Goal: Task Accomplishment & Management: Use online tool/utility

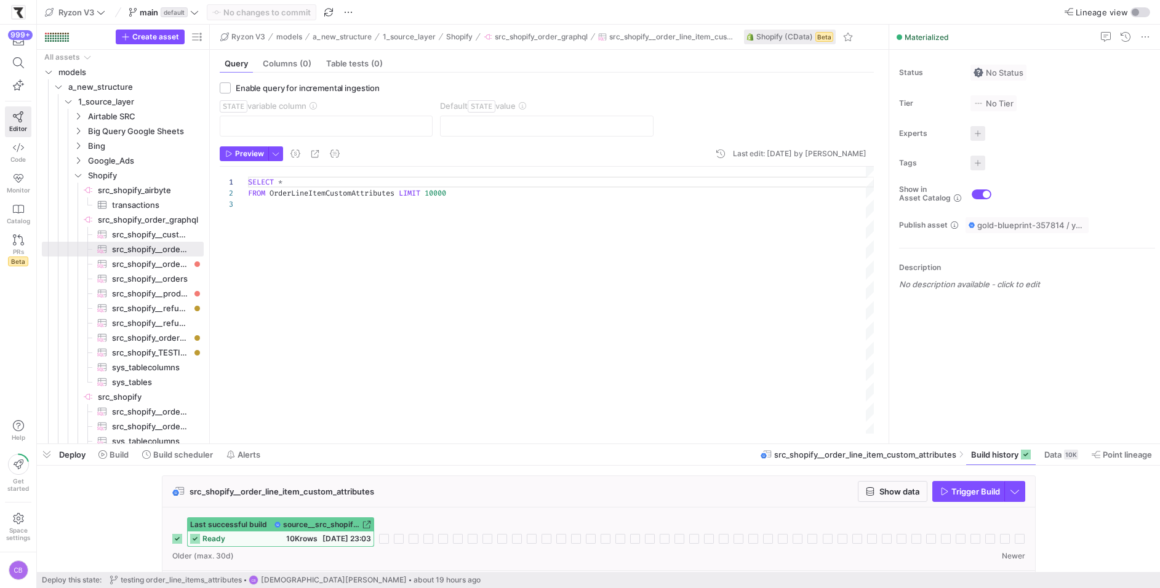
scroll to position [22, 0]
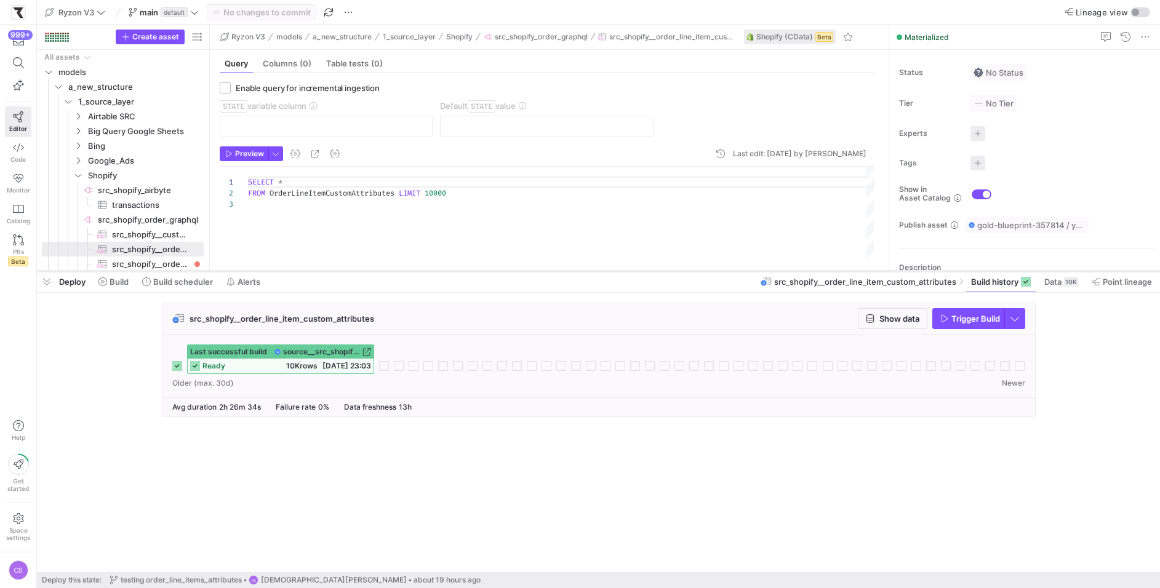
drag, startPoint x: 287, startPoint y: 444, endPoint x: 295, endPoint y: 272, distance: 172.5
click at [295, 271] on div at bounding box center [598, 271] width 1123 height 5
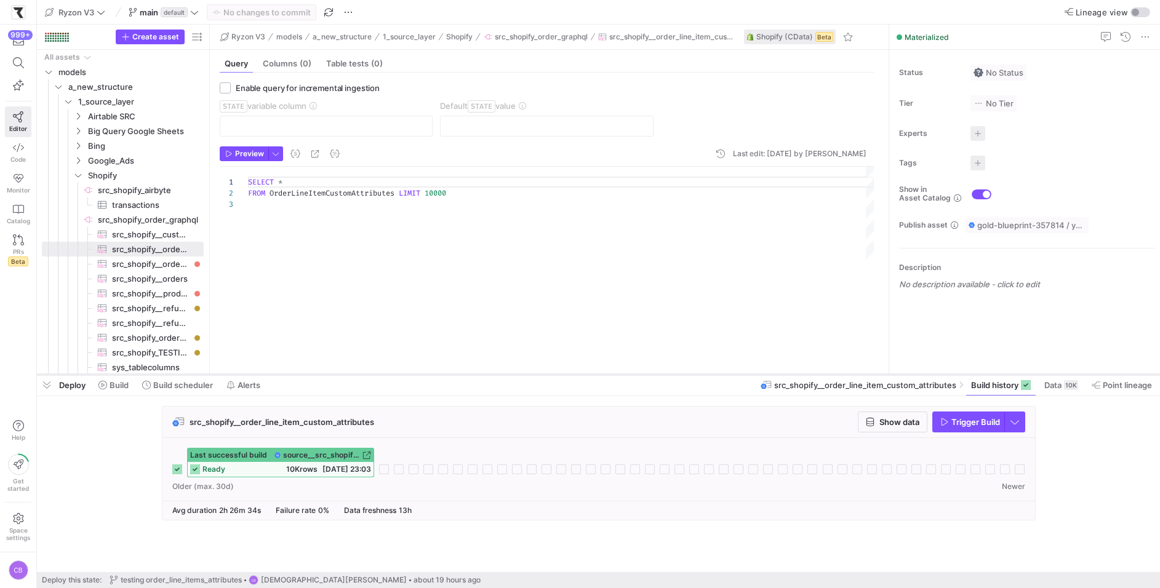
drag, startPoint x: 298, startPoint y: 270, endPoint x: 317, endPoint y: 374, distance: 105.6
click at [317, 374] on div at bounding box center [598, 374] width 1123 height 5
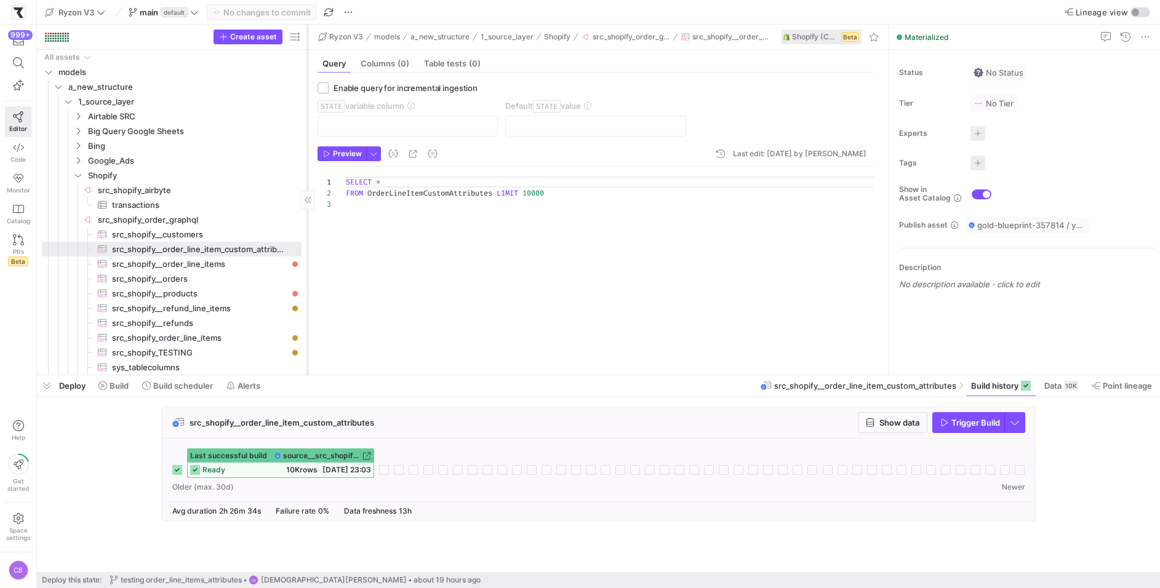
drag, startPoint x: 209, startPoint y: 265, endPoint x: 307, endPoint y: 265, distance: 97.8
click at [307, 265] on div at bounding box center [307, 200] width 1 height 350
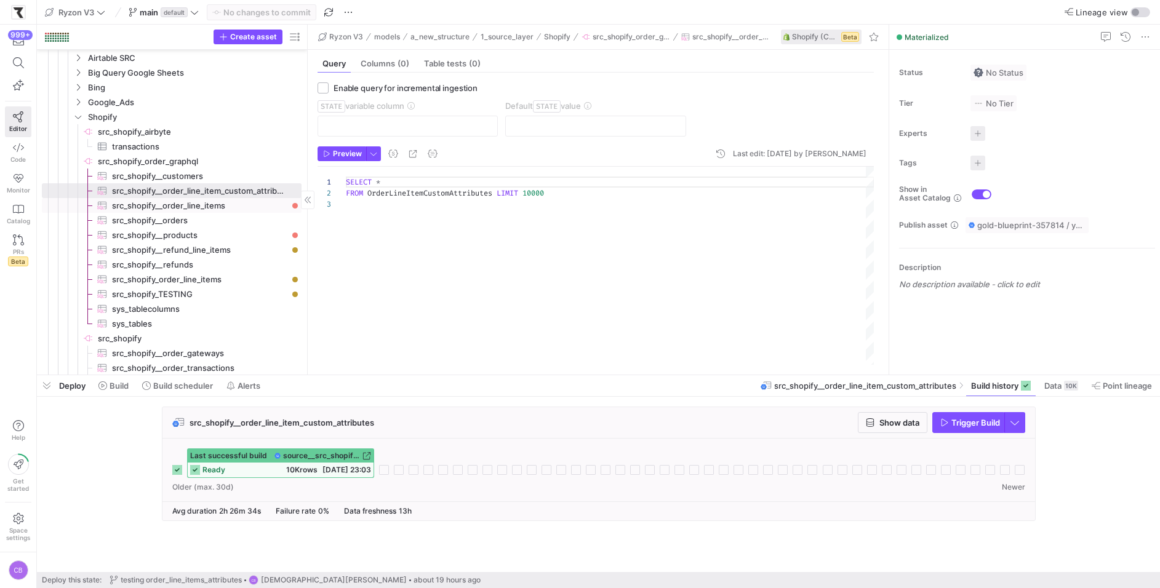
click at [225, 210] on span "src_shopify__order_line_items​​​​​​​​​" at bounding box center [199, 206] width 175 height 14
checkbox input "true"
type input "OrderUpdatedAt"
type input "2025-01-01"
type textarea "SELECT * FROM OrderLineItems WHERE OrderUpdatedAt >= '{{ var('STATE') }}'"
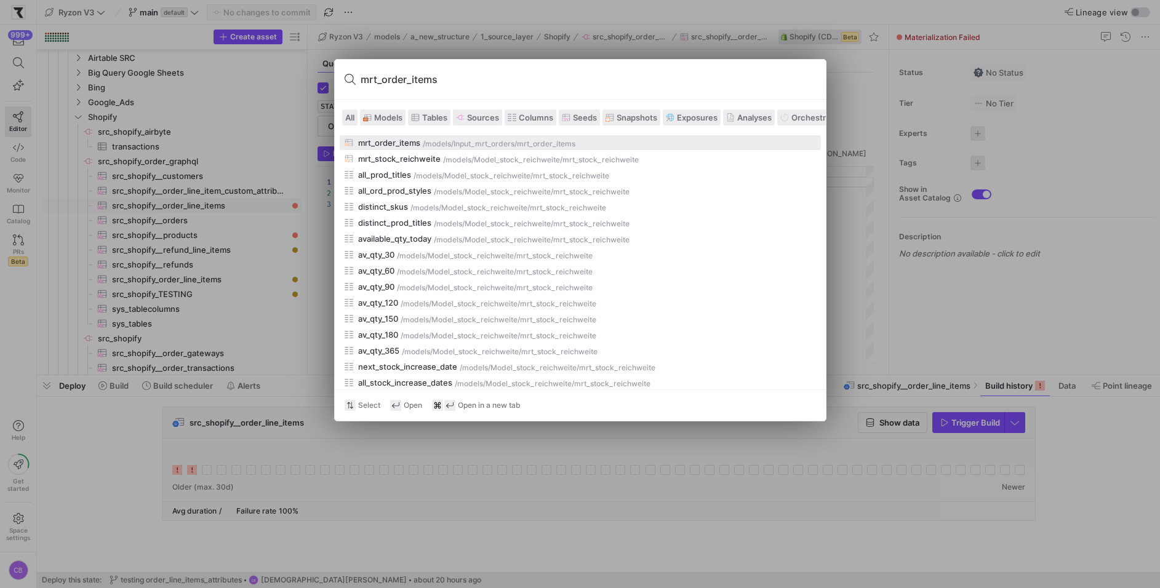
type input "mrt_order_items"
click at [372, 144] on div "mrt_order_items" at bounding box center [389, 143] width 62 height 10
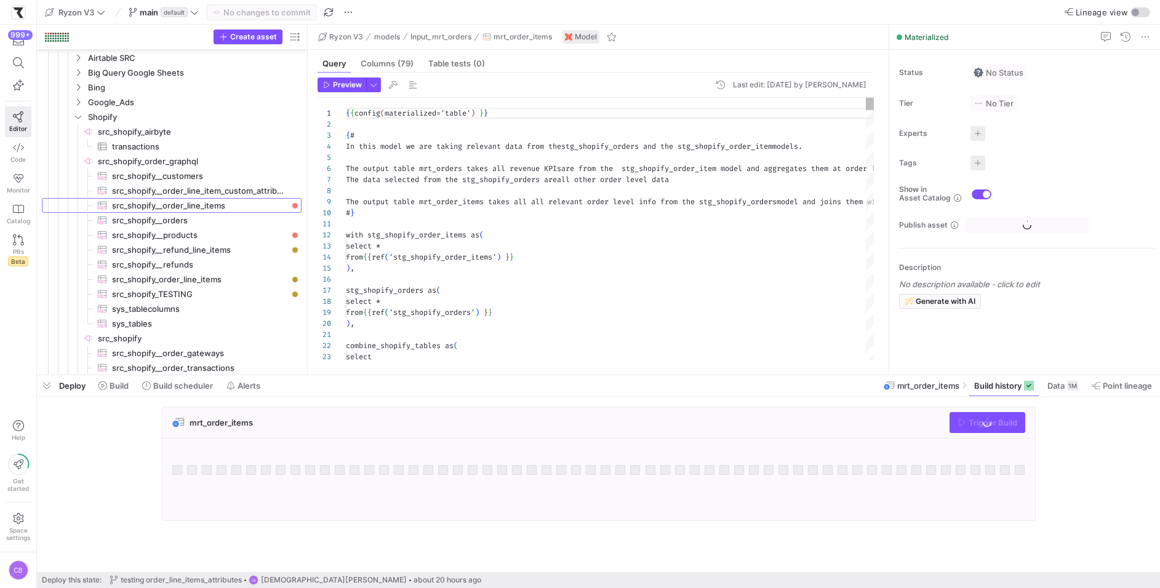
scroll to position [220, 0]
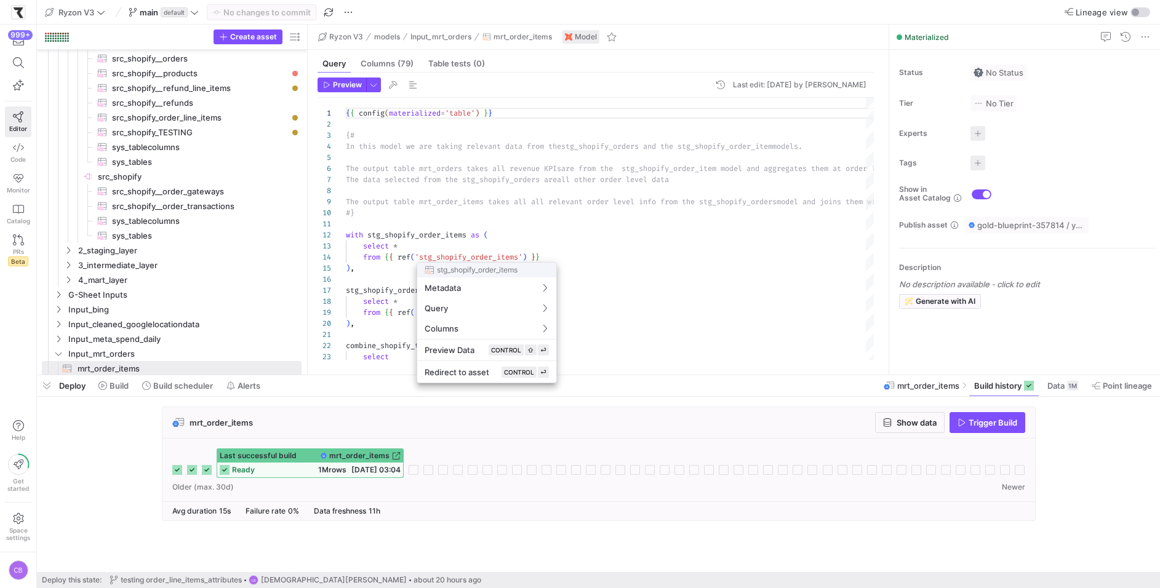
click at [988, 386] on div at bounding box center [580, 294] width 1160 height 588
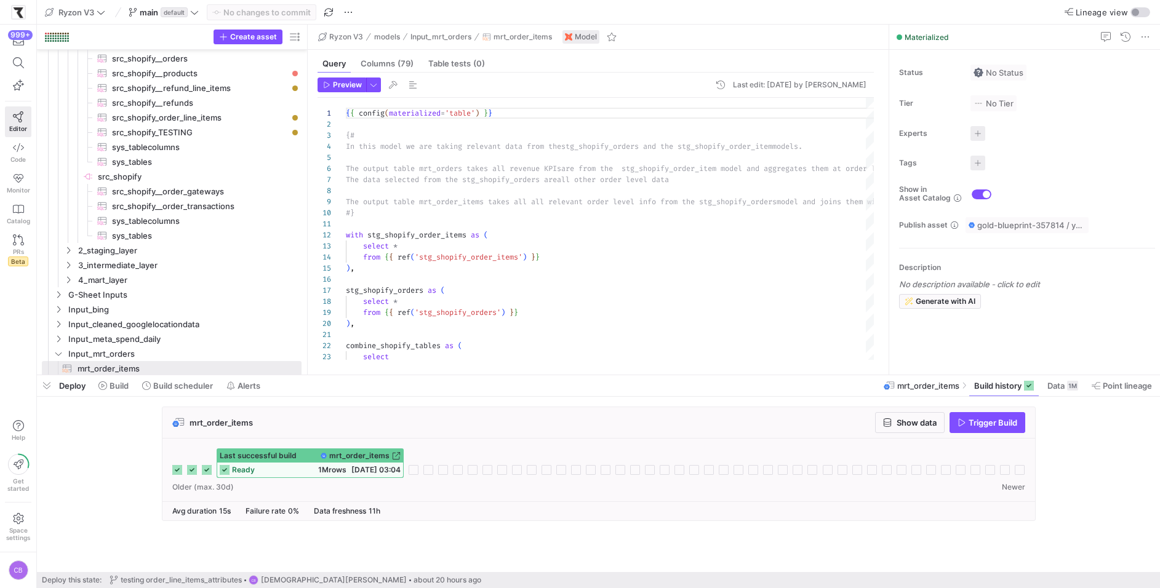
click at [988, 386] on span "Build history" at bounding box center [997, 386] width 47 height 10
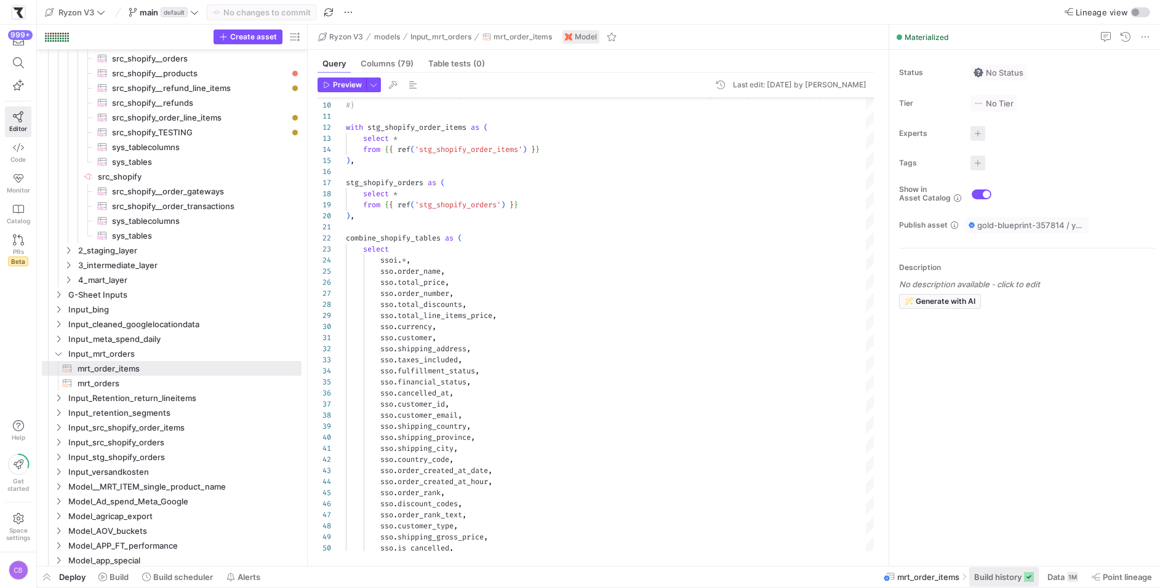
click at [984, 581] on span "Build history" at bounding box center [997, 577] width 47 height 10
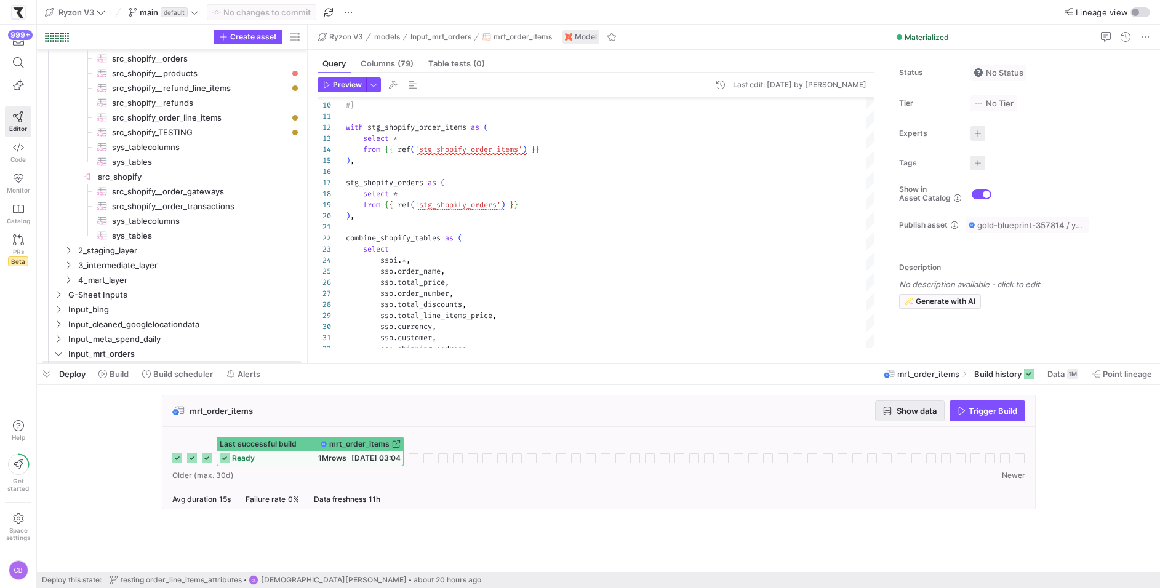
click at [908, 408] on span "Show data" at bounding box center [916, 411] width 40 height 10
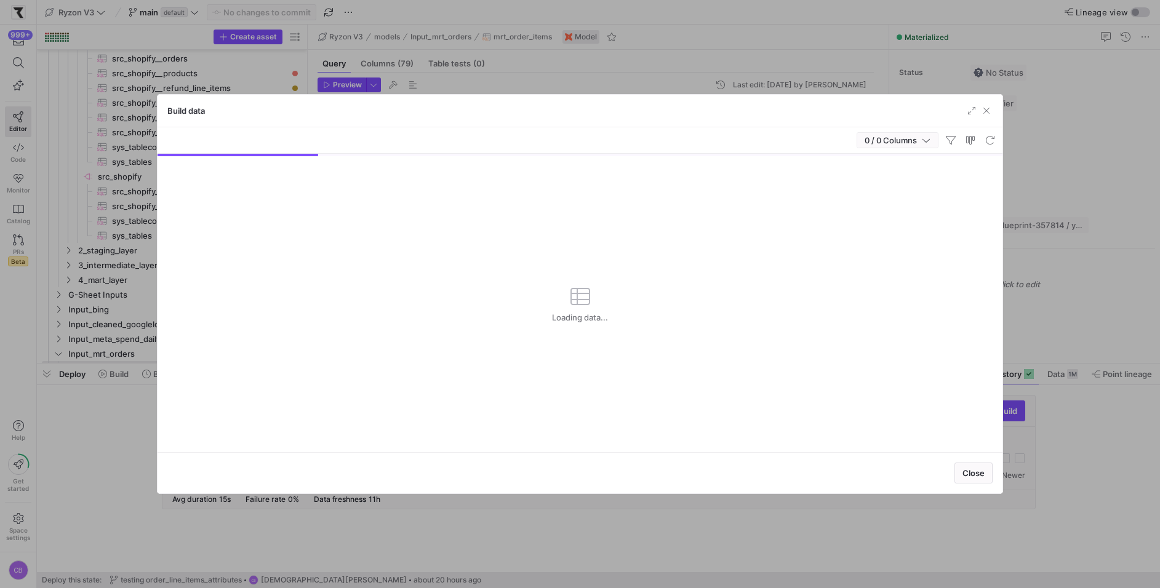
click at [900, 136] on span "0 / 0 Columns" at bounding box center [892, 140] width 57 height 10
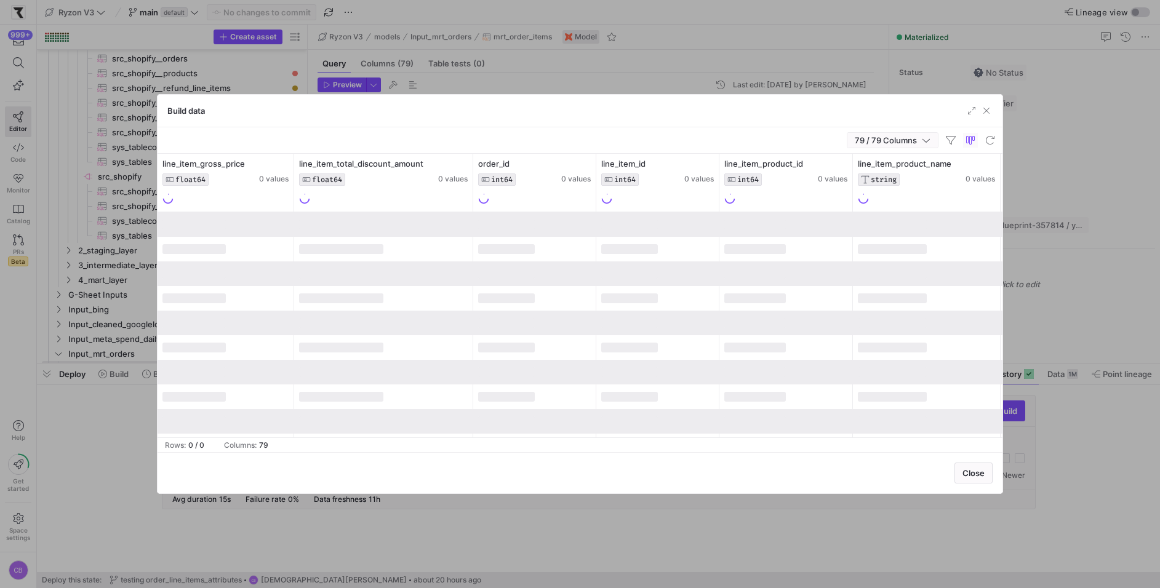
click at [923, 141] on icon "button" at bounding box center [926, 140] width 9 height 9
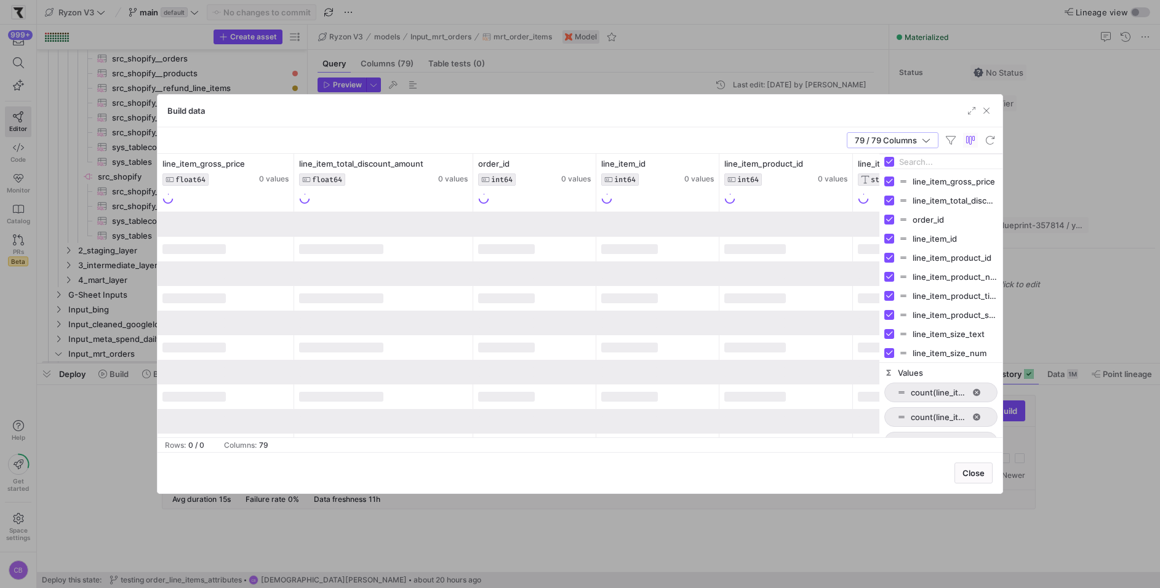
click at [914, 164] on input "Filter Columns Input" at bounding box center [948, 162] width 98 height 25
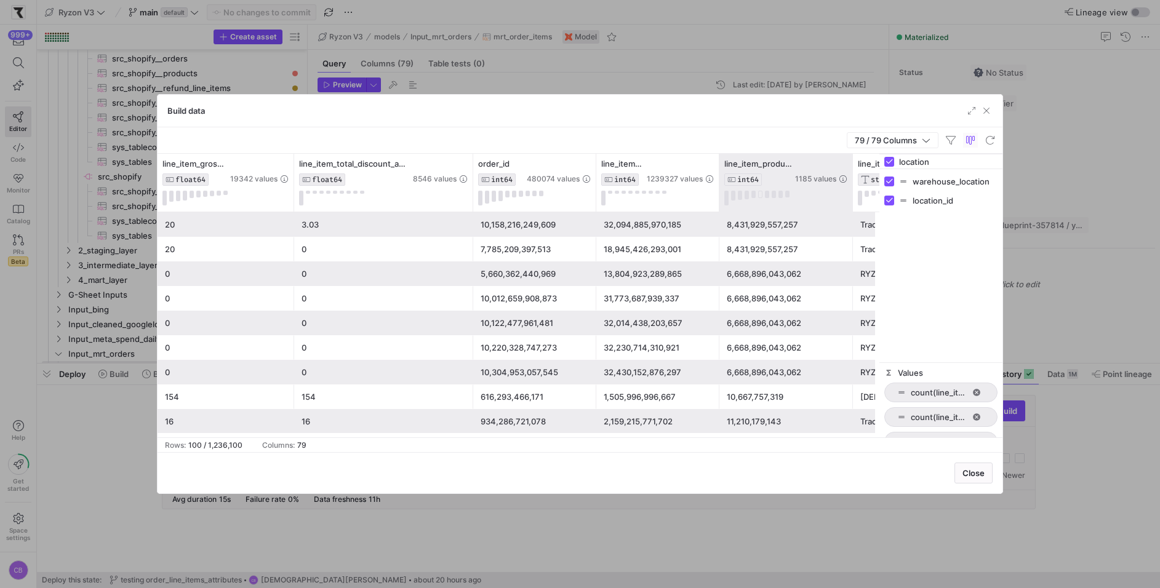
drag, startPoint x: 918, startPoint y: 156, endPoint x: 835, endPoint y: 156, distance: 83.1
click at [834, 156] on div "line_item_gross_price FLOAT64 19342 values line_item_total_discount_amount FLOA…" at bounding box center [580, 296] width 845 height 284
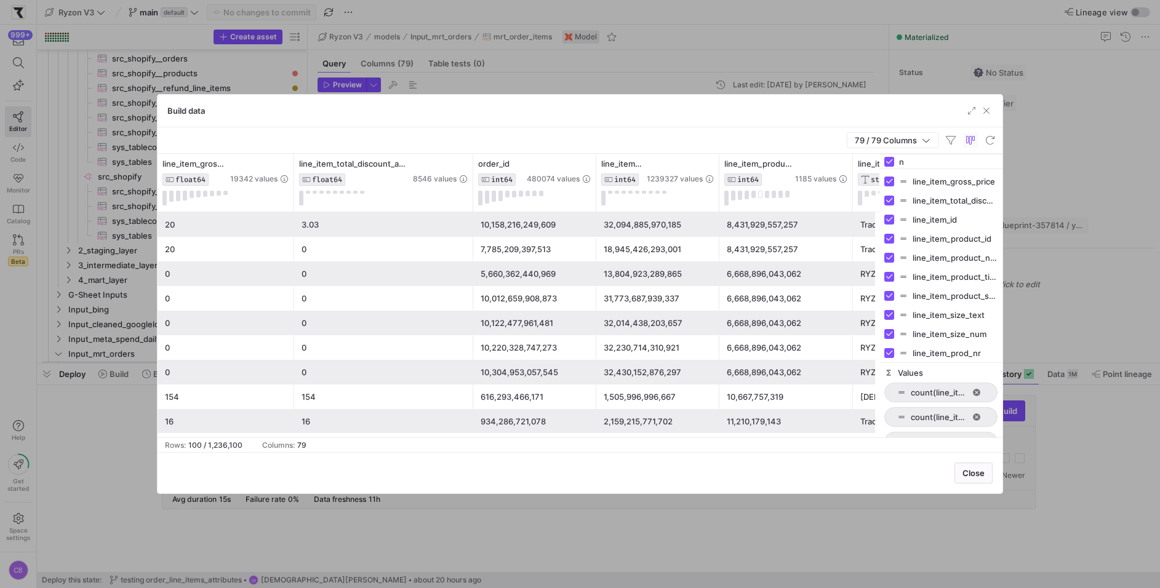
type input "n"
click at [898, 169] on div "line_item_gross_price line_item_total_discount_amount line_item_id line_item_pr…" at bounding box center [940, 265] width 123 height 193
click at [909, 163] on input "n" at bounding box center [948, 162] width 98 height 25
click at [893, 160] on input "Toggle Select All Columns" at bounding box center [889, 162] width 10 height 10
checkbox input "false"
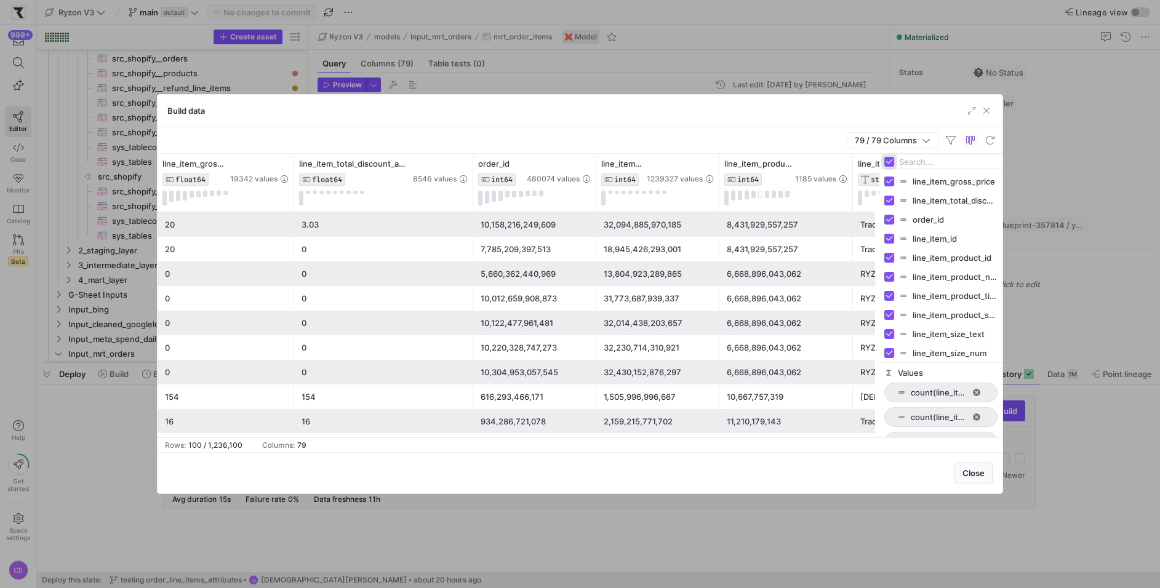
checkbox input "false"
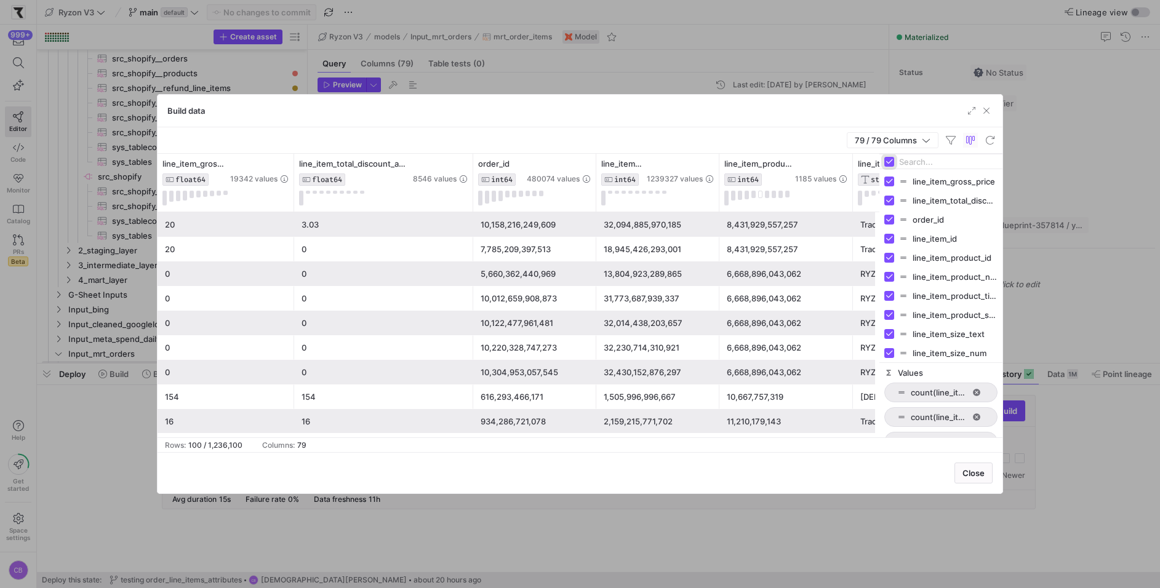
checkbox input "false"
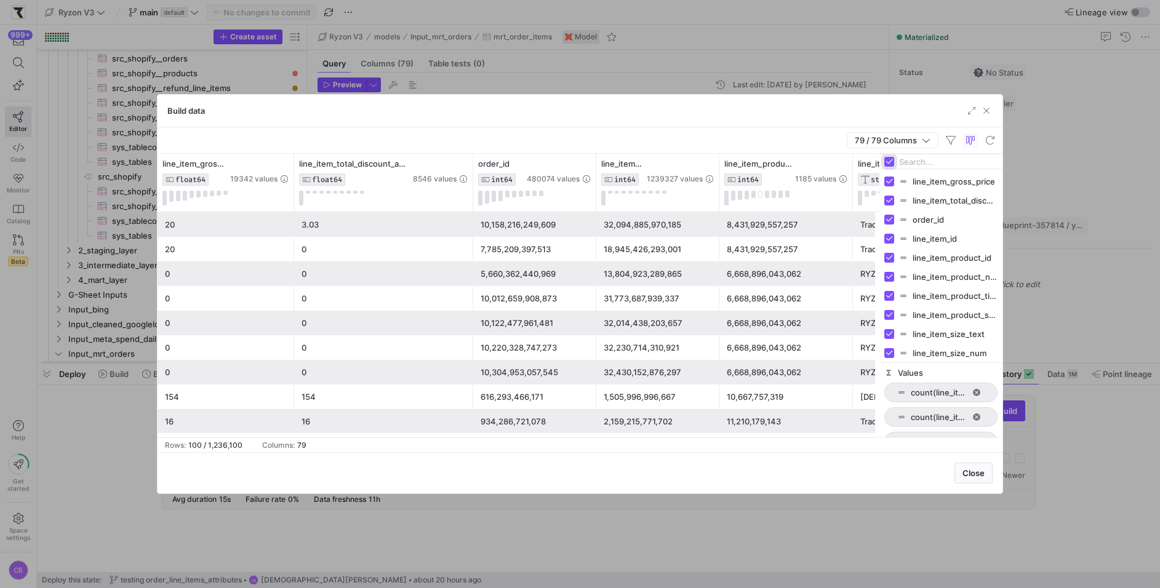
checkbox input "false"
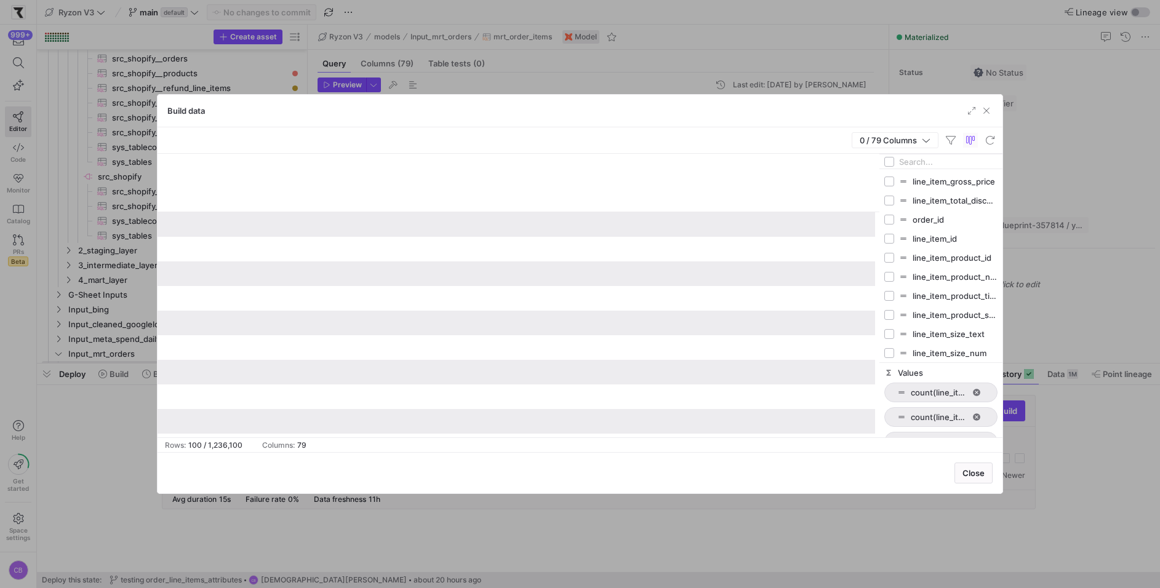
click at [903, 161] on input "Filter Columns Input" at bounding box center [948, 162] width 98 height 25
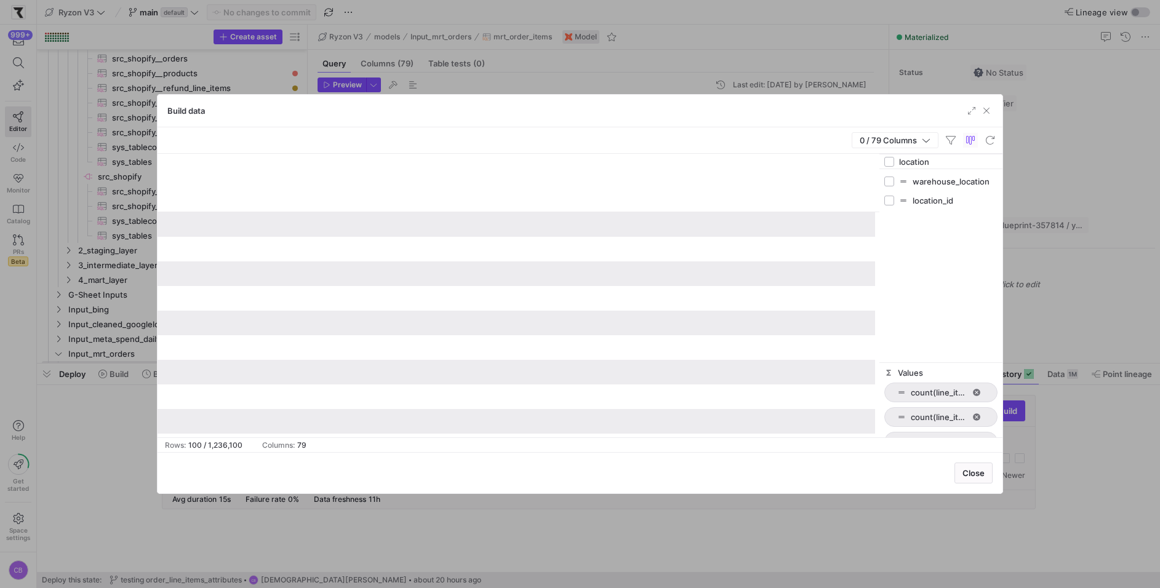
type input "location"
click at [896, 201] on div "location_id" at bounding box center [940, 200] width 113 height 19
click at [891, 183] on input "Press SPACE to toggle visibility (hidden)" at bounding box center [889, 182] width 10 height 10
checkbox input "true"
checkbox input "false"
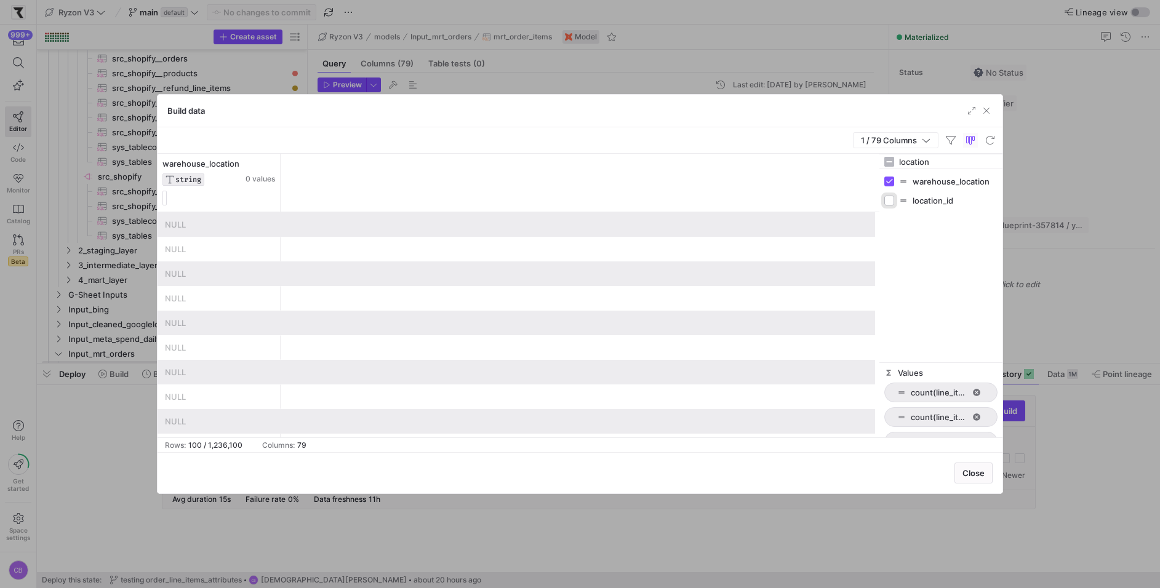
click at [891, 196] on input "Press SPACE to toggle visibility (hidden)" at bounding box center [889, 201] width 10 height 10
checkbox input "true"
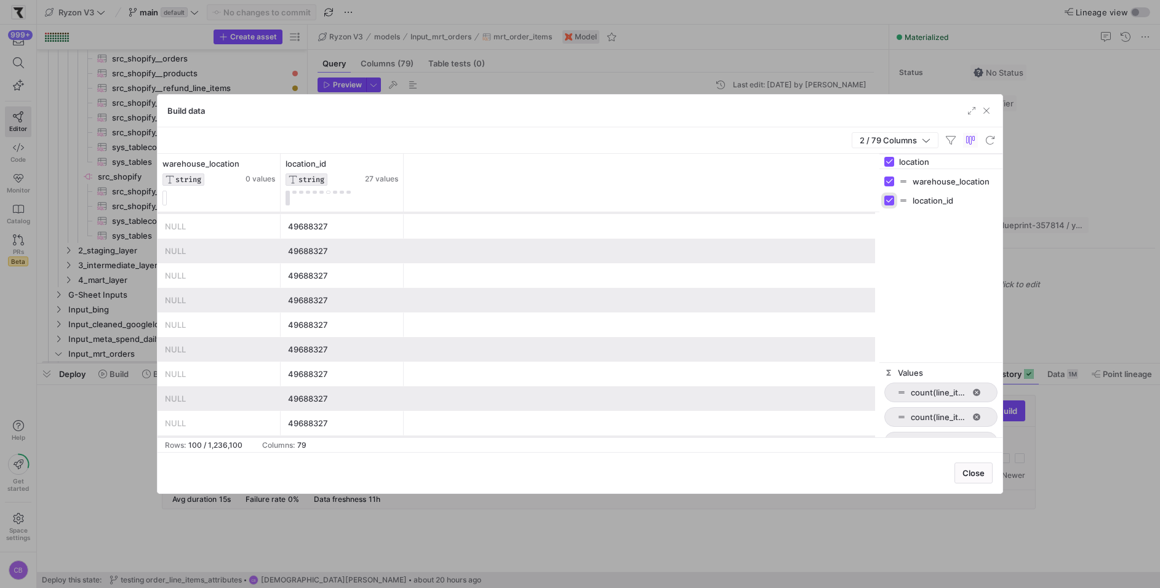
scroll to position [31, 0]
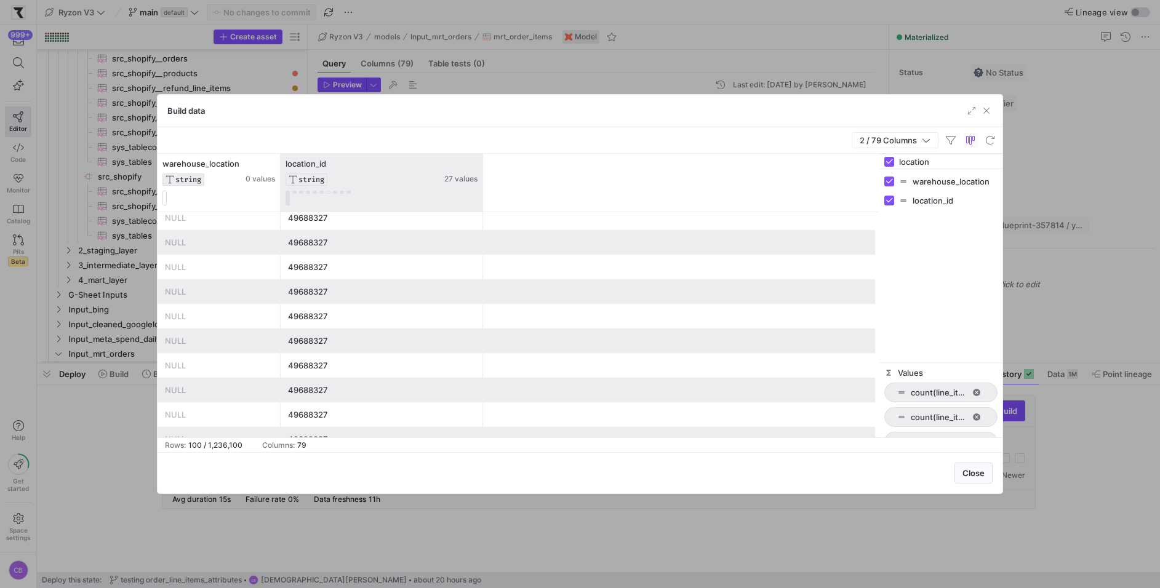
drag, startPoint x: 402, startPoint y: 194, endPoint x: 496, endPoint y: 194, distance: 94.1
click at [485, 194] on div at bounding box center [482, 183] width 5 height 58
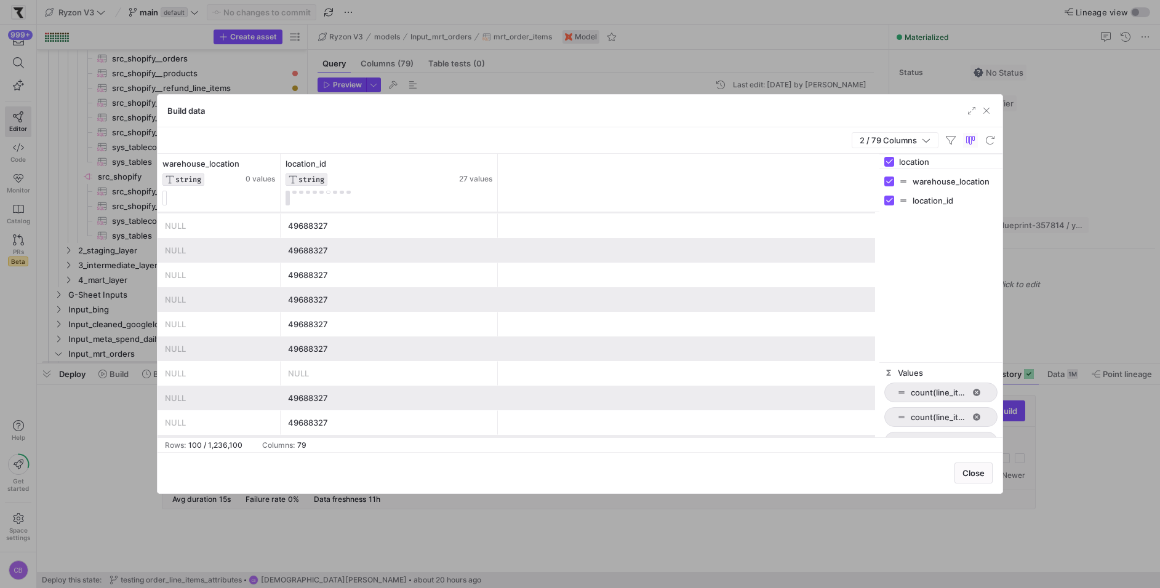
scroll to position [0, 0]
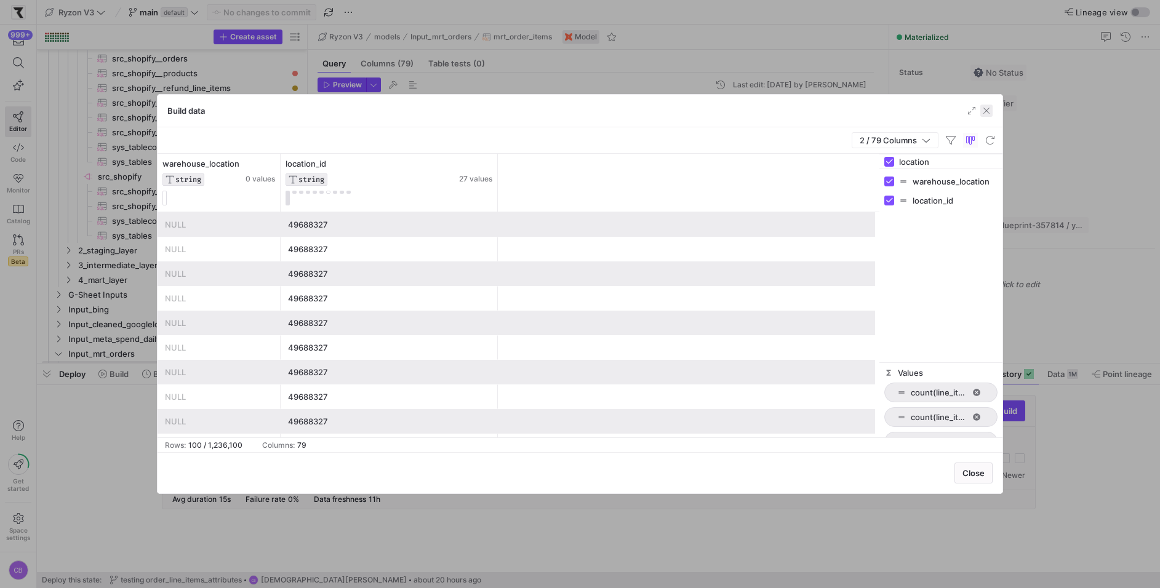
click at [981, 111] on span "button" at bounding box center [986, 111] width 12 height 12
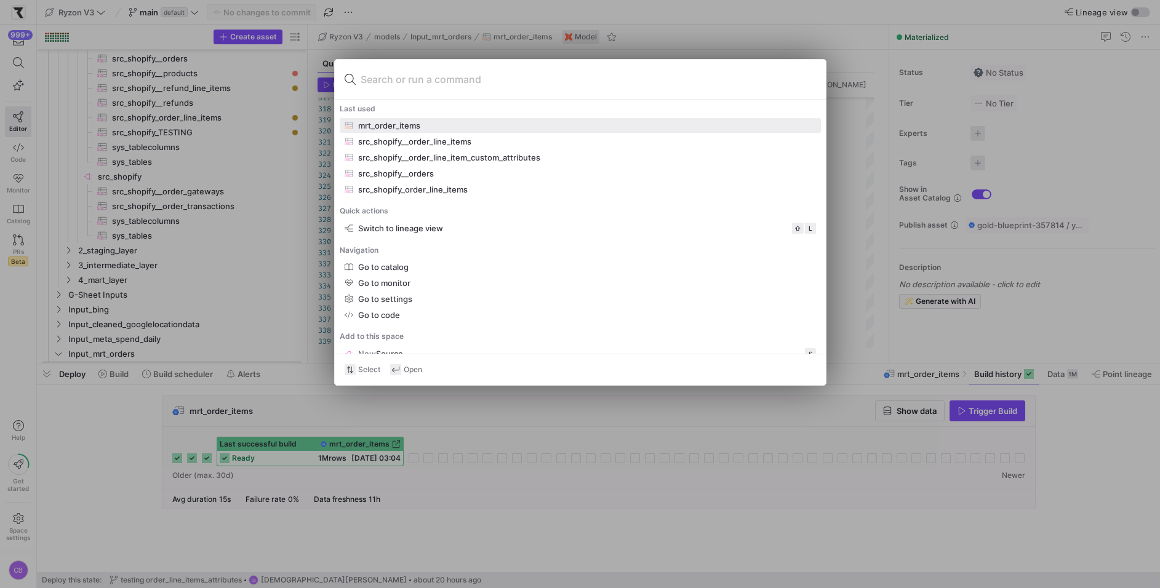
scroll to position [22, 44]
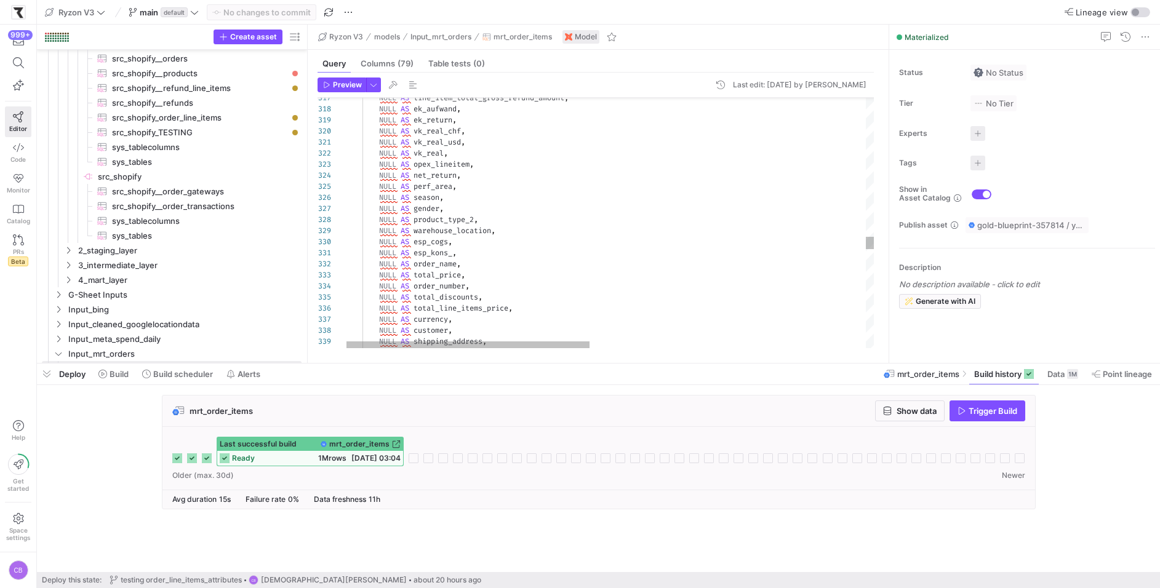
type textarea "NULL AS esp_kons_, NULL AS order_name, NULL AS total_price, NULL AS order_numbe…"
type textarea "l"
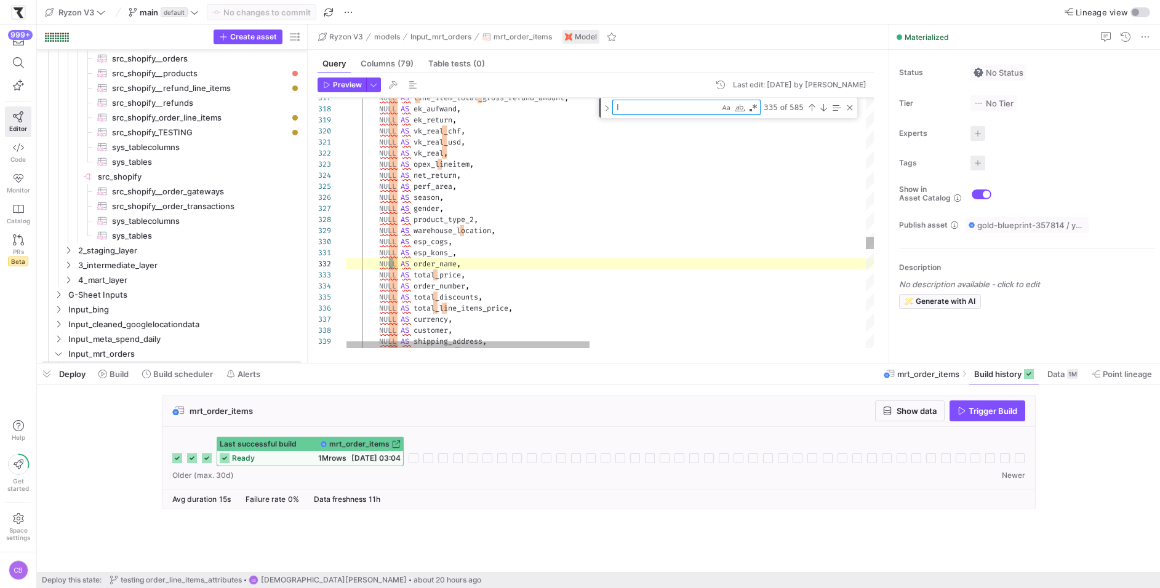
type textarea "NULL AS order_rank_text, NULL AS customer_type, NULL AS is_cancelled, NULL AS f…"
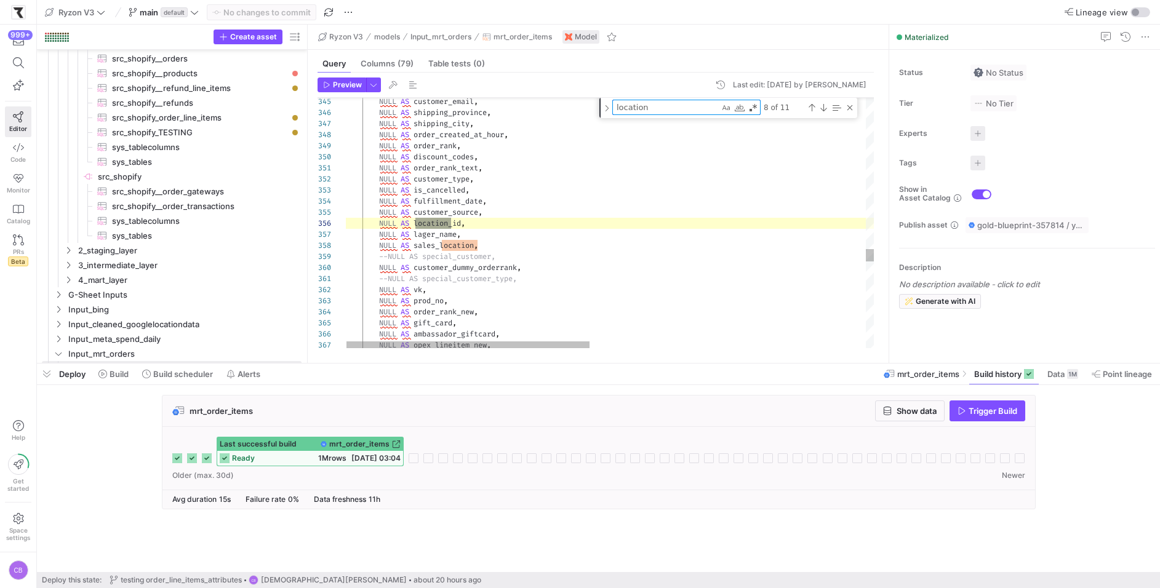
scroll to position [111, 106]
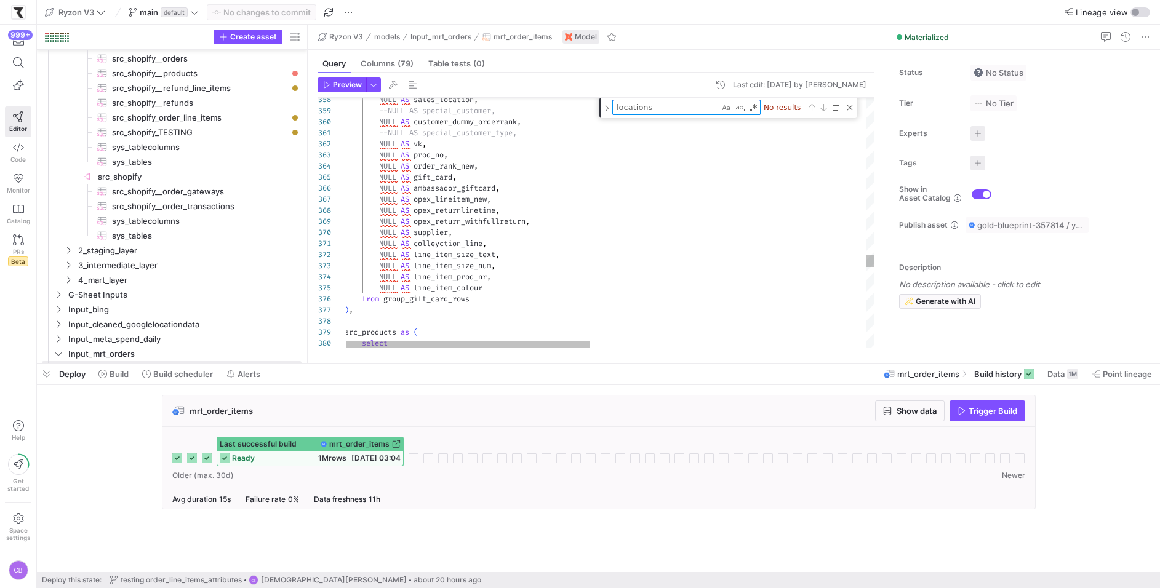
type textarea "locations"
type textarea "NULL AS colleyction_line, NULL AS line_item_size_text, NULL AS line_item_size_n…"
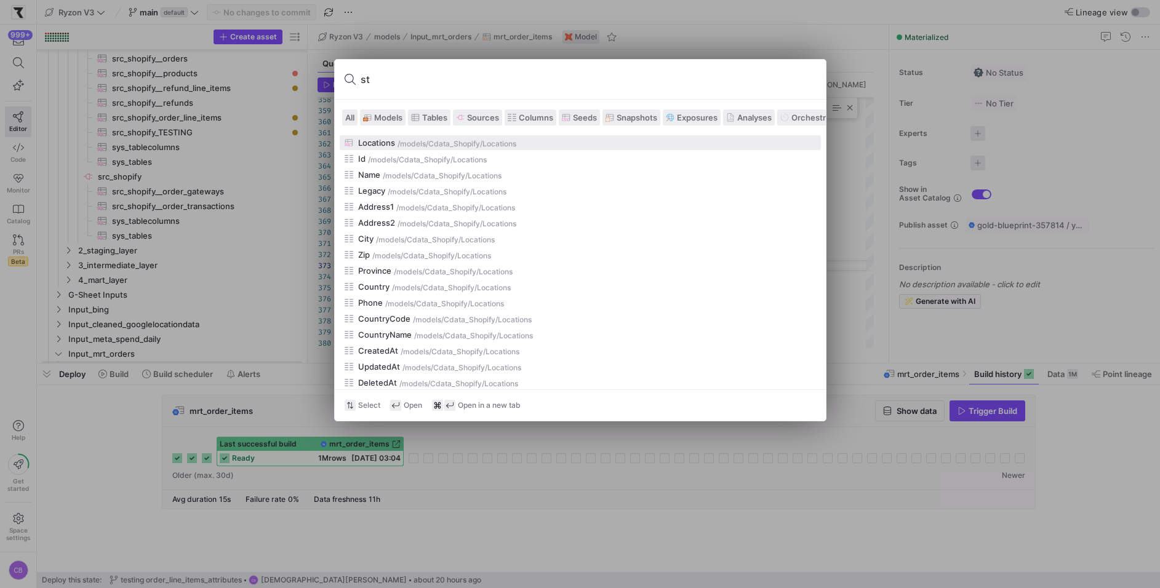
type input "s"
type input "stg_shop"
click at [389, 121] on span "Models" at bounding box center [388, 118] width 28 height 10
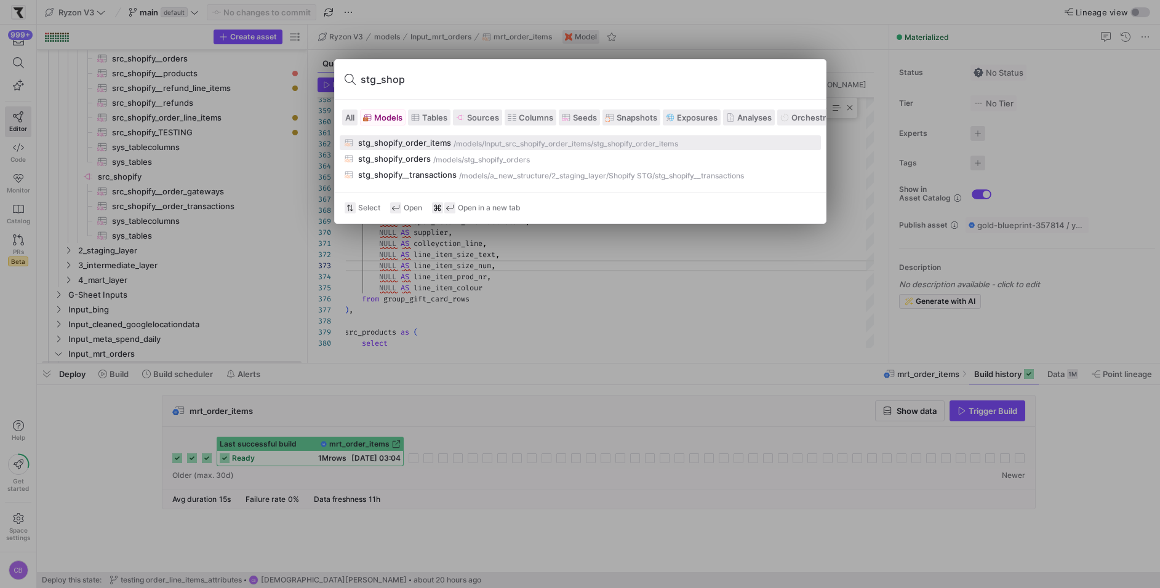
click at [417, 140] on div "stg_shopify_order_items" at bounding box center [404, 143] width 93 height 10
type textarea "{{ config(materialized='table') }} with src_shopify_orders as ( select * from {…"
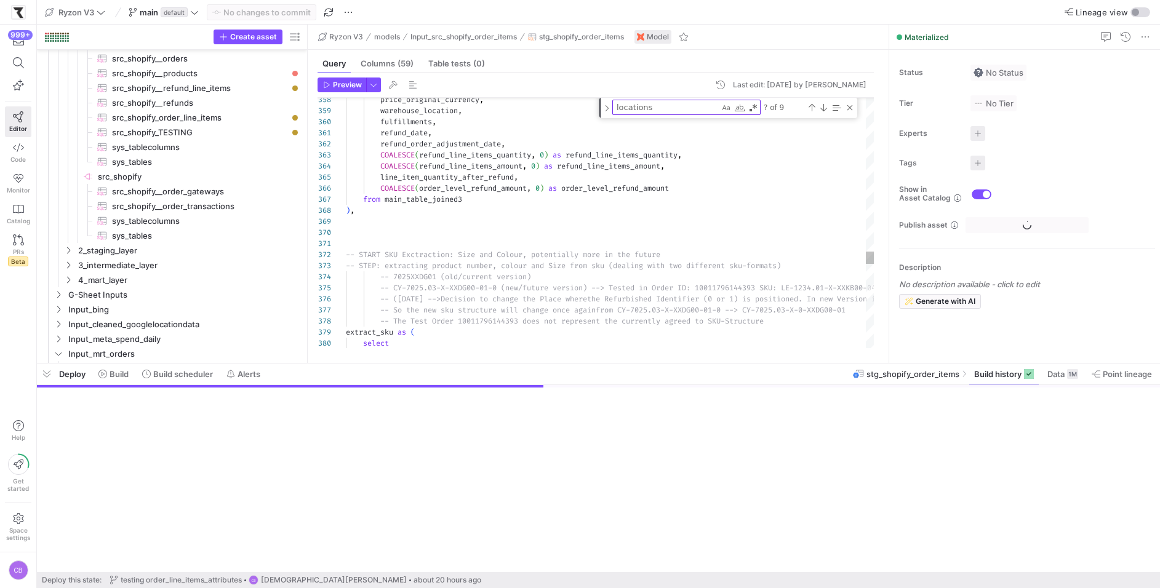
scroll to position [306, 0]
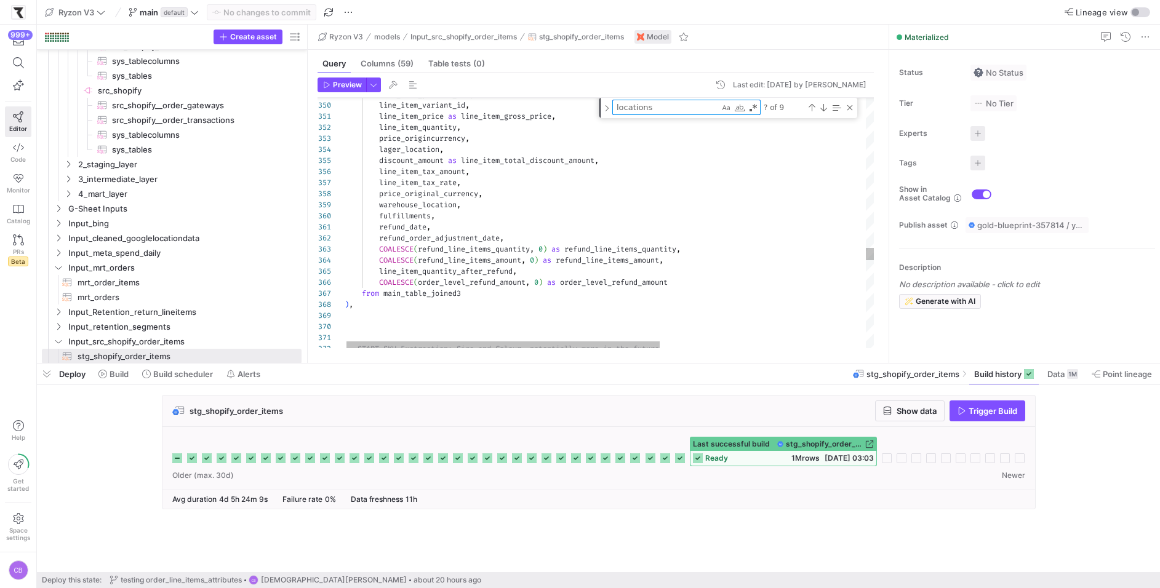
click at [679, 102] on textarea "locations" at bounding box center [666, 107] width 106 height 14
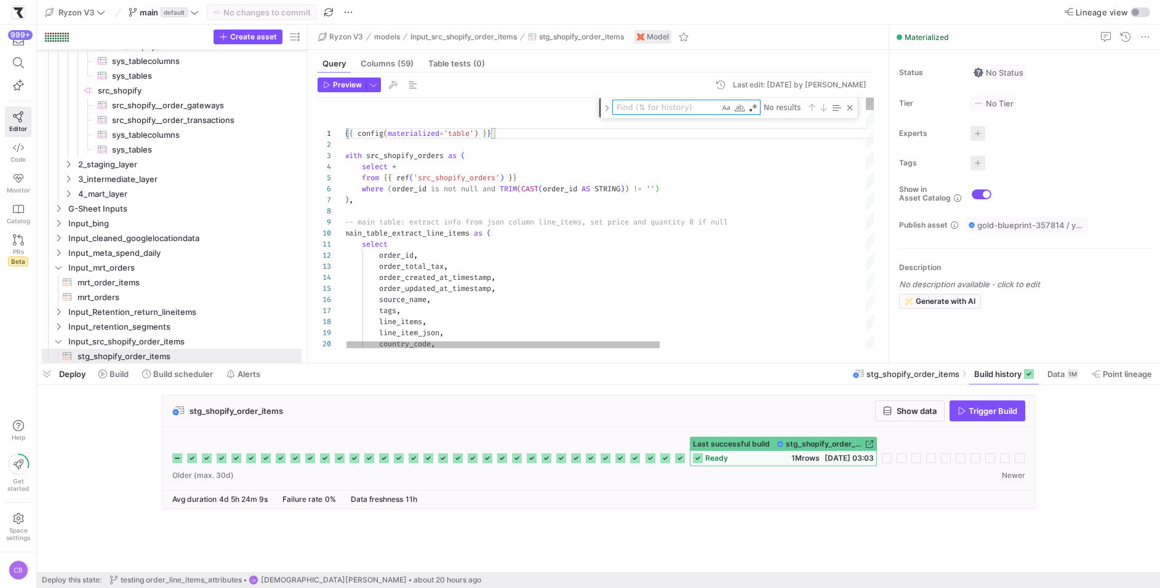
type textarea "select order_id, order_total_tax, order_created_at_timestamp, order_updated_at_…"
click at [663, 106] on textarea "Find" at bounding box center [666, 107] width 106 height 14
type textarea "l"
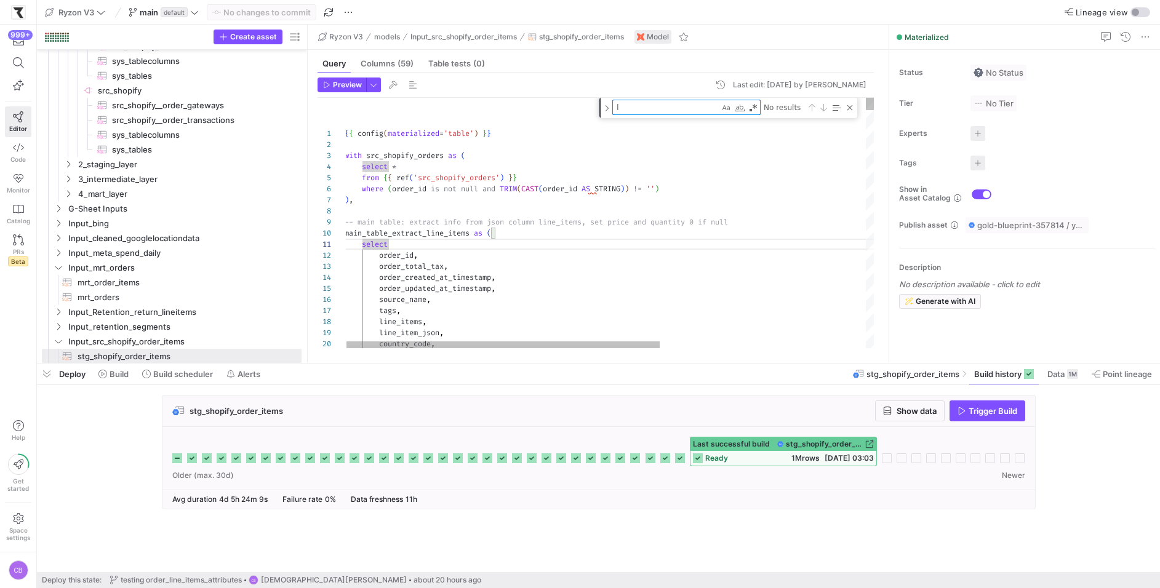
scroll to position [0, 84]
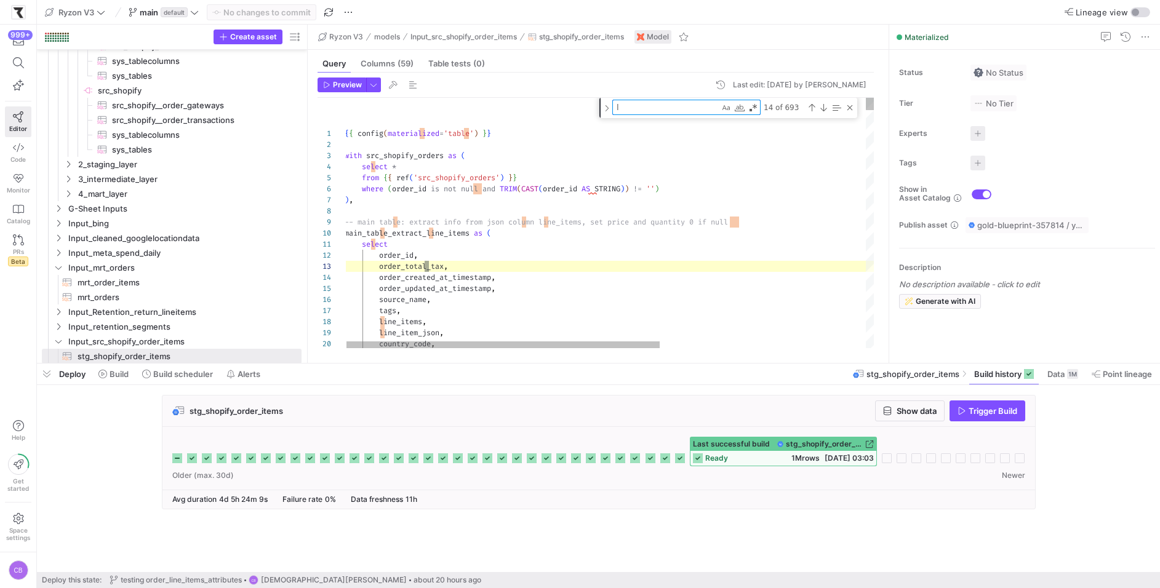
type textarea "r, JSON_VALUE(line_item_json, '$.id') as line_item_id, JSON_VALUE(line_item_jso…"
type textarea "lo"
type textarea "ine_item_json, '$.product_id') as line_item_product_id, JSON_VALUE(line_item_js…"
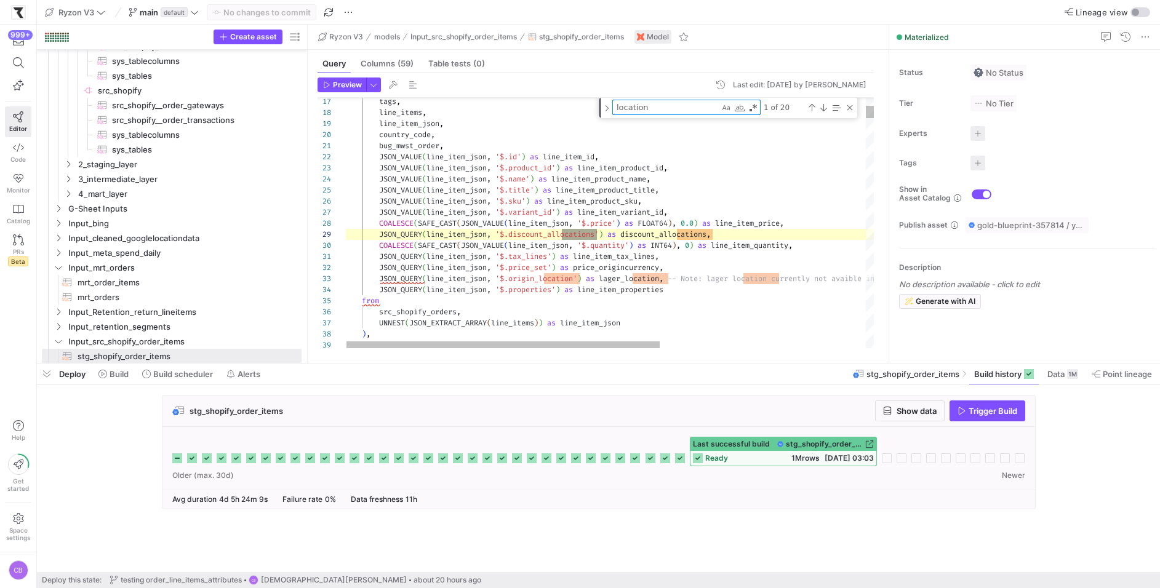
scroll to position [88, 252]
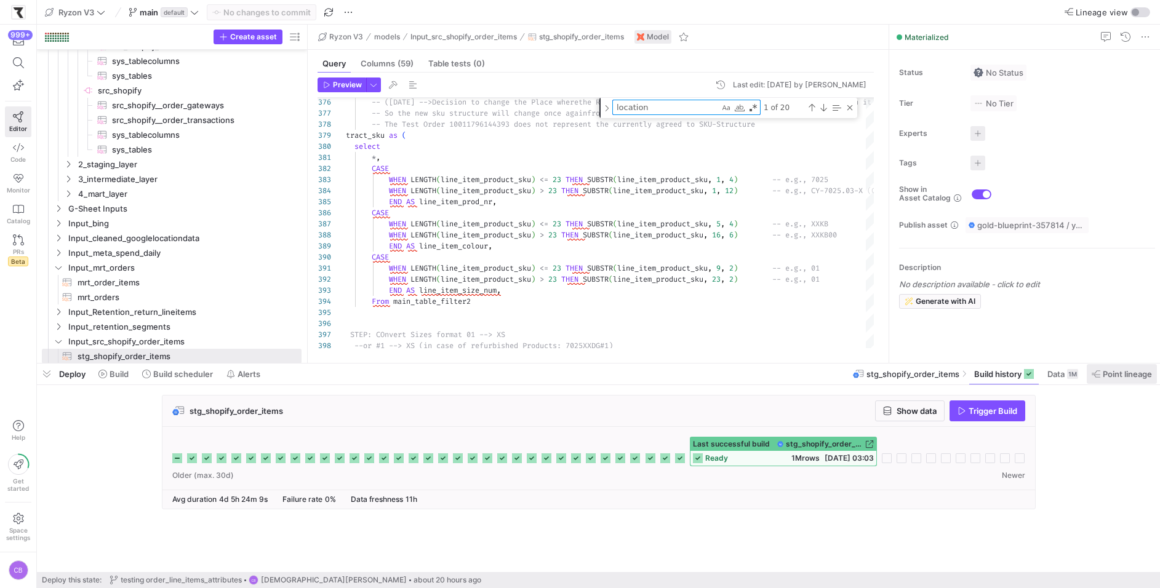
type textarea "location"
click at [1131, 373] on span "Point lineage" at bounding box center [1127, 374] width 49 height 10
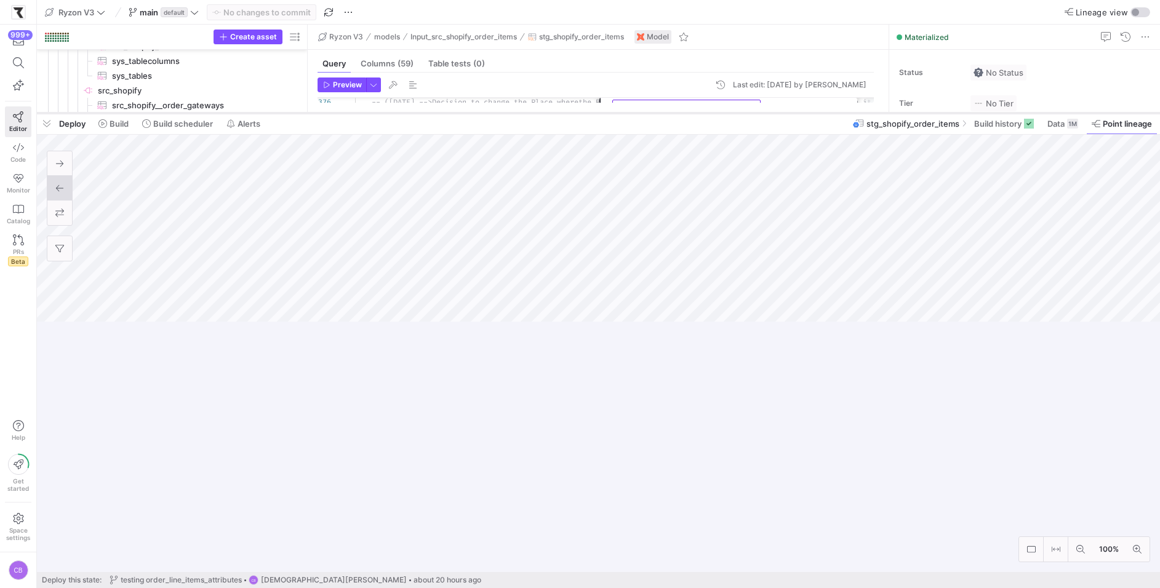
drag, startPoint x: 577, startPoint y: 362, endPoint x: 590, endPoint y: 108, distance: 254.5
click at [590, 111] on div at bounding box center [598, 113] width 1123 height 5
click at [589, 588] on html "999+ Editor Code Monitor Catalog PRs Beta Help Get started Space settings CB Ry…" at bounding box center [580, 294] width 1160 height 588
click at [1124, 113] on span at bounding box center [1122, 120] width 70 height 20
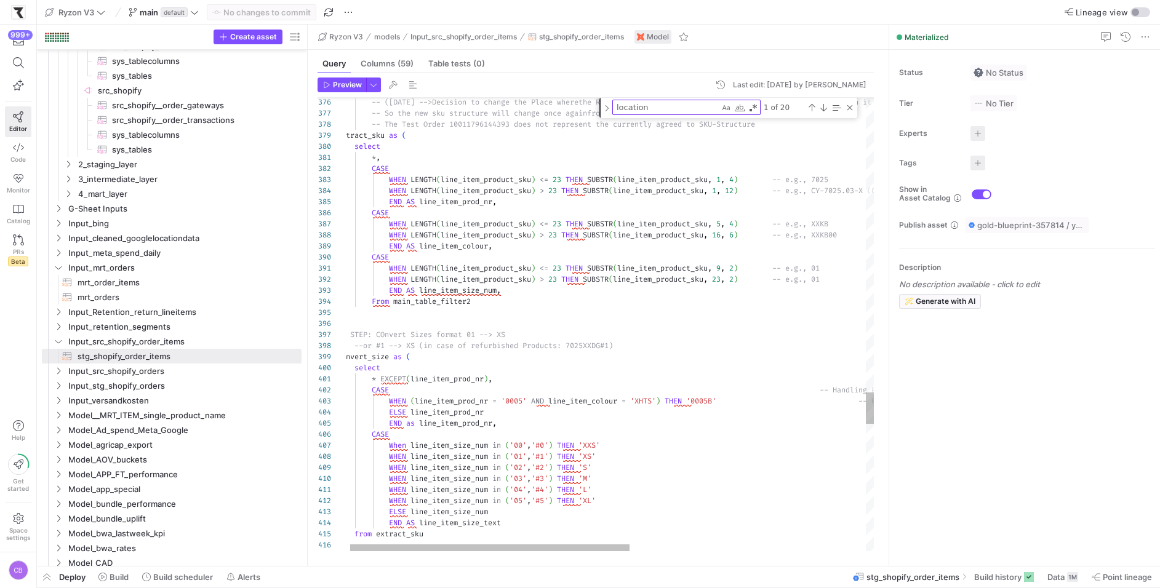
type textarea "WHEN LENGTH(line_item_product_sku) <= 23 THEN SUBSTR(line_item_product_sku, 9, …"
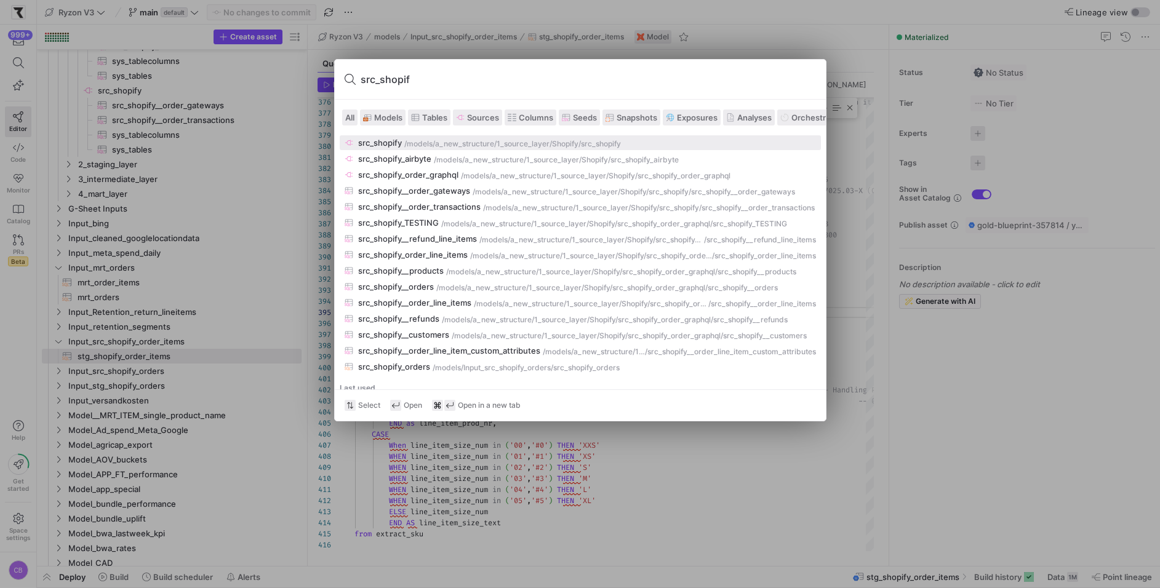
type input "src_shopif"
click at [389, 113] on span "Models" at bounding box center [388, 118] width 28 height 10
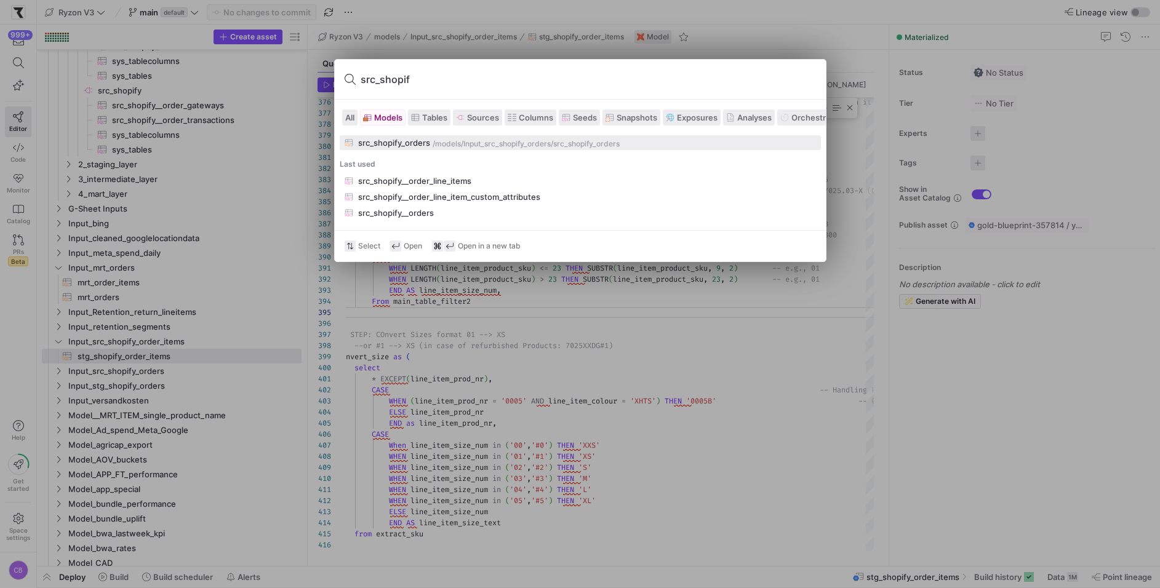
click at [399, 143] on div "src_shopify_orders" at bounding box center [394, 143] width 72 height 10
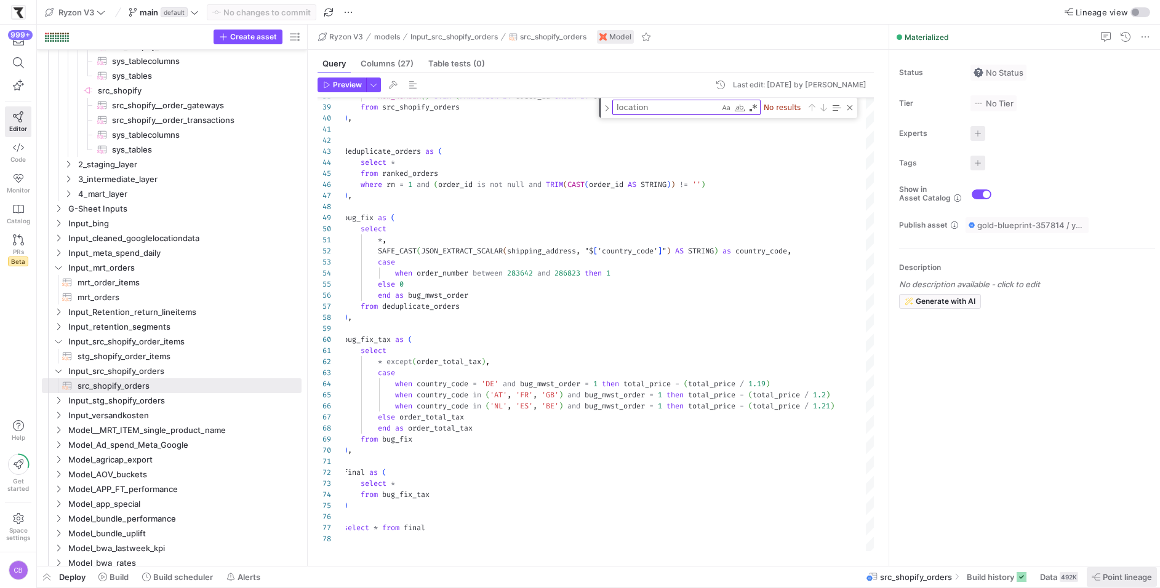
click at [1117, 577] on span "Point lineage" at bounding box center [1127, 577] width 49 height 10
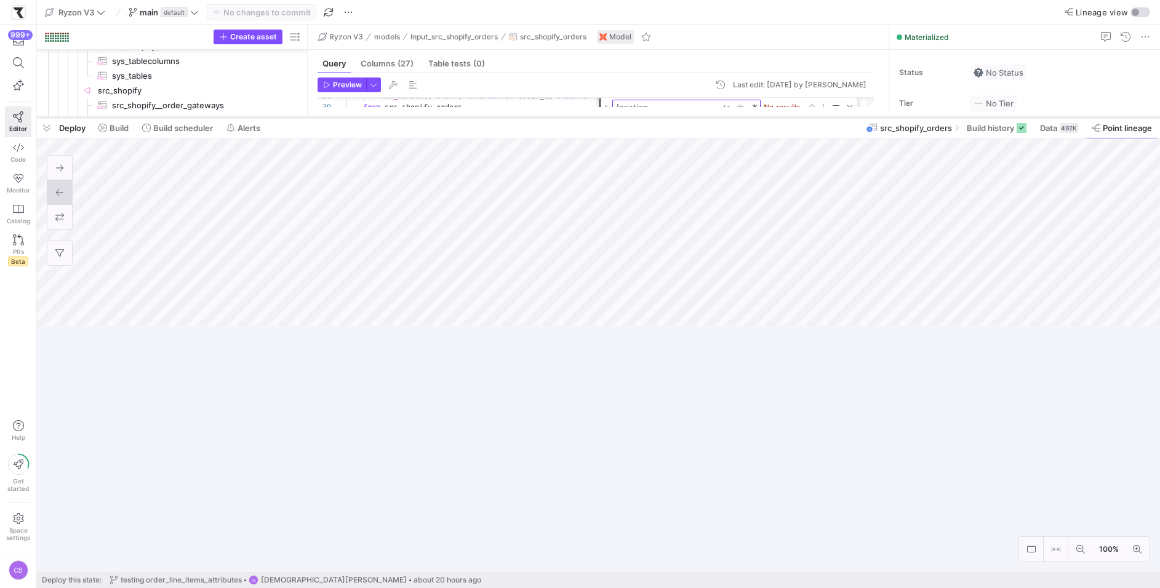
drag, startPoint x: 555, startPoint y: 363, endPoint x: 562, endPoint y: 117, distance: 246.2
click at [562, 117] on div at bounding box center [598, 117] width 1123 height 5
click at [1126, 132] on span "Point lineage" at bounding box center [1127, 128] width 49 height 10
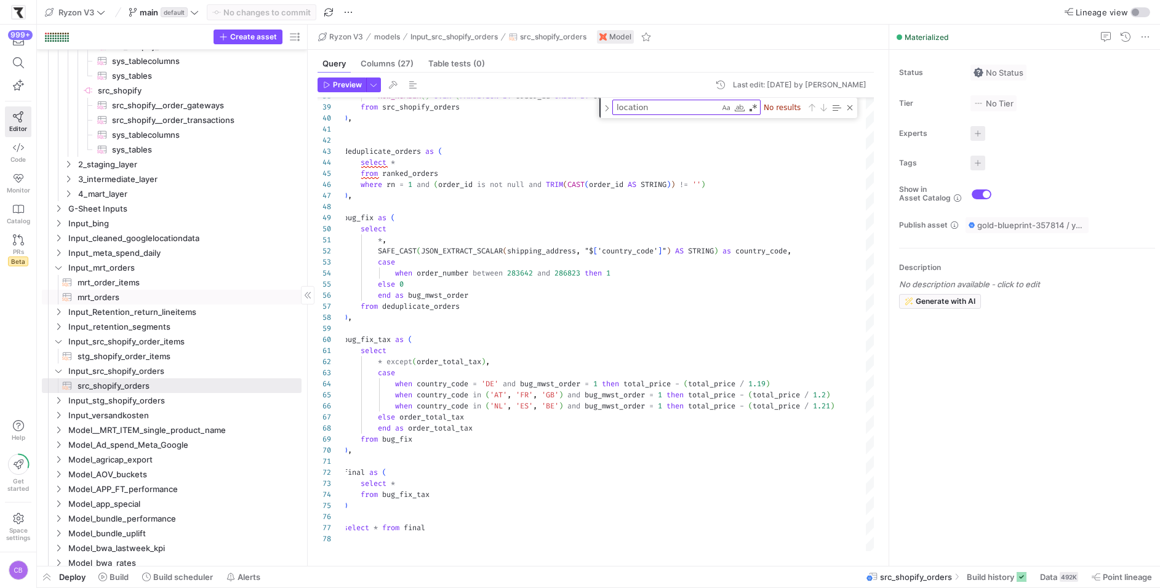
click at [140, 293] on span "mrt_orders​​​​​​​​​​" at bounding box center [183, 297] width 210 height 14
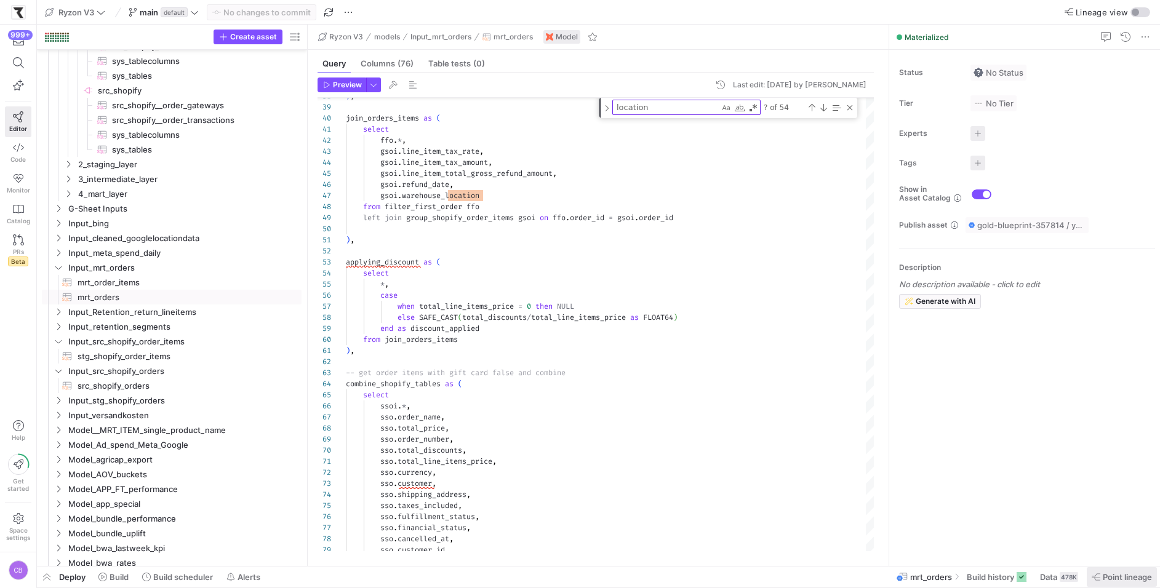
click at [1121, 585] on span at bounding box center [1122, 577] width 70 height 20
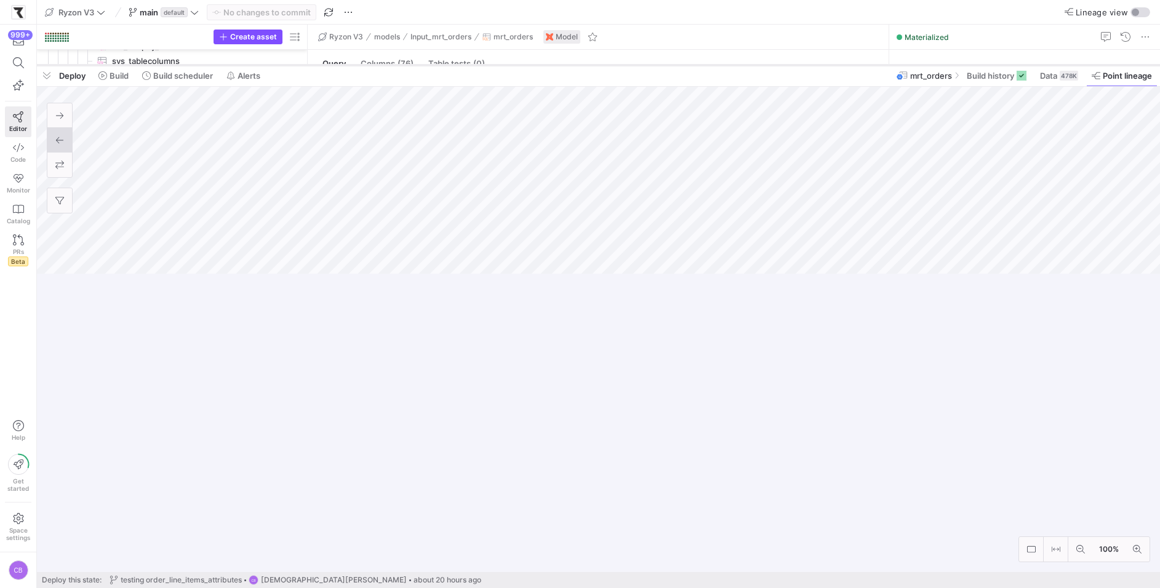
drag, startPoint x: 560, startPoint y: 364, endPoint x: 652, endPoint y: 54, distance: 323.5
click at [652, 63] on div at bounding box center [598, 65] width 1123 height 5
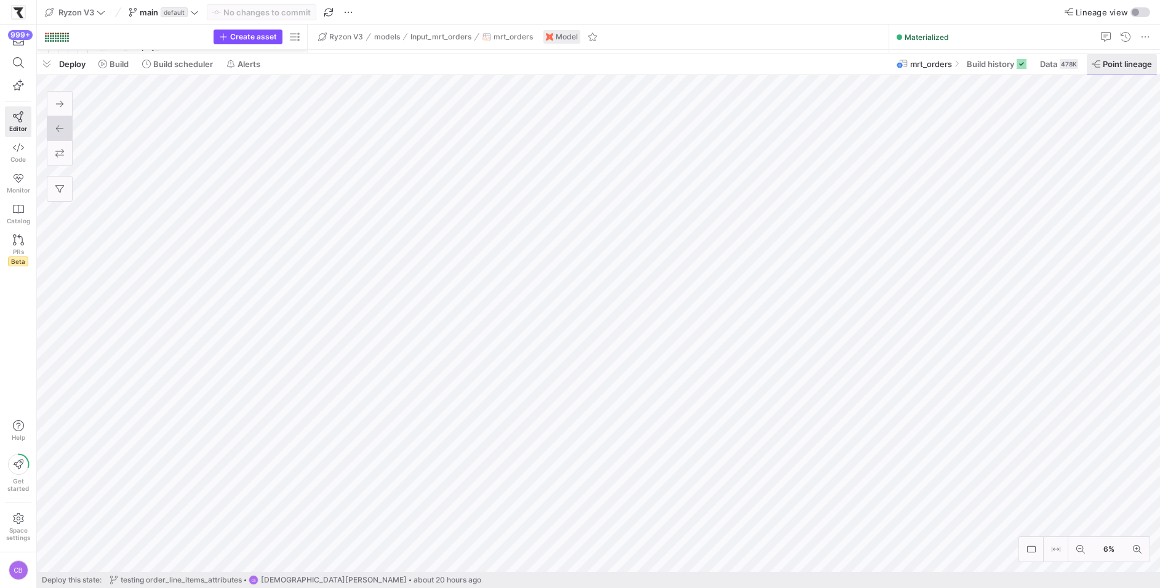
click at [1127, 64] on span "Point lineage" at bounding box center [1127, 64] width 49 height 10
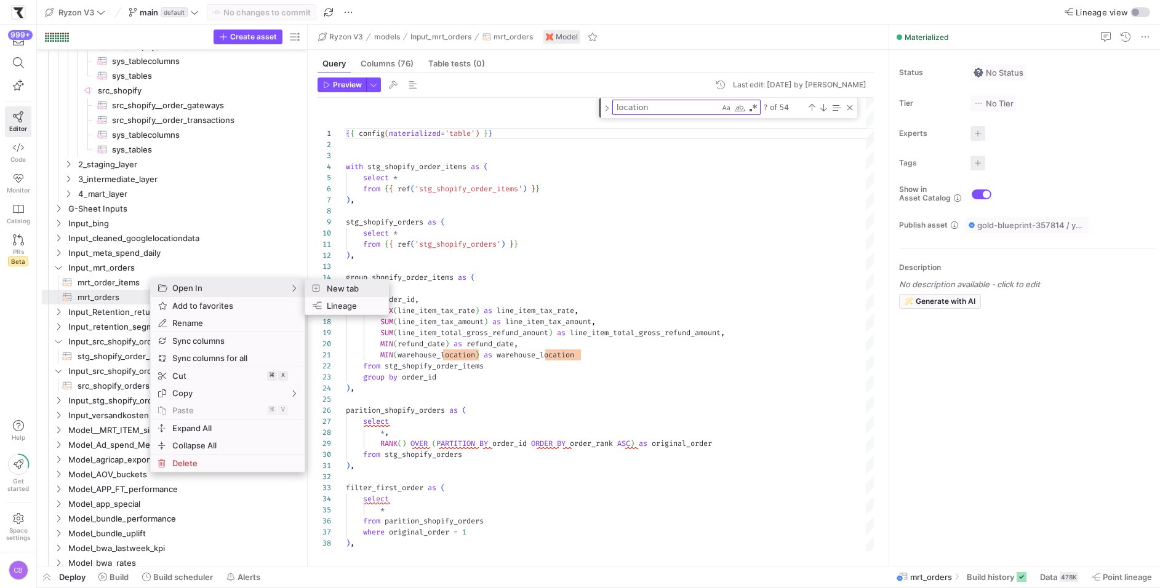
click at [339, 287] on span "New tab" at bounding box center [350, 288] width 57 height 17
type textarea "{{ config(materialized='table') }} {# In this model we are taking relevant data…"
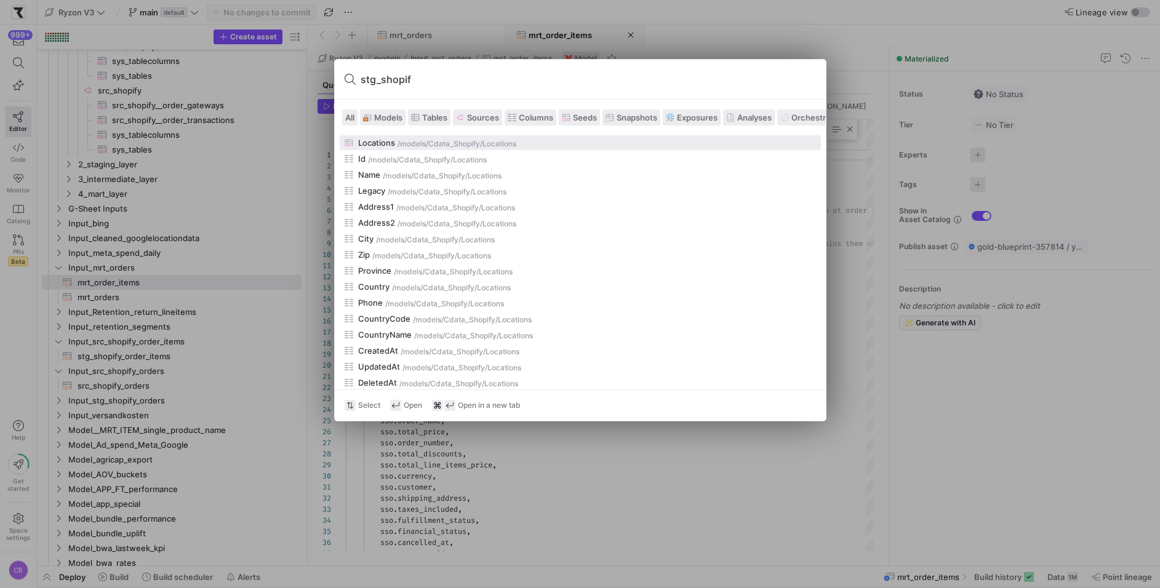
type input "stg_shopif"
click at [386, 120] on span "Models" at bounding box center [388, 118] width 28 height 10
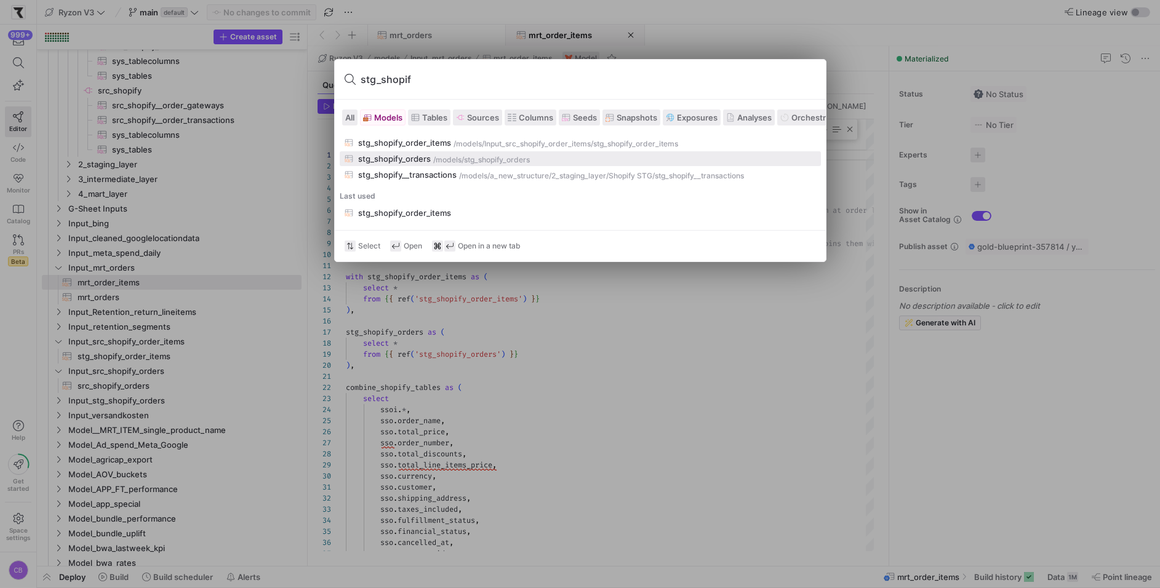
click at [427, 157] on div "stg_shopify_orders" at bounding box center [394, 159] width 73 height 10
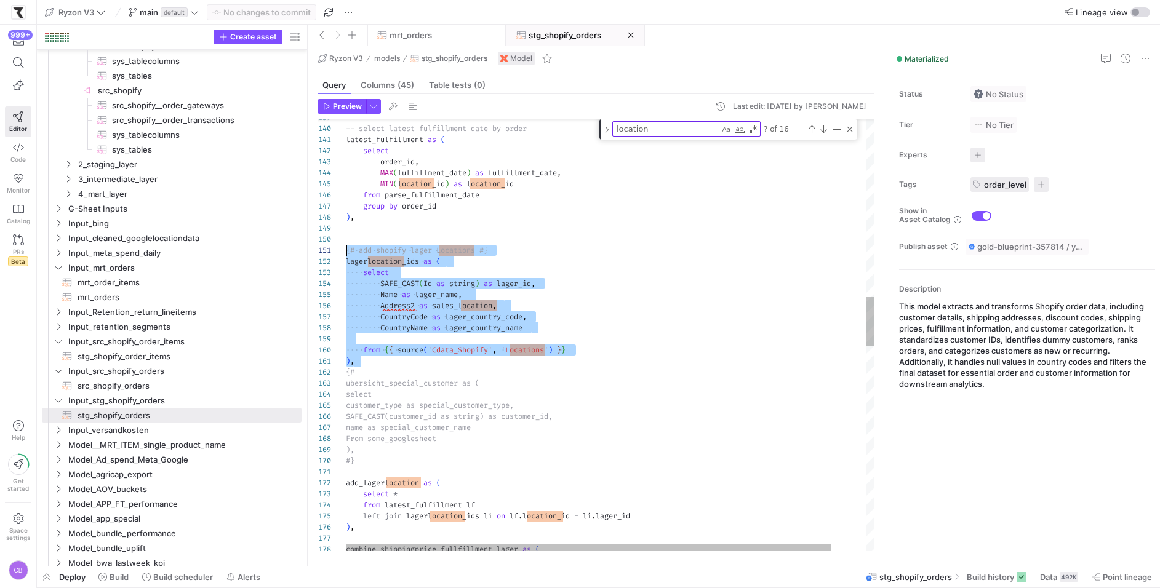
drag, startPoint x: 365, startPoint y: 361, endPoint x: 338, endPoint y: 250, distance: 113.4
click at [346, 250] on div "-- select latest fulfillment date by order latest_fulfillment as ( select order…" at bounding box center [629, 460] width 567 height 3814
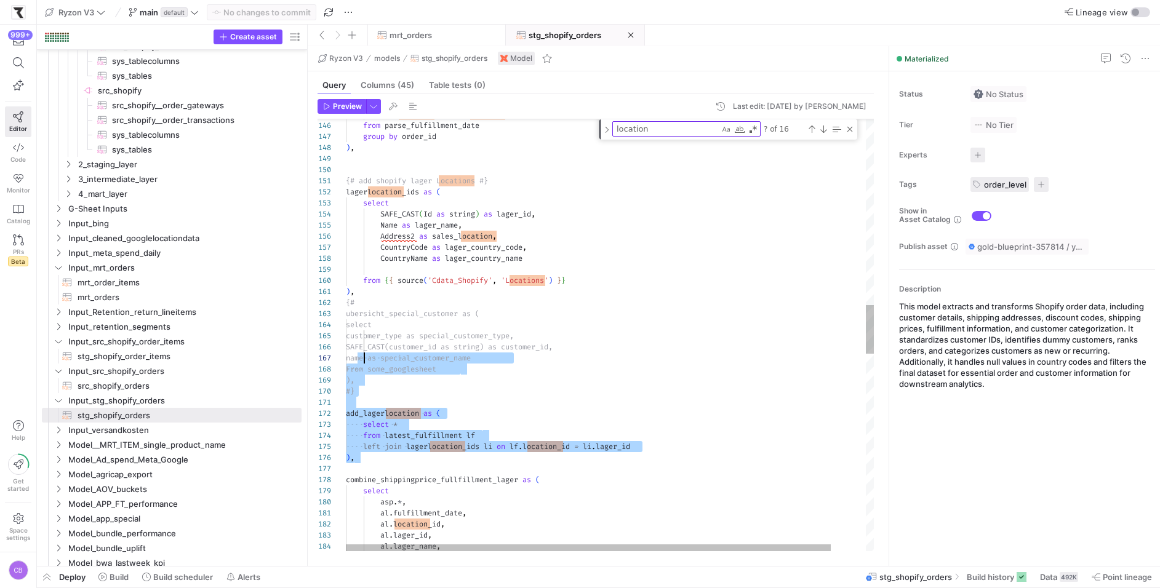
type textarea "{# add shopify lager Locations #} lagerlocation_ids as ( select SAFE_CAST(Id as…"
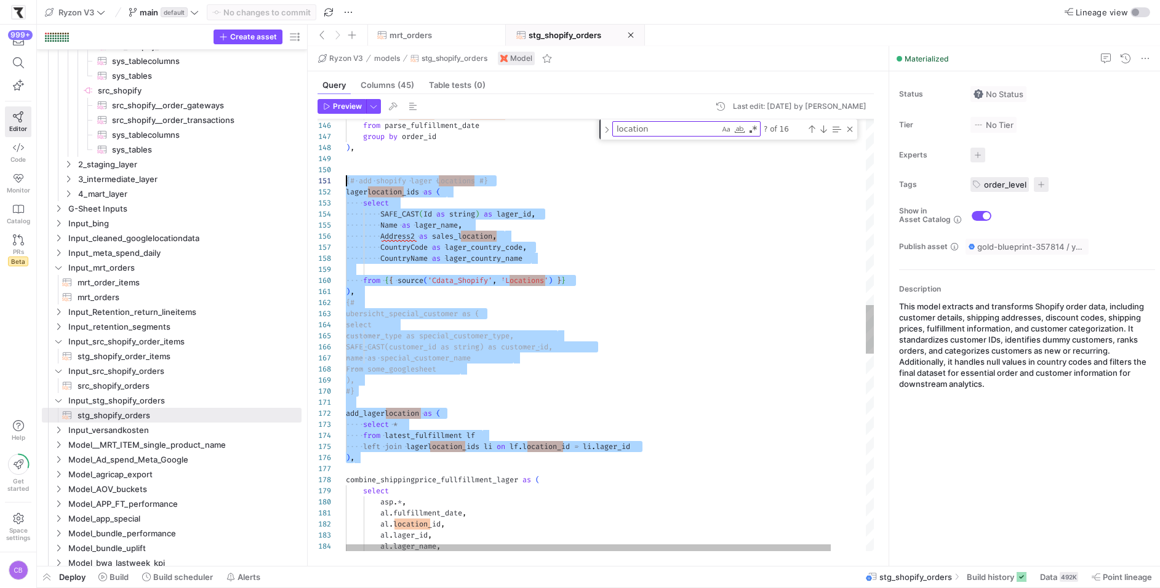
drag, startPoint x: 378, startPoint y: 458, endPoint x: 327, endPoint y: 175, distance: 286.9
click at [346, 175] on div "MIN ( location_id ) as location_id from parse_fulfillment_date group by order_i…" at bounding box center [629, 391] width 567 height 3814
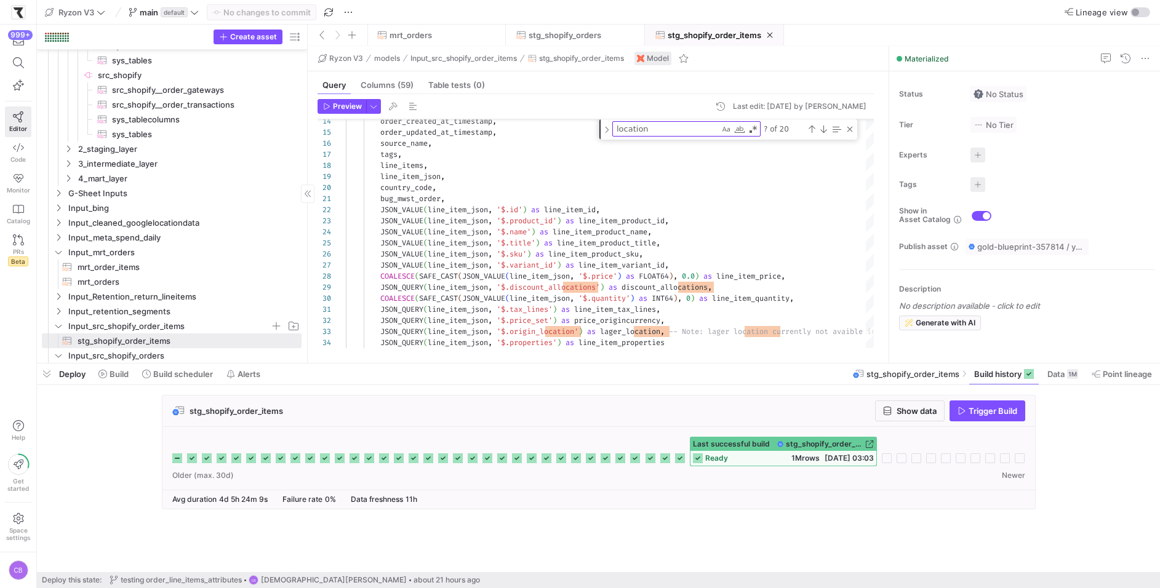
scroll to position [325, 0]
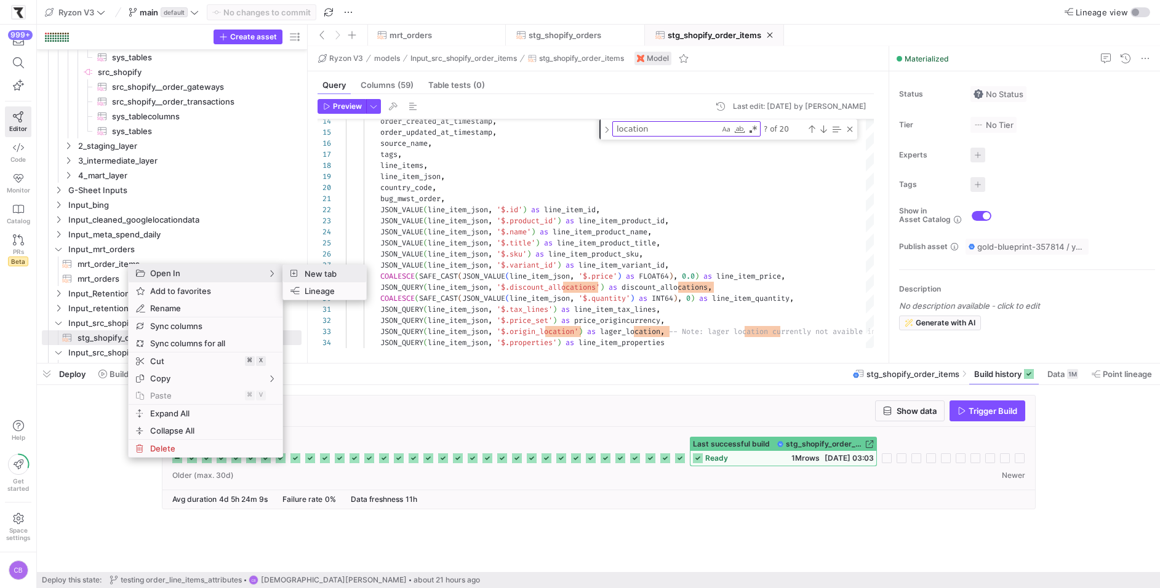
click at [319, 269] on span "New tab" at bounding box center [328, 273] width 57 height 17
type textarea "{{ config(materialized='table') }} {# In this model we are taking relevant data…"
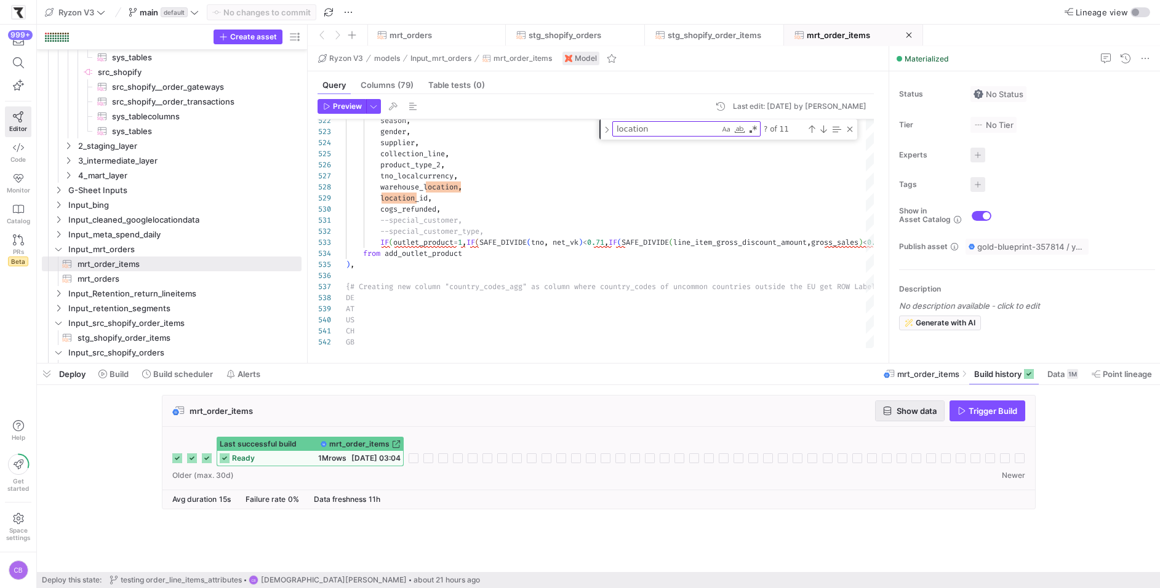
click at [925, 410] on span "Show data" at bounding box center [916, 411] width 40 height 10
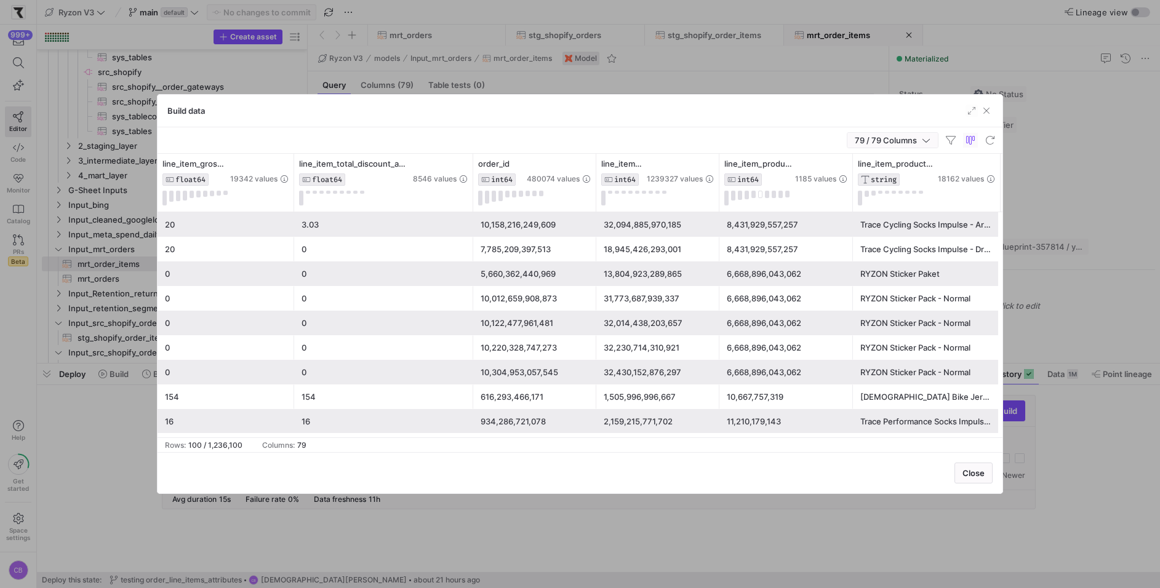
click at [930, 142] on icon "button" at bounding box center [926, 140] width 9 height 9
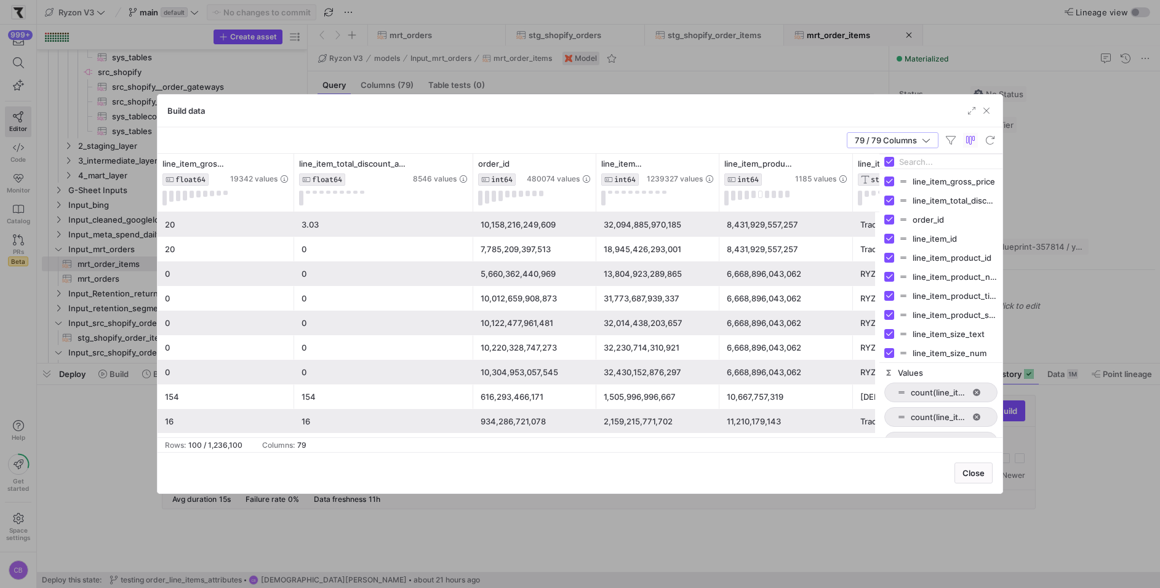
click at [918, 159] on input "Filter Columns Input" at bounding box center [948, 162] width 98 height 25
click at [890, 160] on input "Toggle Select All Columns" at bounding box center [889, 162] width 10 height 10
checkbox input "false"
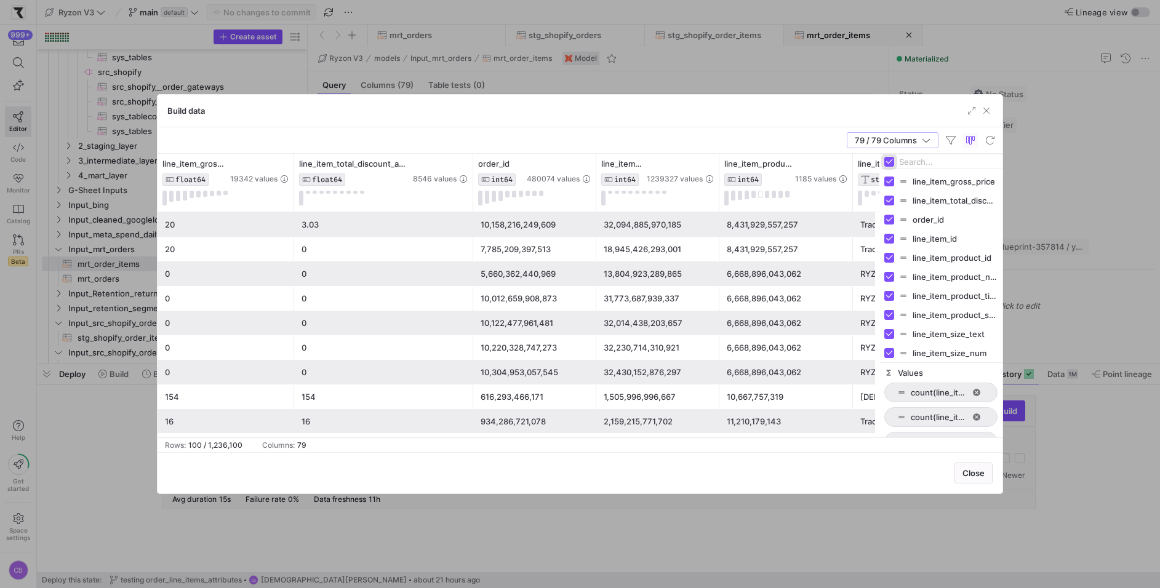
checkbox input "false"
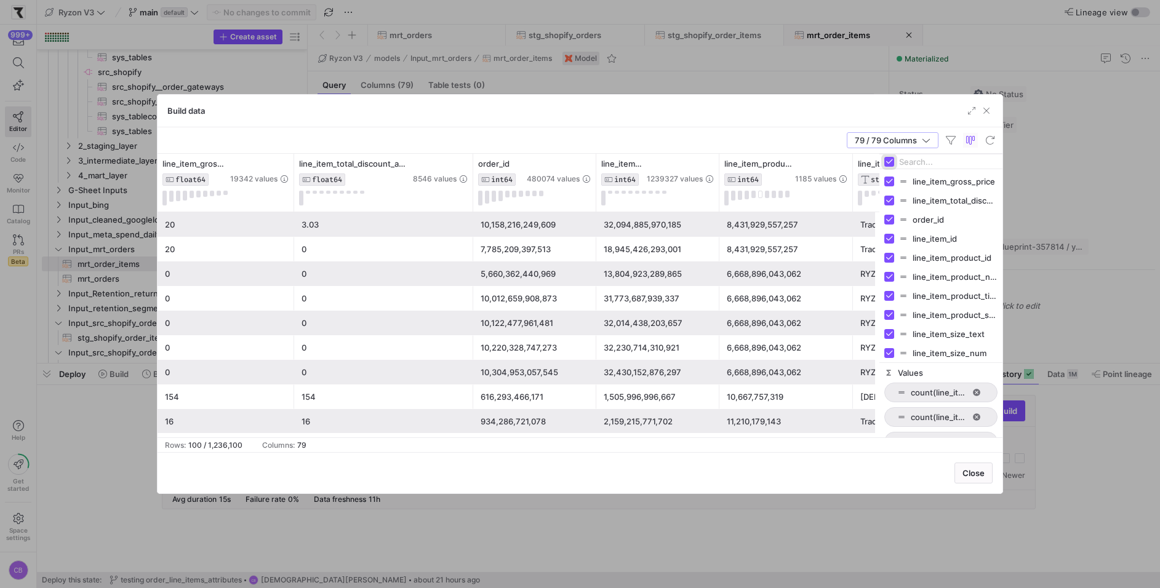
checkbox input "false"
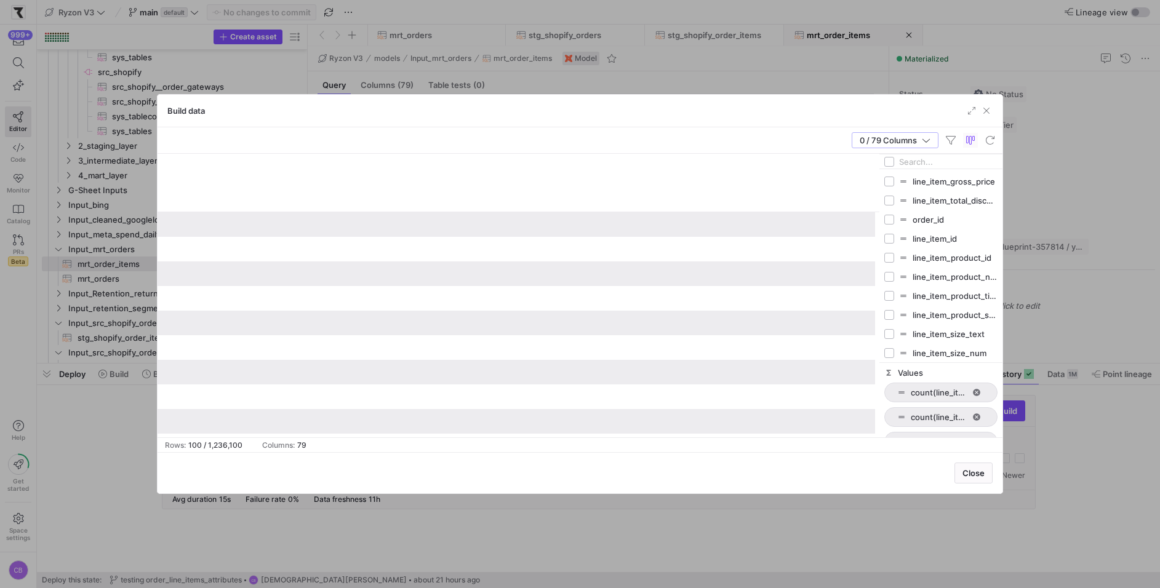
click at [922, 160] on input "Filter Columns Input" at bounding box center [948, 162] width 98 height 25
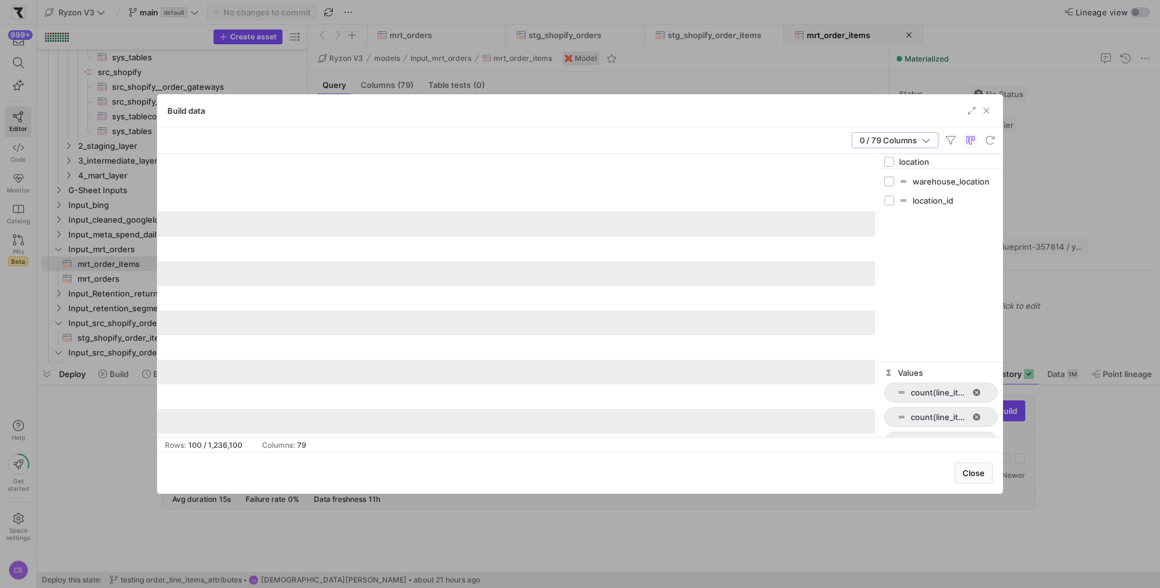
type input "location"
click at [892, 200] on input "Press SPACE to toggle visibility (hidden)" at bounding box center [889, 201] width 10 height 10
checkbox input "true"
checkbox input "false"
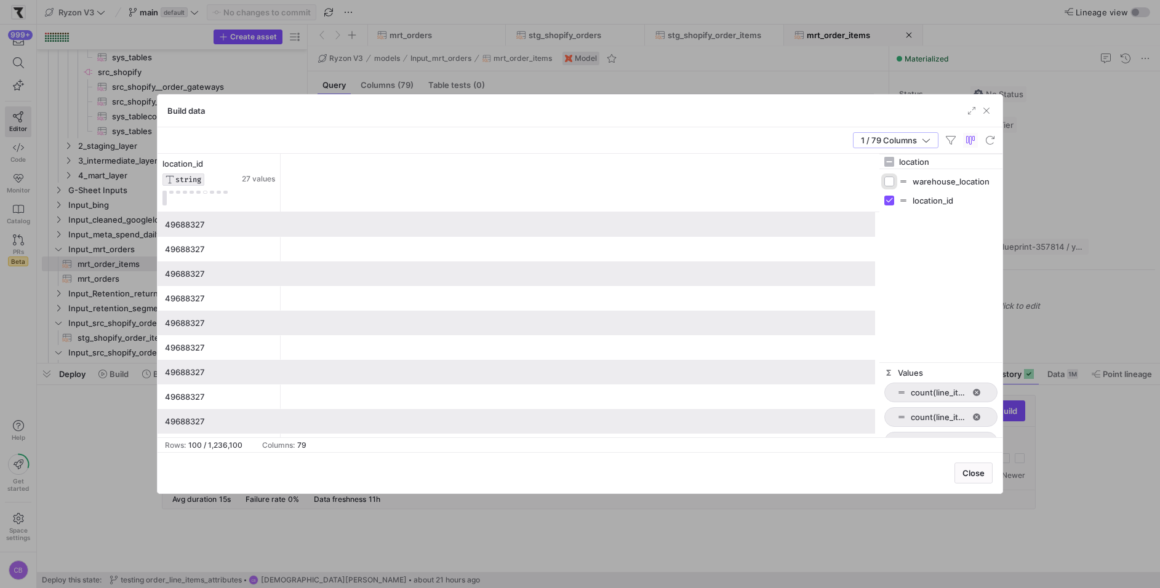
click at [894, 180] on input "Press SPACE to toggle visibility (hidden)" at bounding box center [889, 182] width 10 height 10
checkbox input "true"
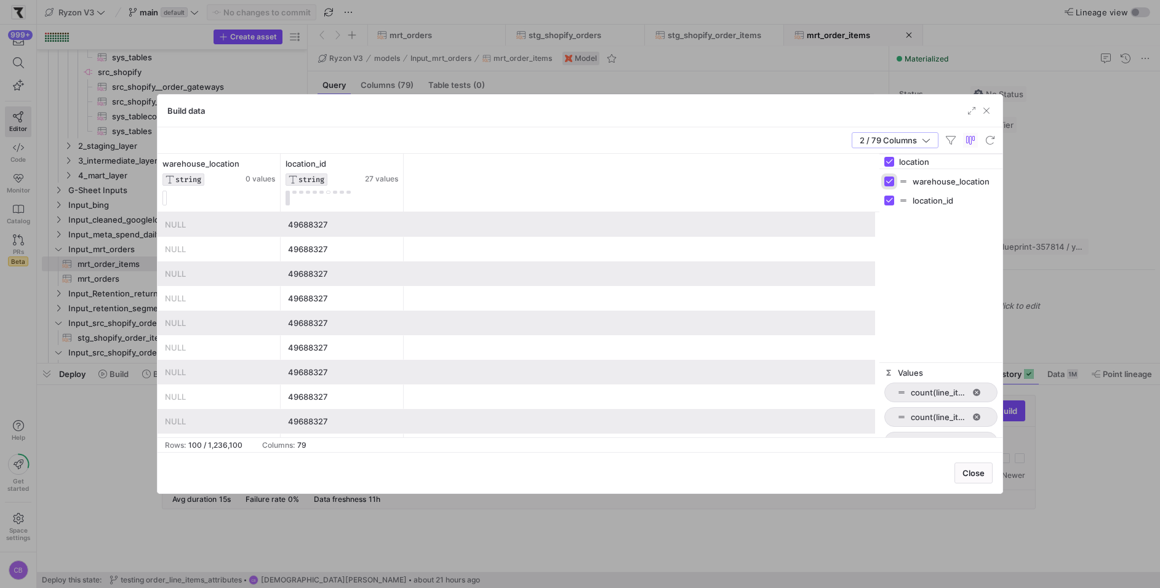
click at [894, 180] on input "Press SPACE to toggle visibility (visible)" at bounding box center [889, 182] width 10 height 10
checkbox input "false"
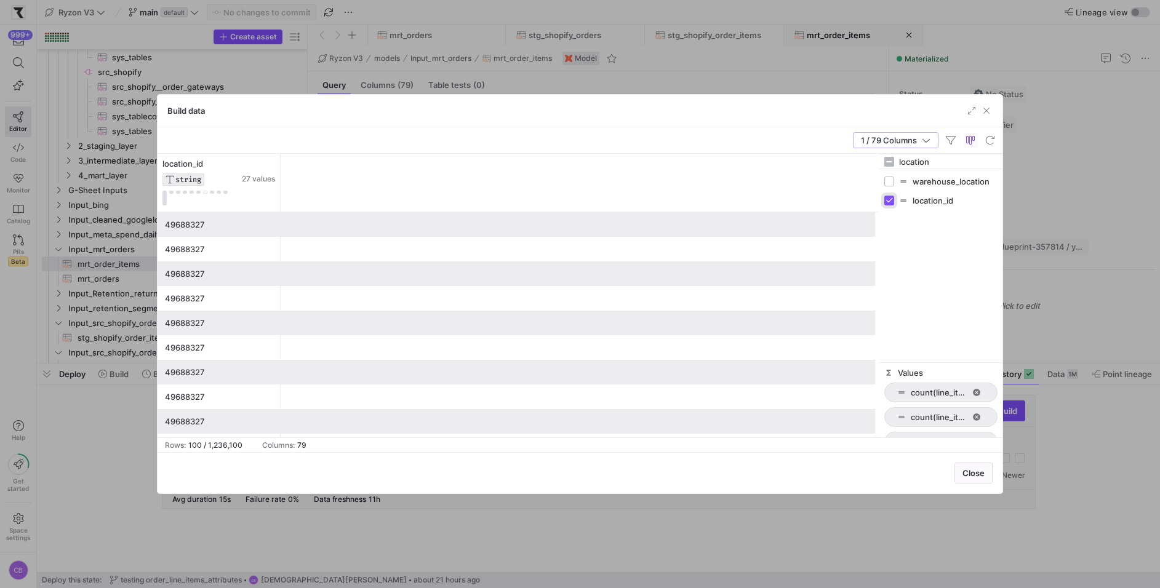
click at [890, 198] on input "Press SPACE to toggle visibility (visible)" at bounding box center [889, 201] width 10 height 10
checkbox input "false"
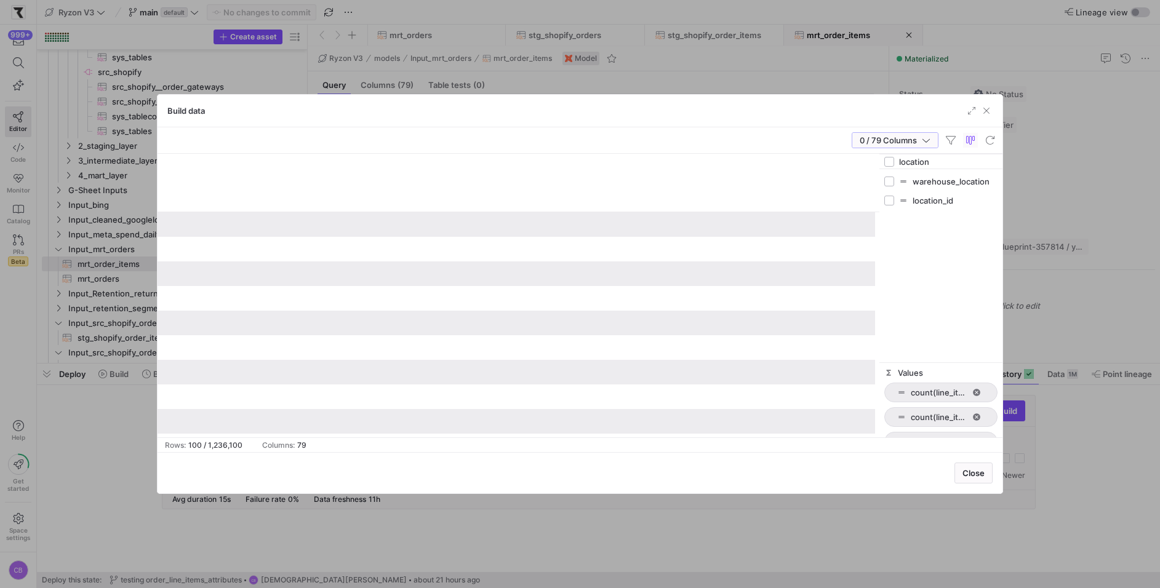
click at [934, 142] on span "button" at bounding box center [895, 140] width 86 height 15
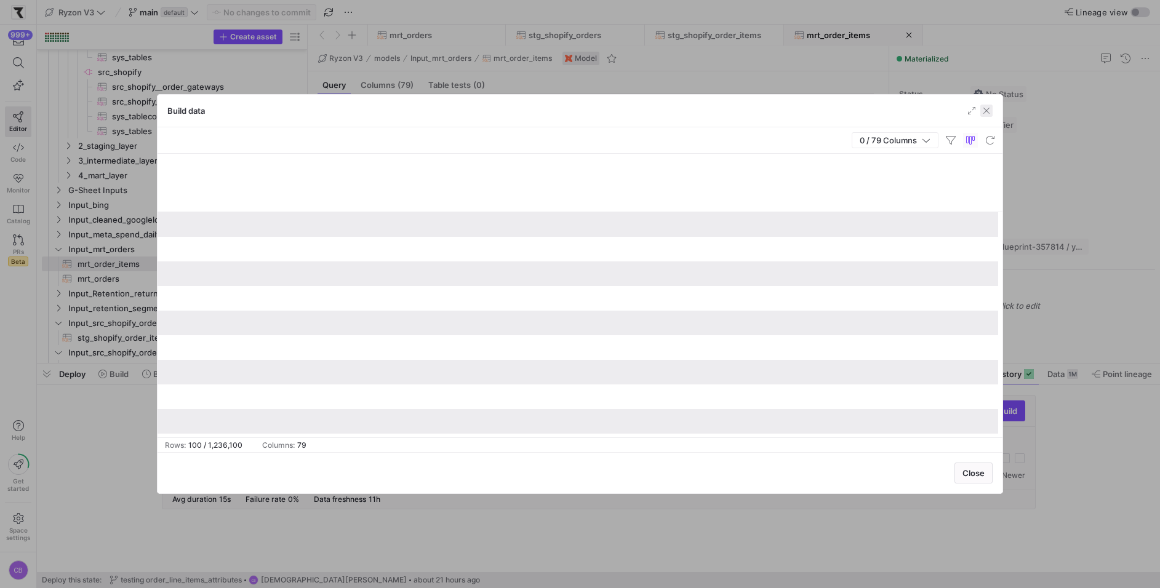
click at [989, 108] on span "button" at bounding box center [986, 111] width 12 height 12
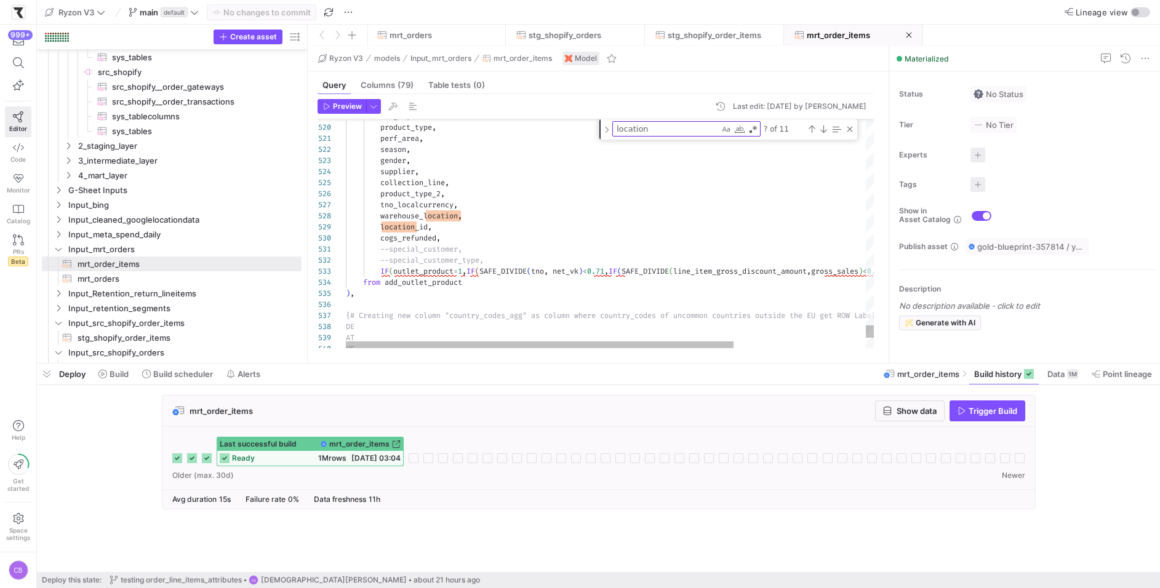
click at [676, 127] on textarea "location" at bounding box center [666, 129] width 106 height 14
type textarea "sso.fulfillment_date, sso.customer_source, sso.location_id, sso.lager_name, sso…"
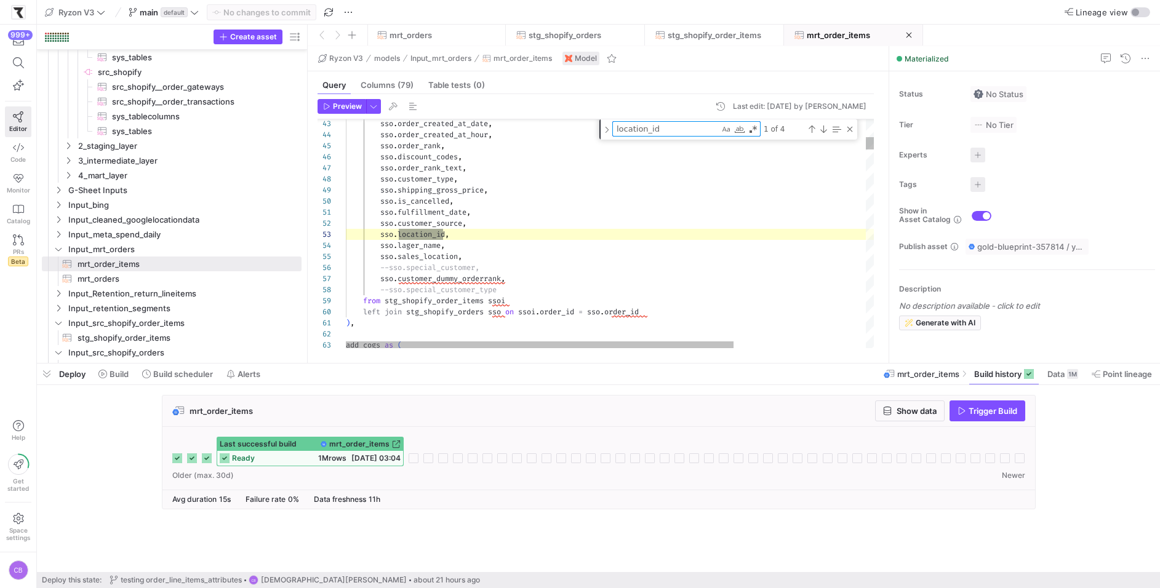
scroll to position [111, 102]
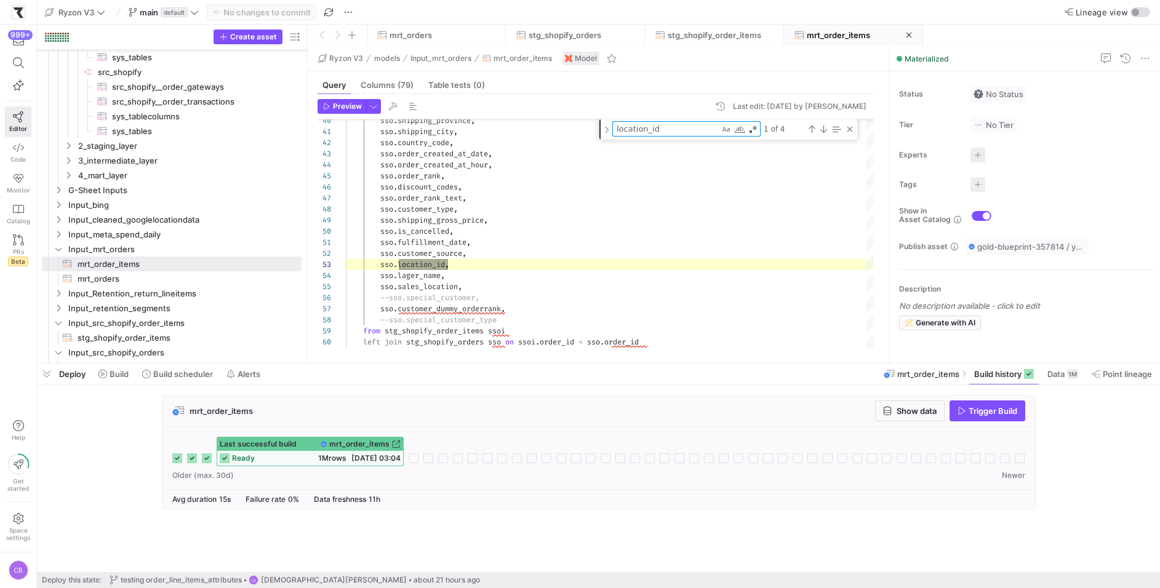
type textarea "location_id"
click at [827, 30] on span at bounding box center [852, 35] width 137 height 20
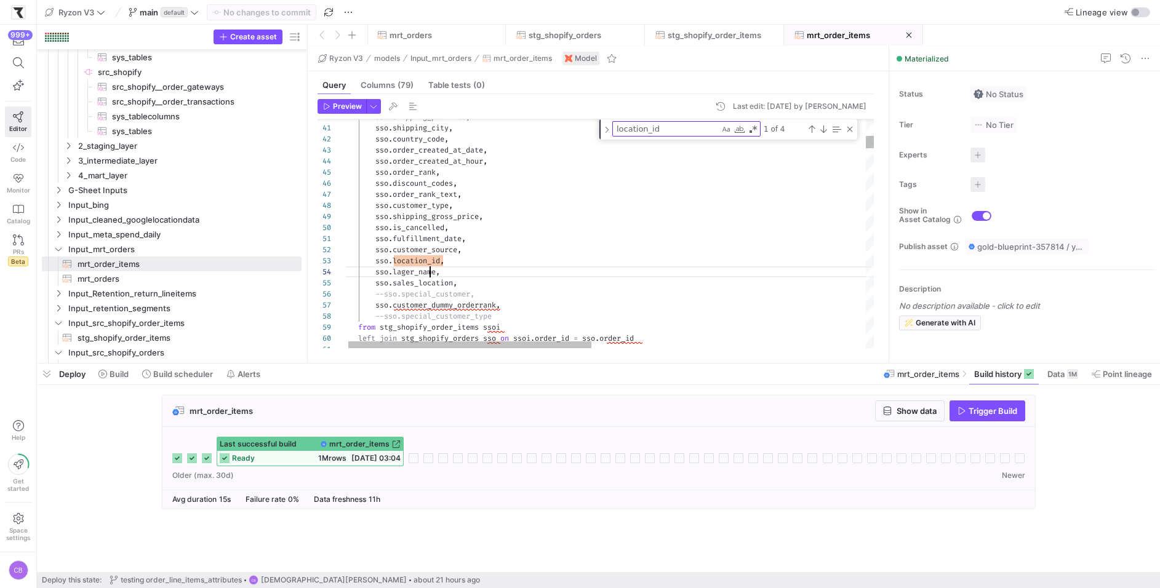
click at [923, 410] on span "Show data" at bounding box center [916, 411] width 40 height 10
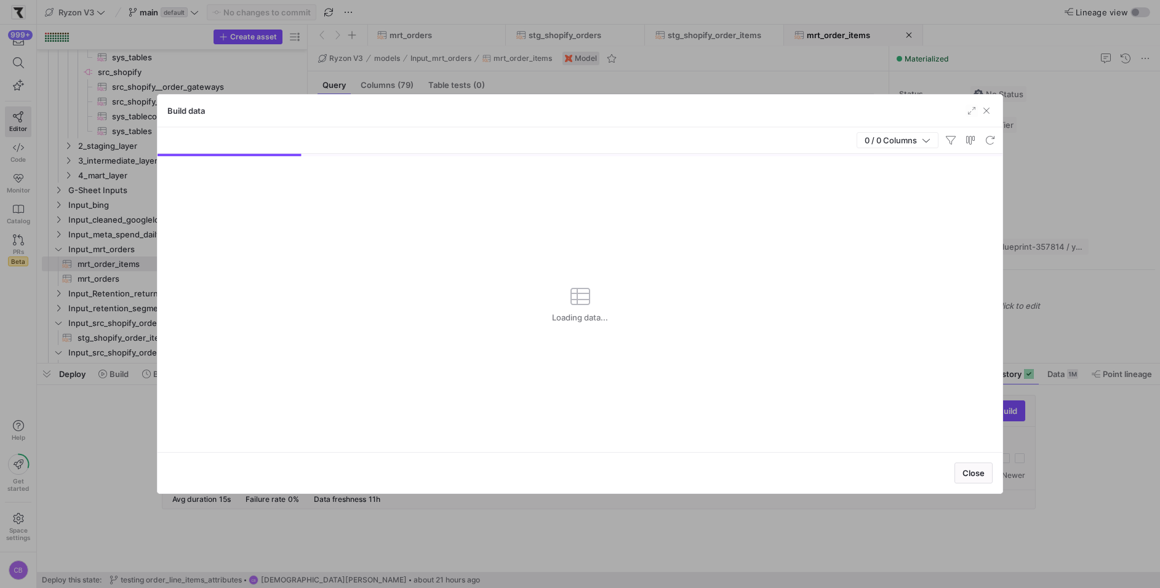
click at [932, 128] on div "0 / 0 Columns" at bounding box center [580, 140] width 845 height 26
click at [931, 144] on span "button" at bounding box center [897, 140] width 81 height 15
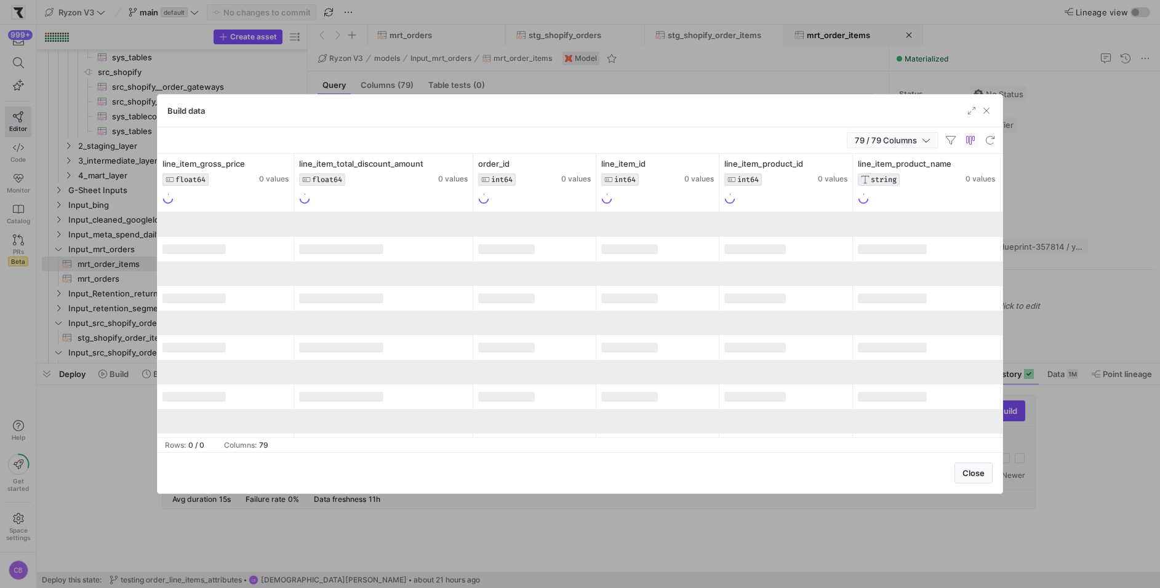
click at [929, 136] on icon "button" at bounding box center [926, 140] width 9 height 9
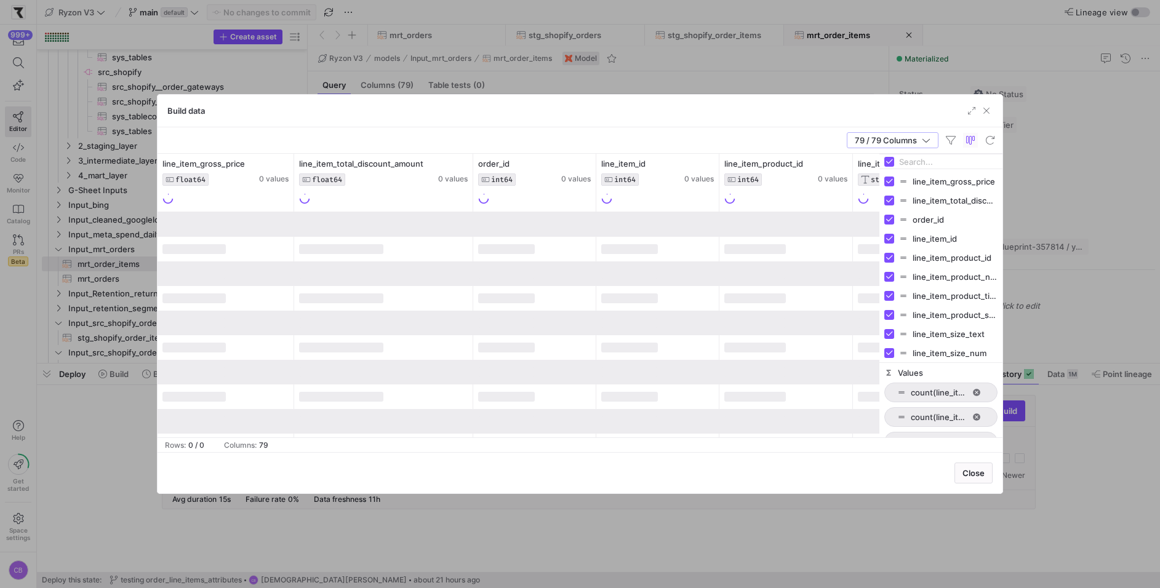
click at [921, 158] on input "Filter Columns Input" at bounding box center [948, 162] width 98 height 25
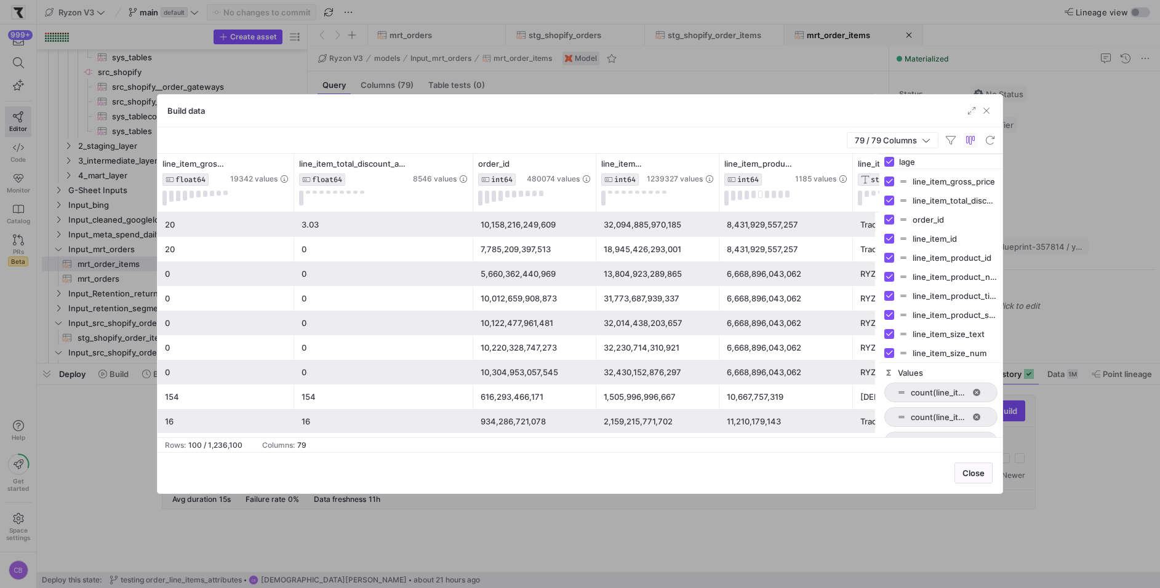
type input "lager"
checkbox input "false"
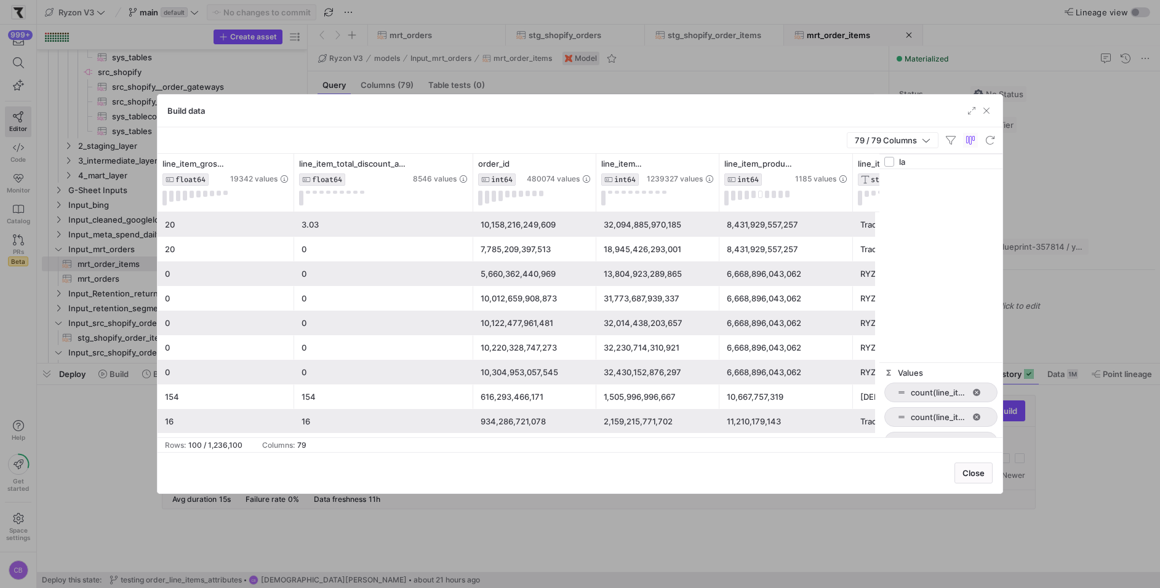
type input "l"
checkbox input "true"
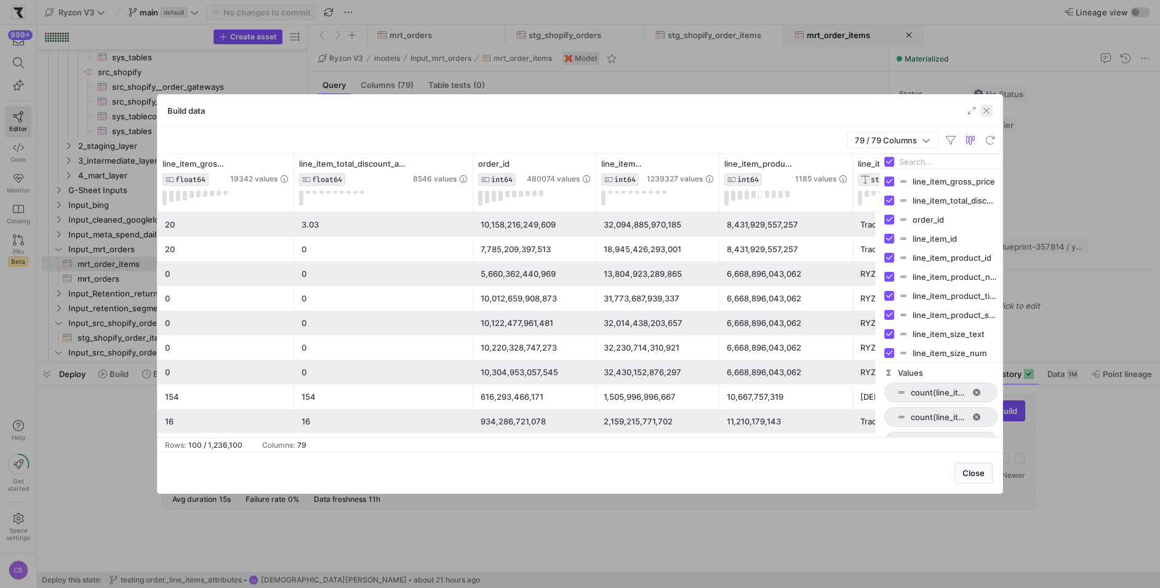
click at [988, 113] on span "button" at bounding box center [986, 111] width 12 height 12
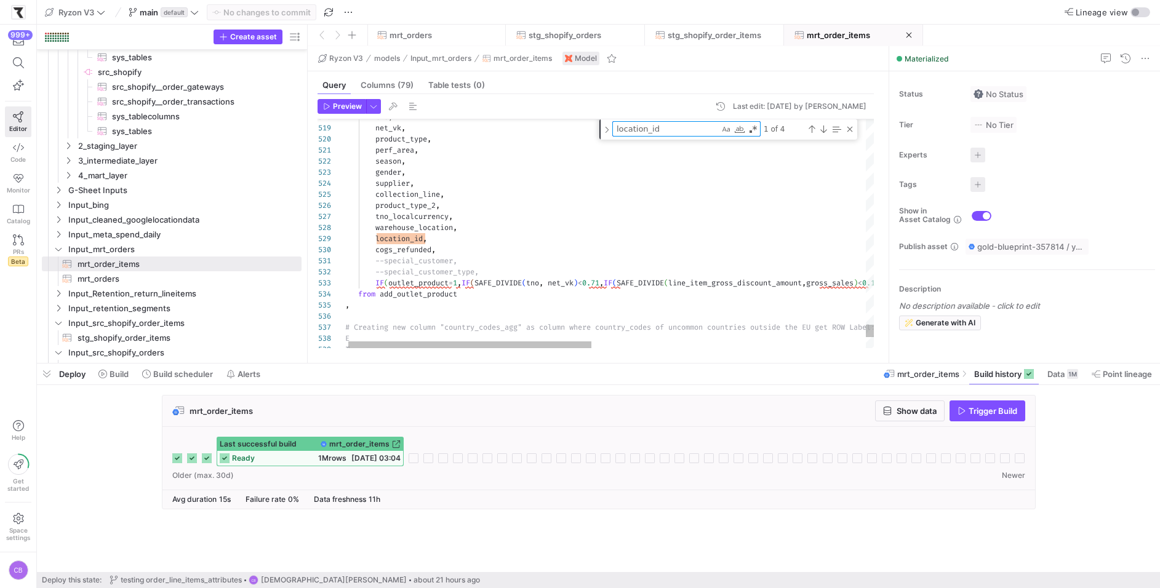
drag, startPoint x: 669, startPoint y: 128, endPoint x: 587, endPoint y: 128, distance: 82.4
click at [588, 128] on div "518 519 520 521 522 523 524 525 526 527 528 529 530 531 532 533 534 535 536 537…" at bounding box center [595, 233] width 557 height 229
type textarea "l"
type textarea "order_rank_text, customer_type, is_cancelled, TIMESTAMP(fulfillment_date) as fu…"
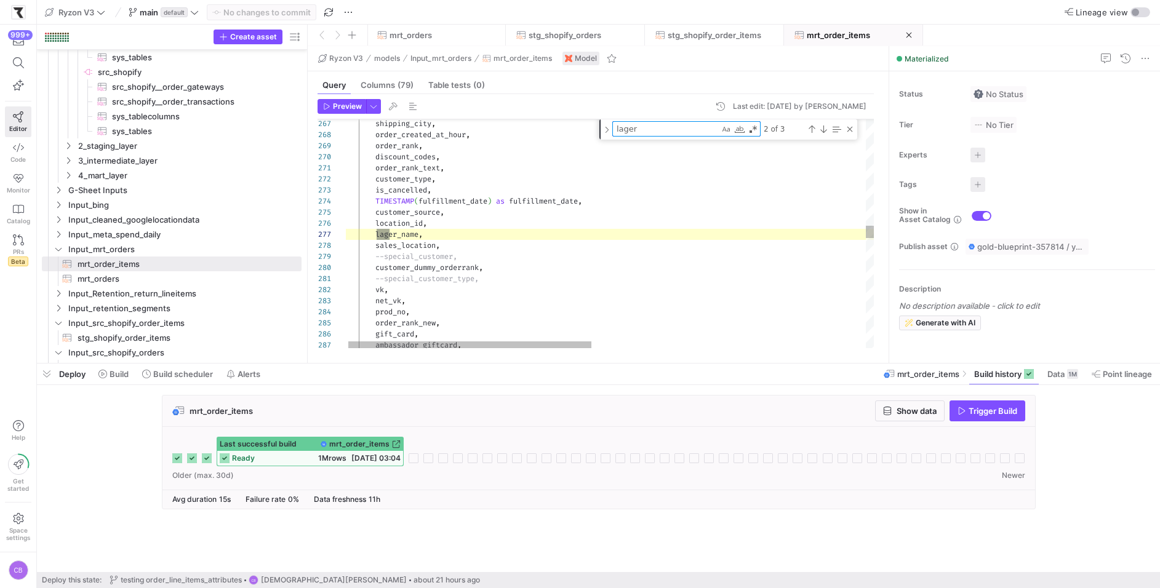
scroll to position [111, 57]
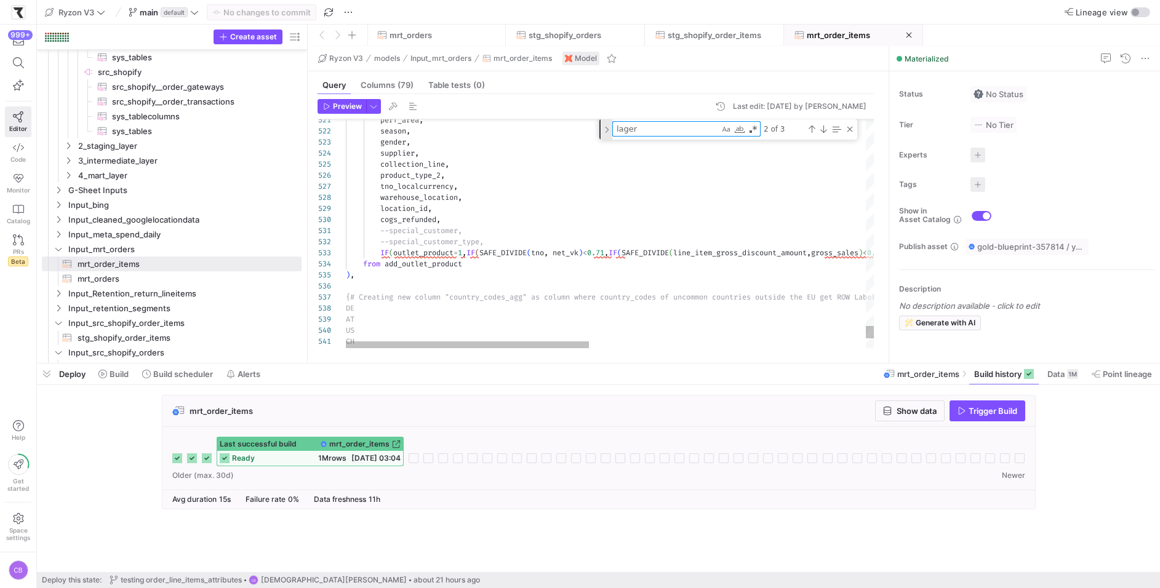
drag, startPoint x: 648, startPoint y: 130, endPoint x: 601, endPoint y: 122, distance: 48.2
click at [601, 122] on div "lager lager 2 of 3" at bounding box center [728, 129] width 258 height 20
type textarea "lager"
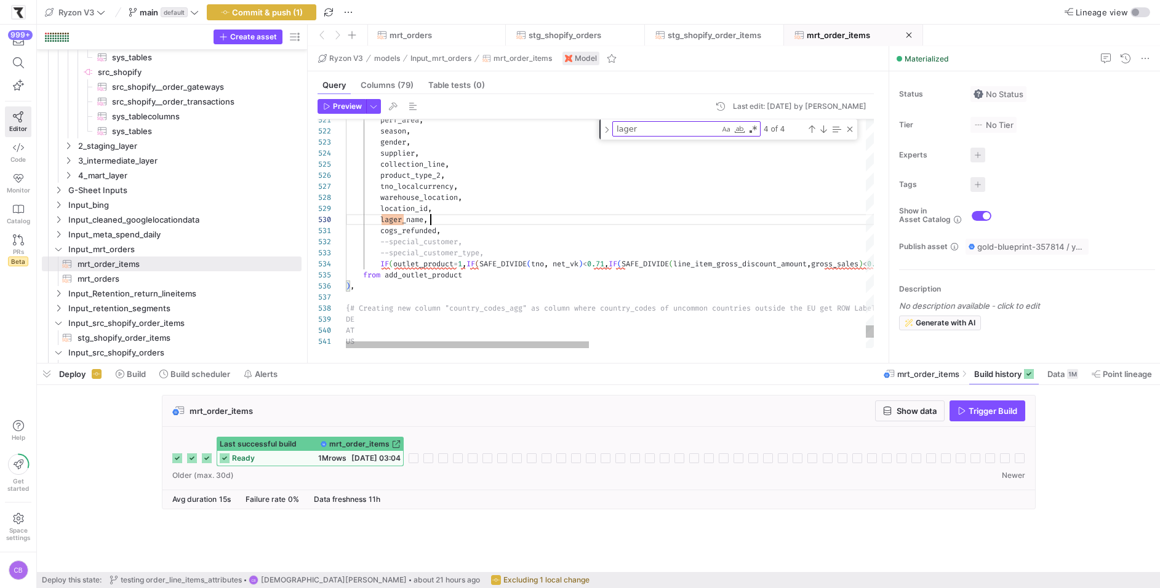
scroll to position [99, 84]
type textarea "perf_area, season, gender, supplier, collection_line, product_type_2, tno_local…"
click at [380, 107] on header "Preview Last edit: [DATE] by [PERSON_NAME]" at bounding box center [595, 109] width 556 height 20
click at [371, 107] on span "button" at bounding box center [374, 107] width 14 height 14
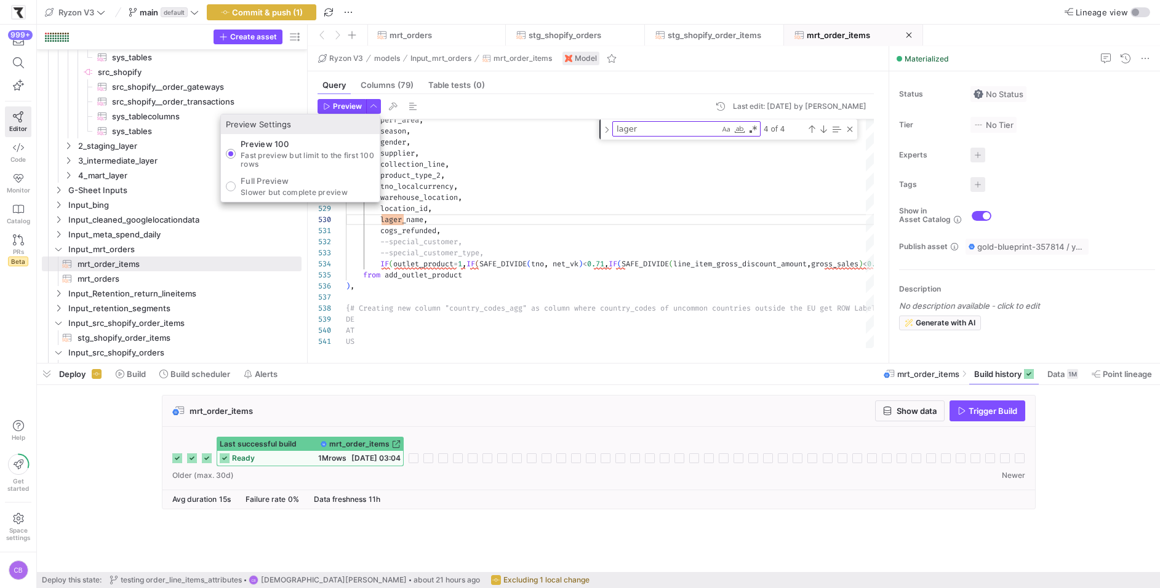
click at [354, 103] on div at bounding box center [580, 294] width 1160 height 588
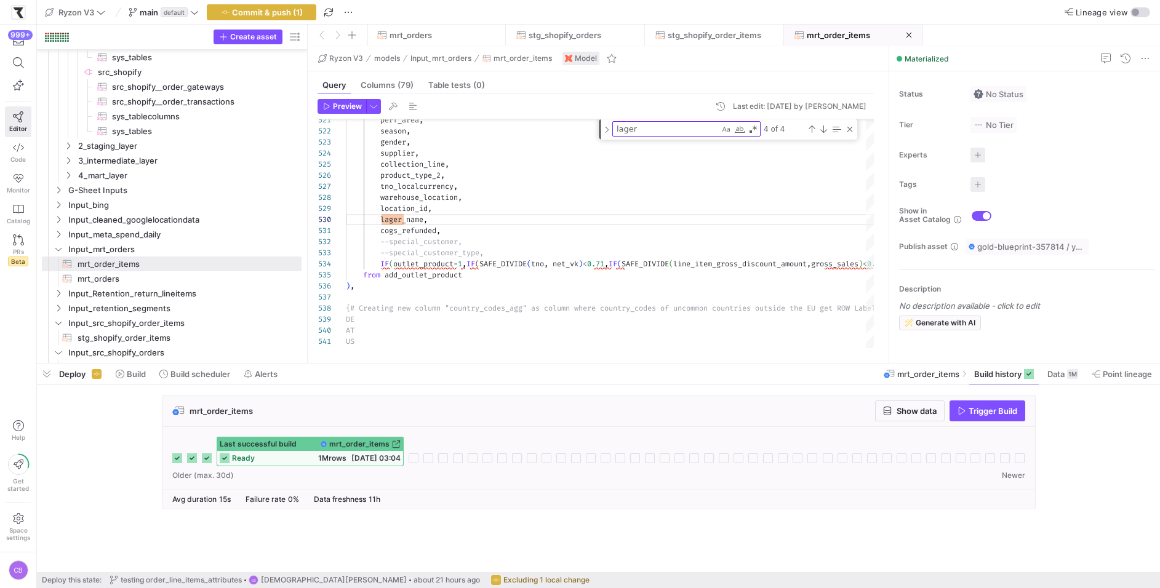
click at [354, 103] on span "Preview" at bounding box center [347, 106] width 29 height 9
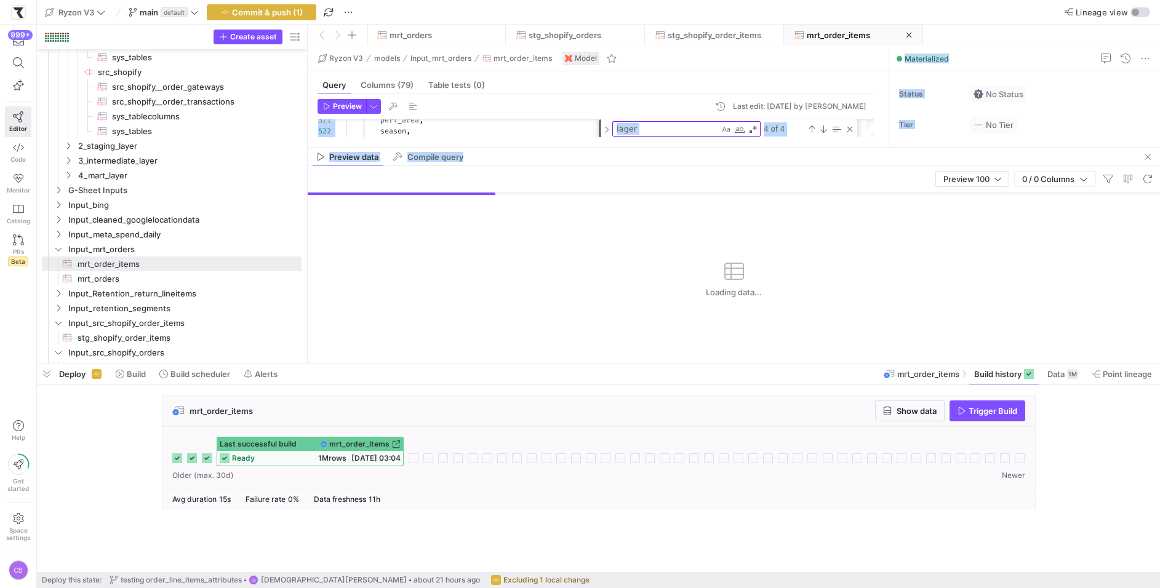
drag, startPoint x: 594, startPoint y: 145, endPoint x: 593, endPoint y: 173, distance: 27.7
click at [593, 173] on as-split "Ryzon V3 models Input_mrt_orders mrt_order_items Model Query Columns (79) Table…" at bounding box center [734, 204] width 852 height 317
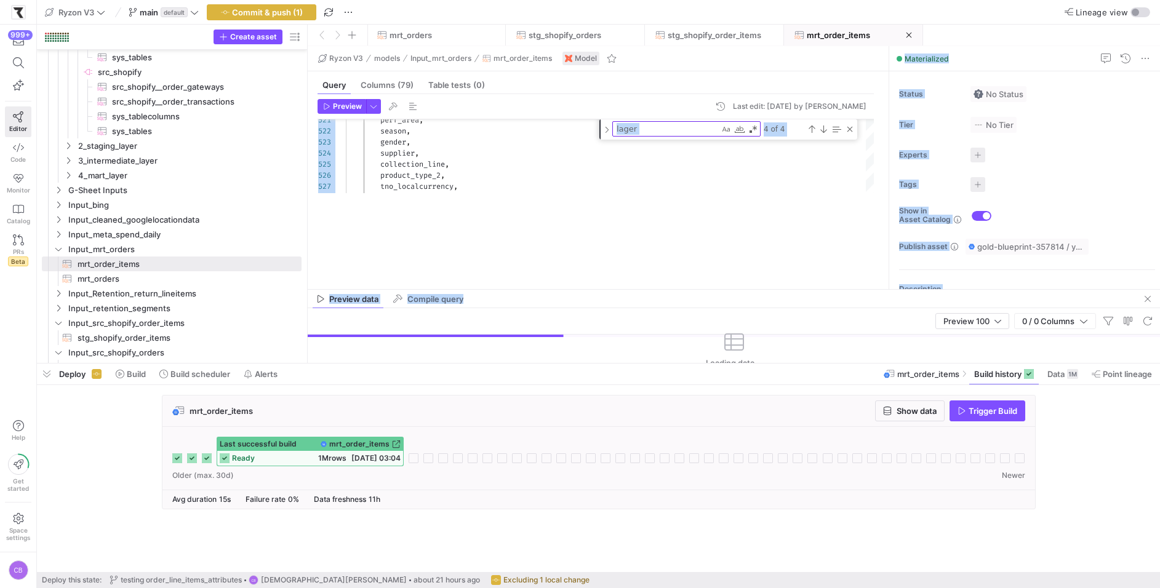
drag, startPoint x: 591, startPoint y: 146, endPoint x: 618, endPoint y: 289, distance: 144.8
click at [618, 289] on div at bounding box center [734, 289] width 852 height 1
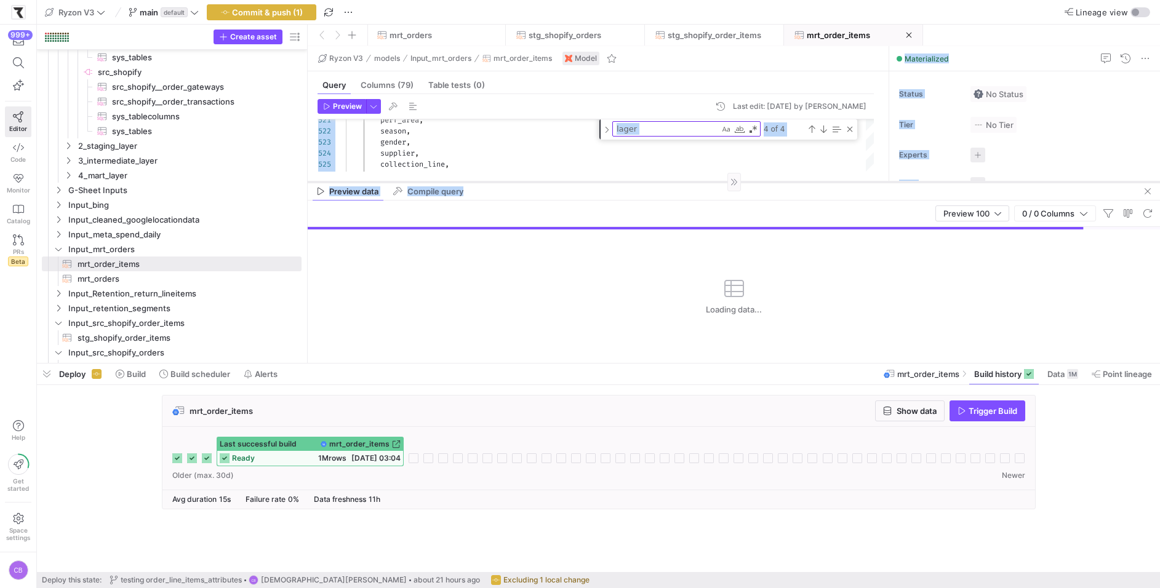
drag, startPoint x: 563, startPoint y: 289, endPoint x: 570, endPoint y: 182, distance: 107.9
click at [570, 182] on div at bounding box center [734, 182] width 852 height 1
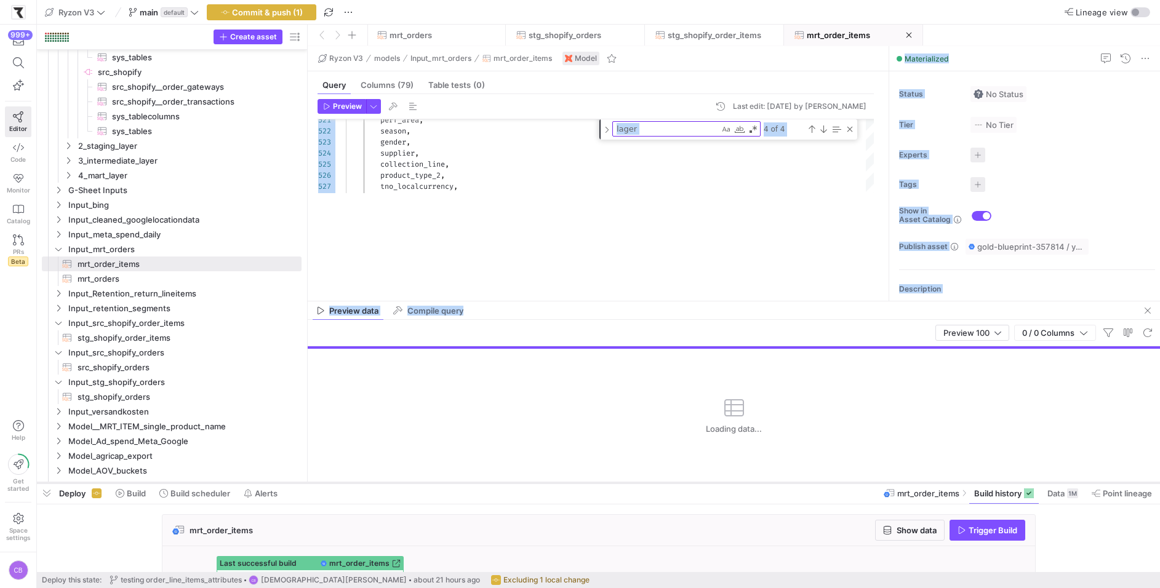
drag, startPoint x: 561, startPoint y: 362, endPoint x: 563, endPoint y: 482, distance: 119.4
click at [564, 482] on div at bounding box center [598, 483] width 1123 height 5
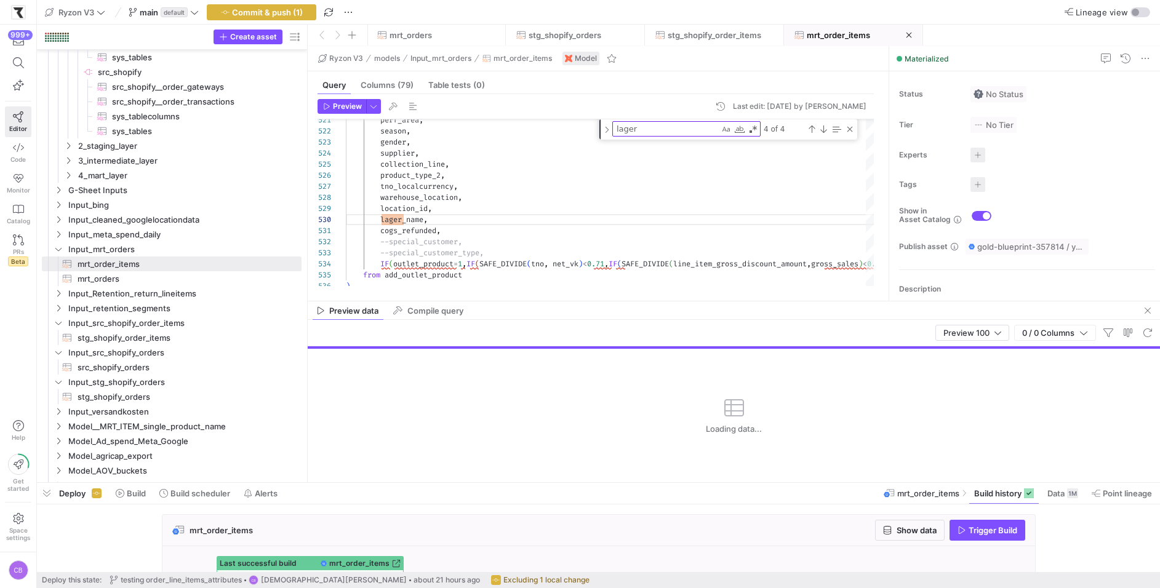
click at [498, 479] on div "Loading data..." at bounding box center [734, 416] width 852 height 134
click at [479, 301] on div at bounding box center [734, 301] width 852 height 1
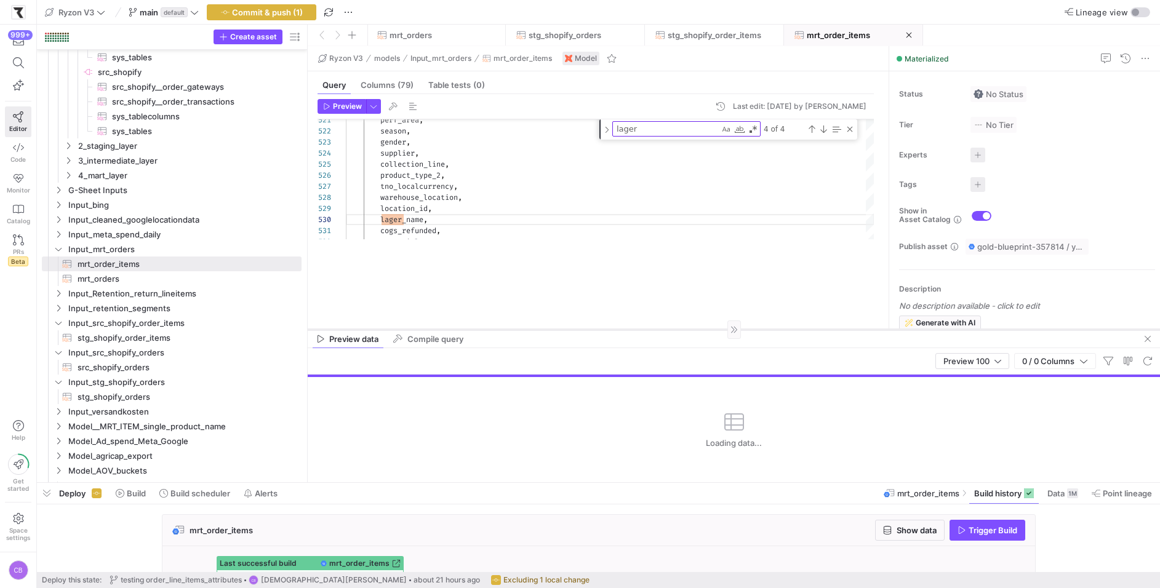
drag, startPoint x: 479, startPoint y: 301, endPoint x: 504, endPoint y: 329, distance: 37.9
click at [504, 329] on div at bounding box center [734, 329] width 852 height 1
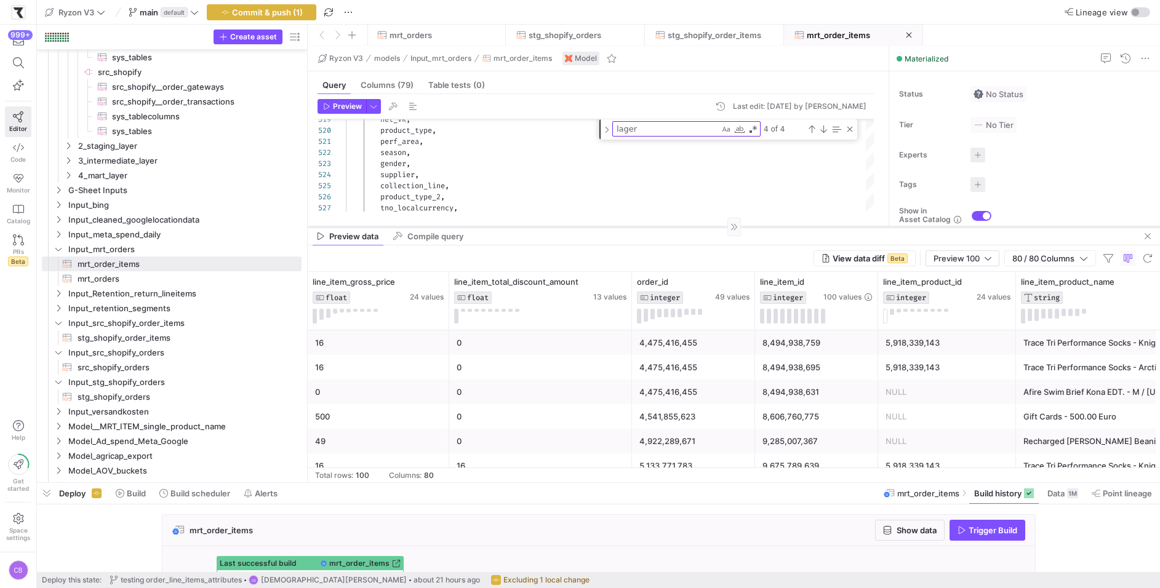
drag, startPoint x: 566, startPoint y: 329, endPoint x: 565, endPoint y: 223, distance: 105.8
click at [566, 226] on div at bounding box center [734, 226] width 852 height 1
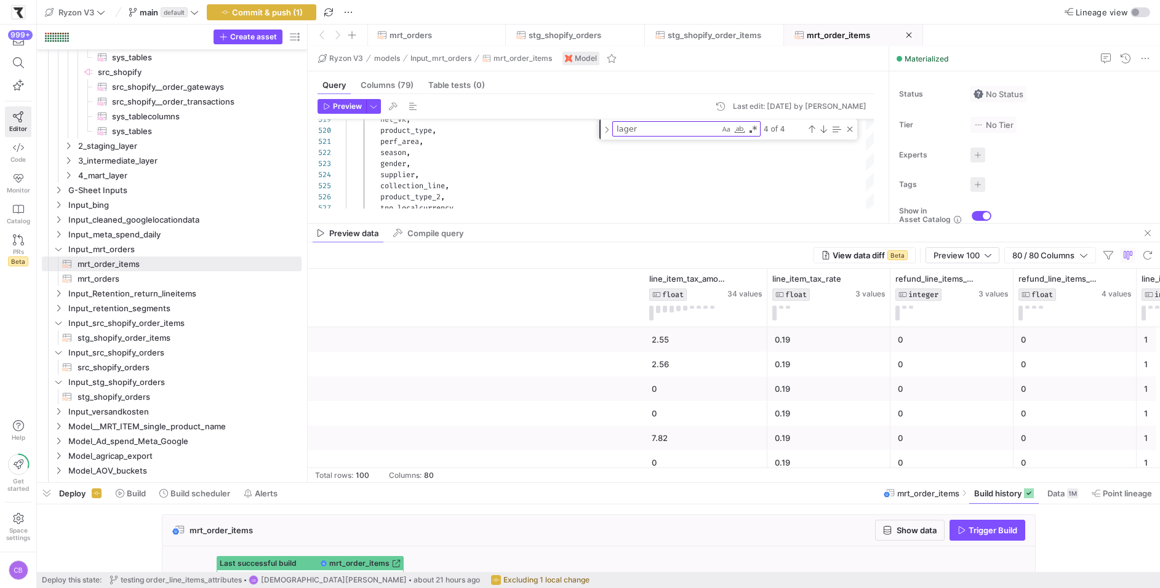
scroll to position [0, 0]
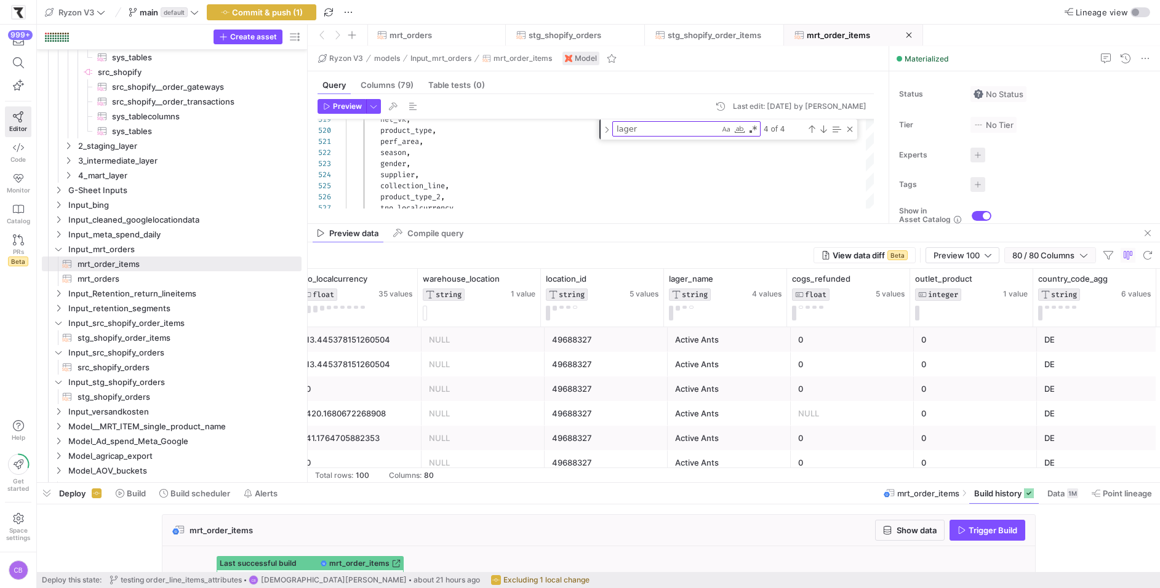
click at [1083, 255] on icon "button" at bounding box center [1083, 255] width 9 height 9
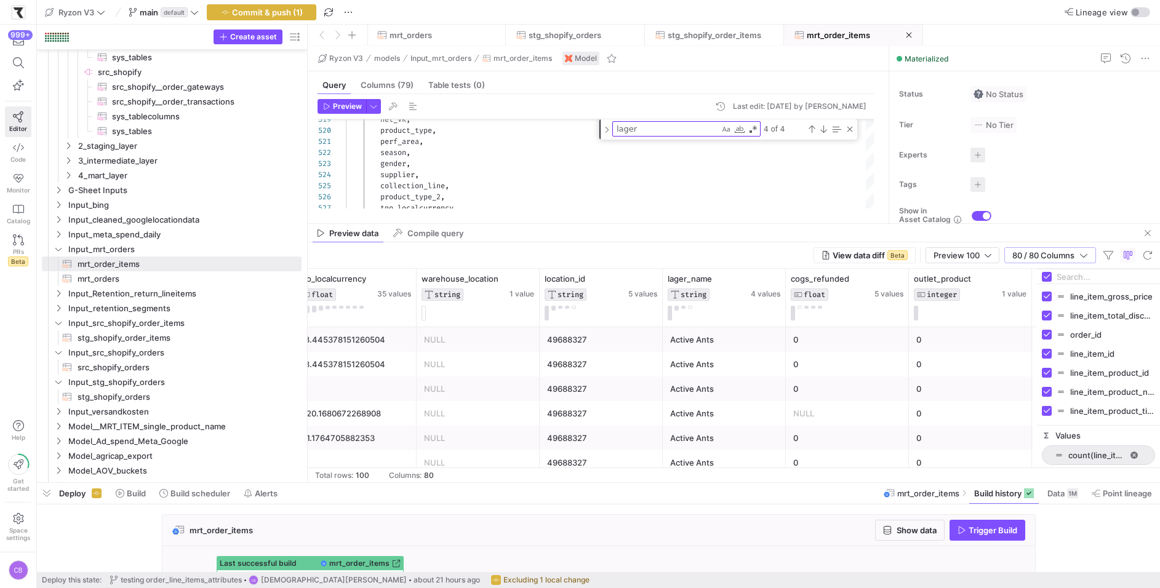
click at [1079, 273] on input "Filter Columns Input" at bounding box center [1105, 277] width 98 height 25
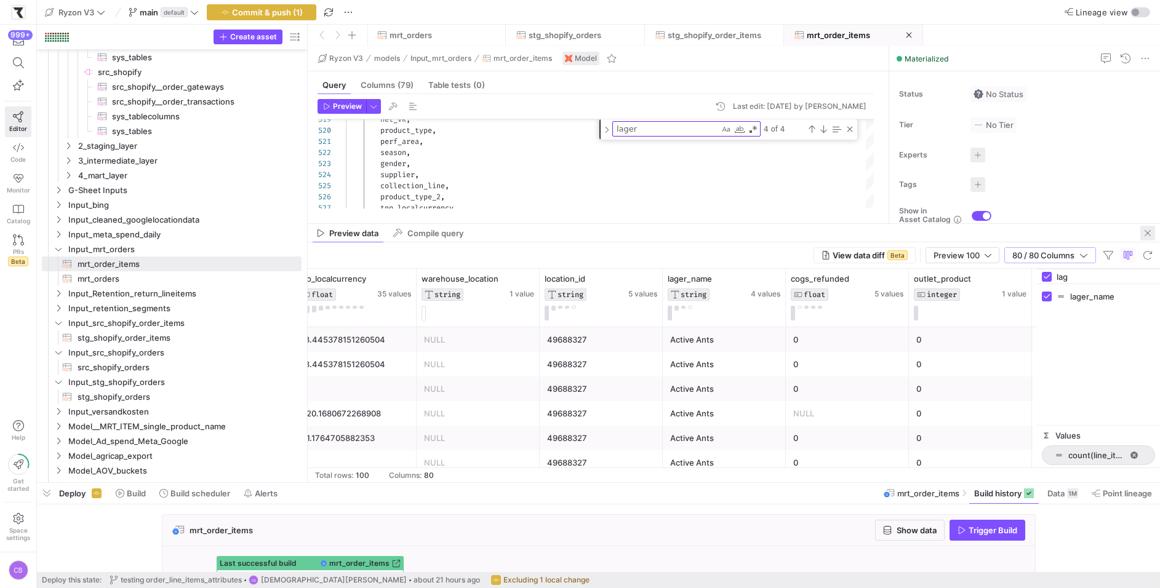
type input "lag"
click at [1147, 235] on span "button" at bounding box center [1147, 233] width 15 height 15
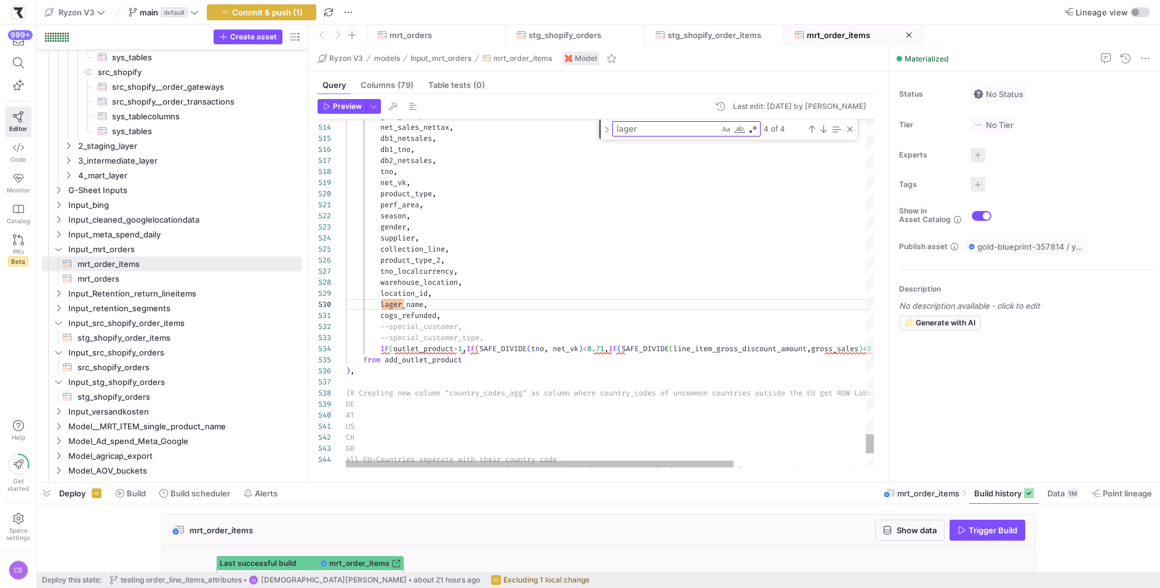
click at [680, 133] on textarea "lager" at bounding box center [666, 129] width 106 height 14
type textarea "sso.fulfillment_date, sso.customer_source, sso.location_id, sso.lager_name, sso…"
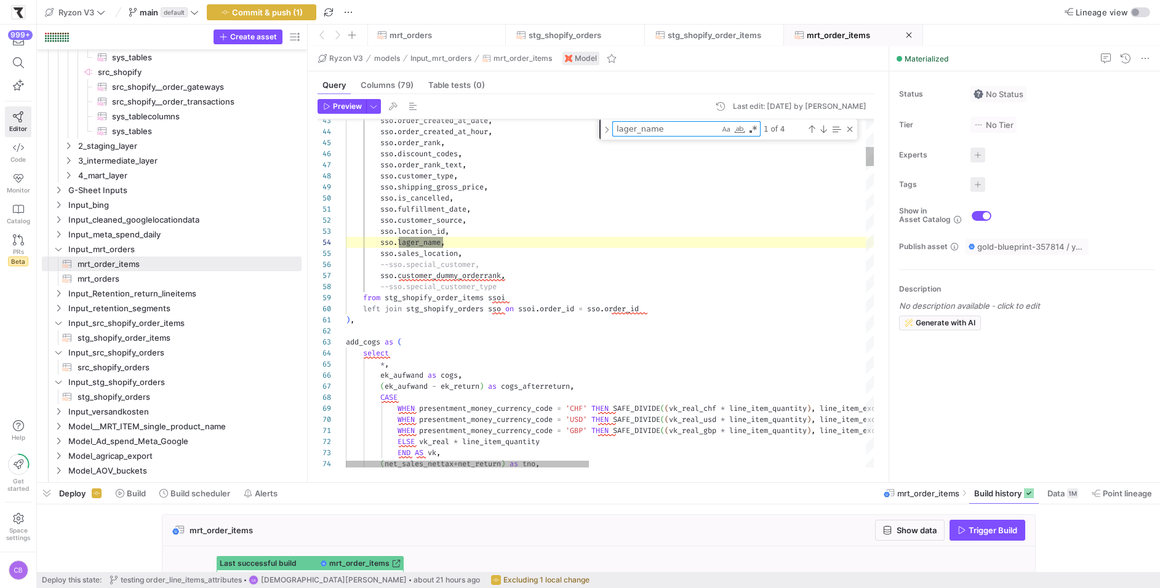
type textarea "lager_name"
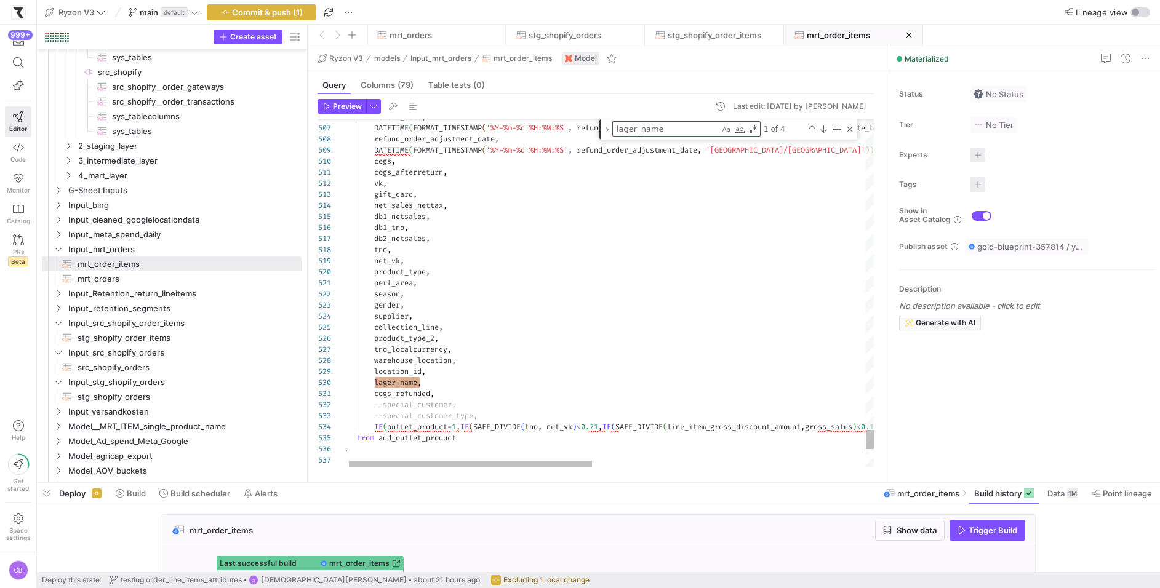
scroll to position [99, 80]
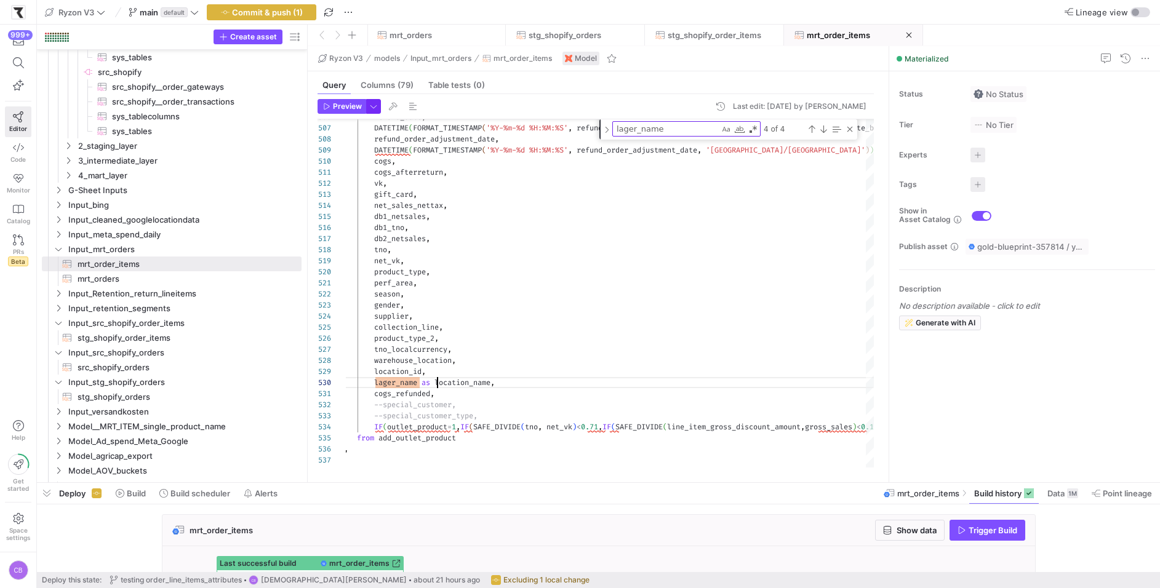
type textarea "perf_area, season, gender, supplier, collection_line, product_type_2, tno_local…"
click at [374, 109] on span "button" at bounding box center [374, 107] width 14 height 14
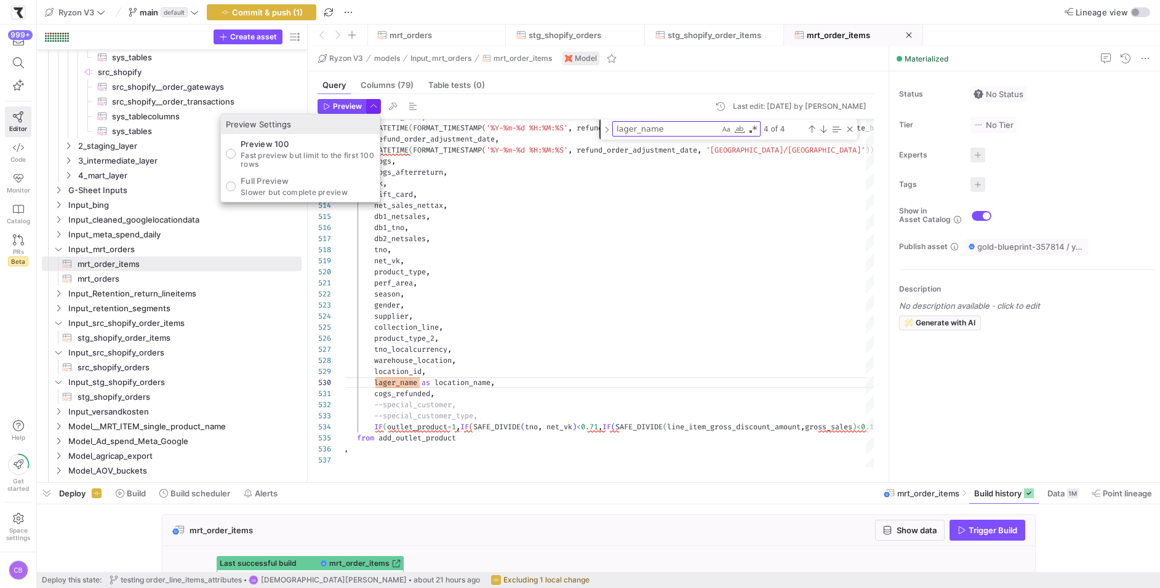
click at [374, 109] on div at bounding box center [580, 294] width 1160 height 588
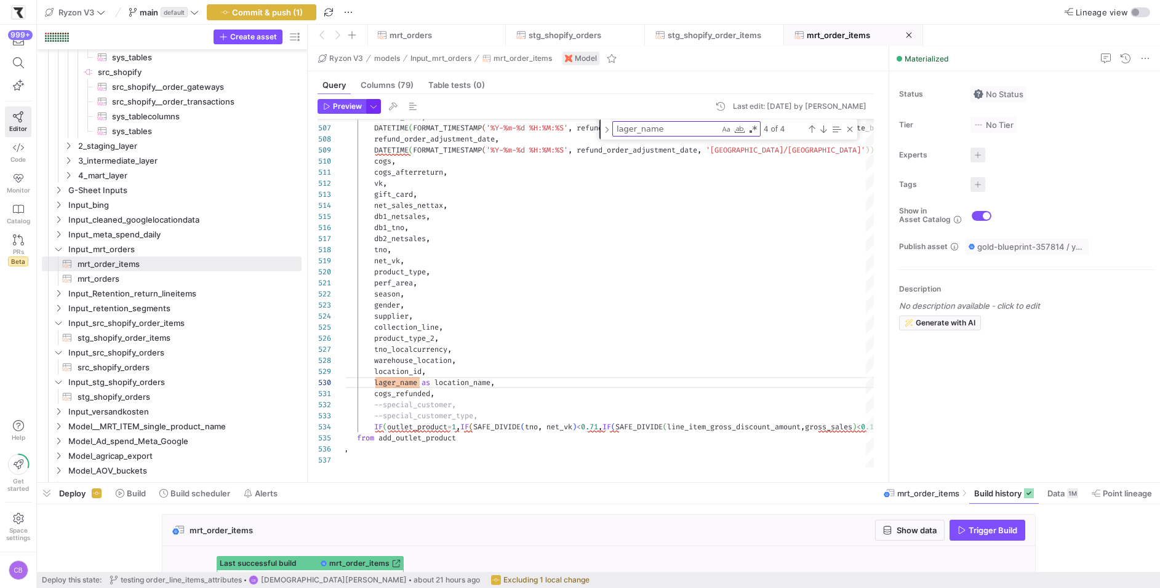
click at [374, 109] on span "button" at bounding box center [374, 107] width 14 height 14
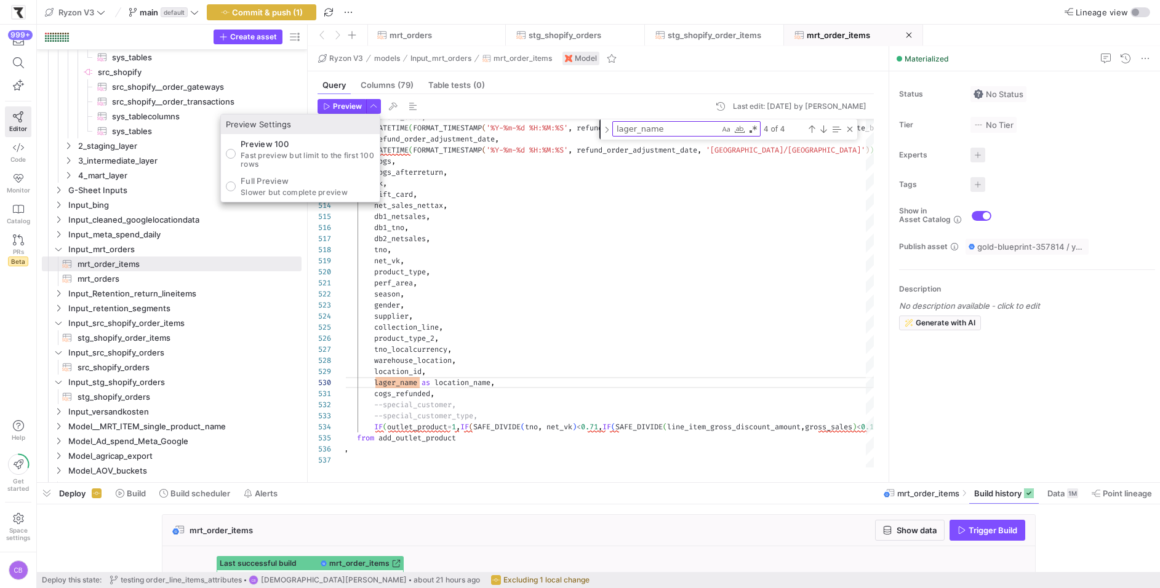
click at [243, 191] on p "Slower but complete preview" at bounding box center [294, 192] width 107 height 9
click at [236, 191] on input "Full Preview Slower but complete preview" at bounding box center [231, 187] width 10 height 10
radio input "true"
click at [349, 107] on div at bounding box center [580, 294] width 1160 height 588
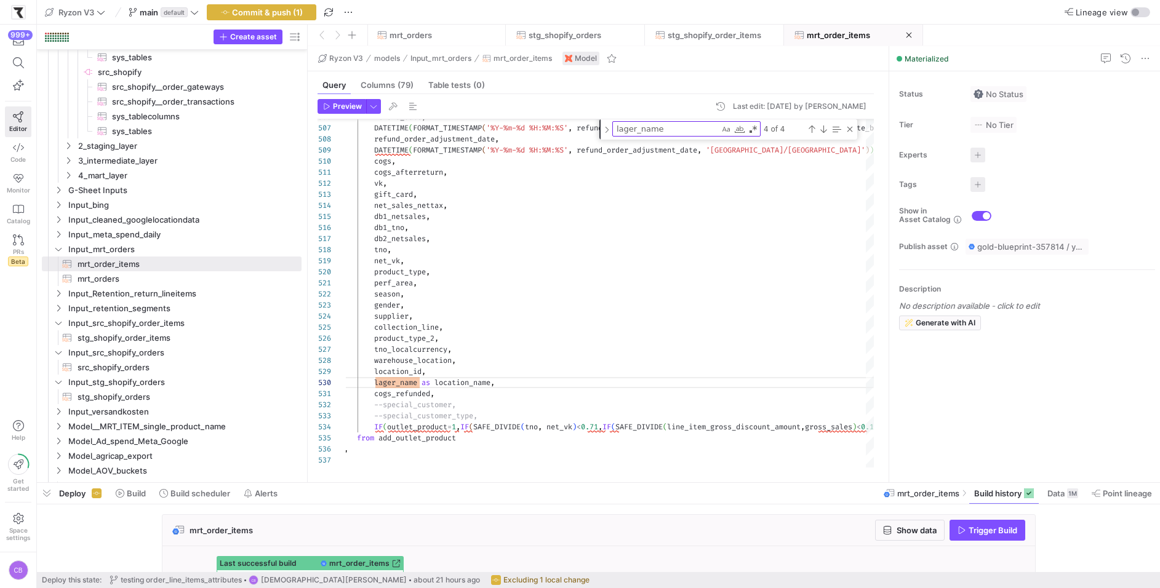
click at [349, 107] on span "Preview" at bounding box center [347, 106] width 29 height 9
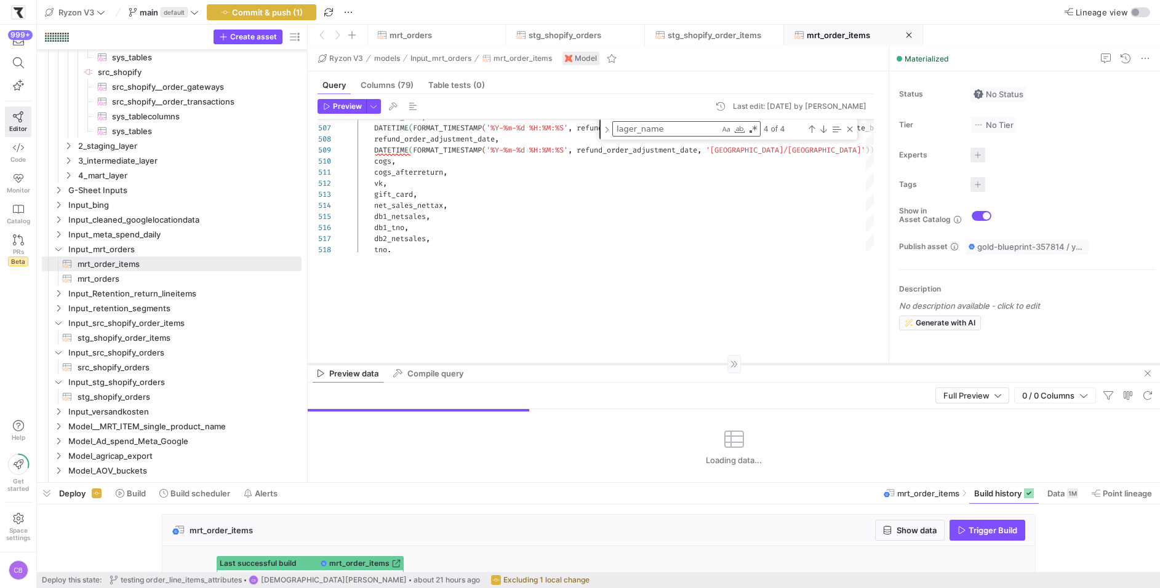
drag, startPoint x: 491, startPoint y: 266, endPoint x: 490, endPoint y: 376, distance: 109.5
click at [490, 364] on div at bounding box center [734, 364] width 852 height 1
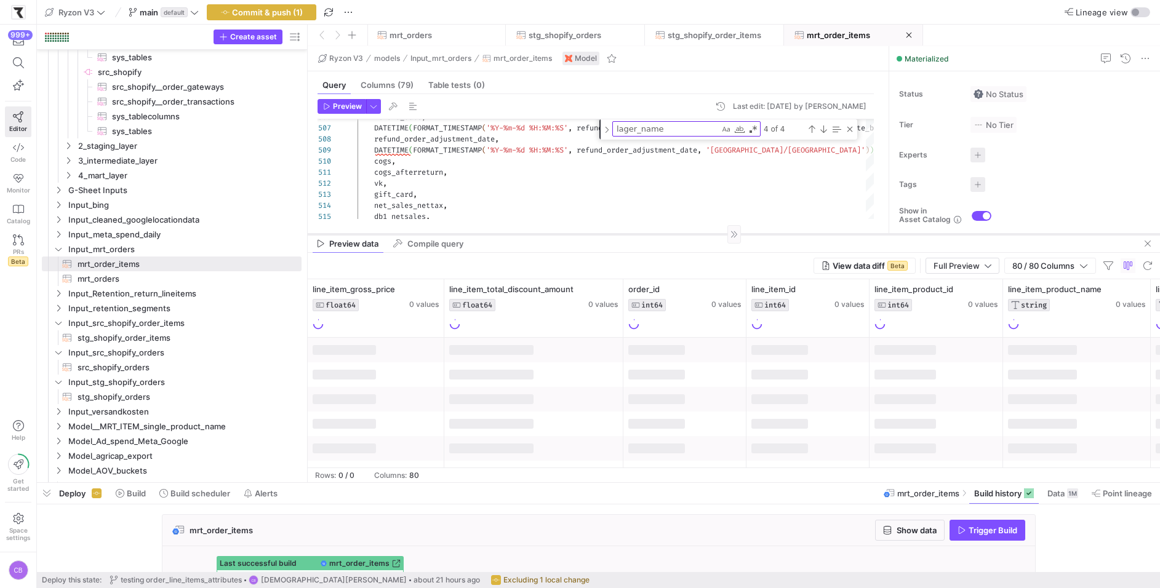
drag, startPoint x: 490, startPoint y: 376, endPoint x: 522, endPoint y: 210, distance: 168.6
click at [522, 234] on div at bounding box center [734, 234] width 852 height 1
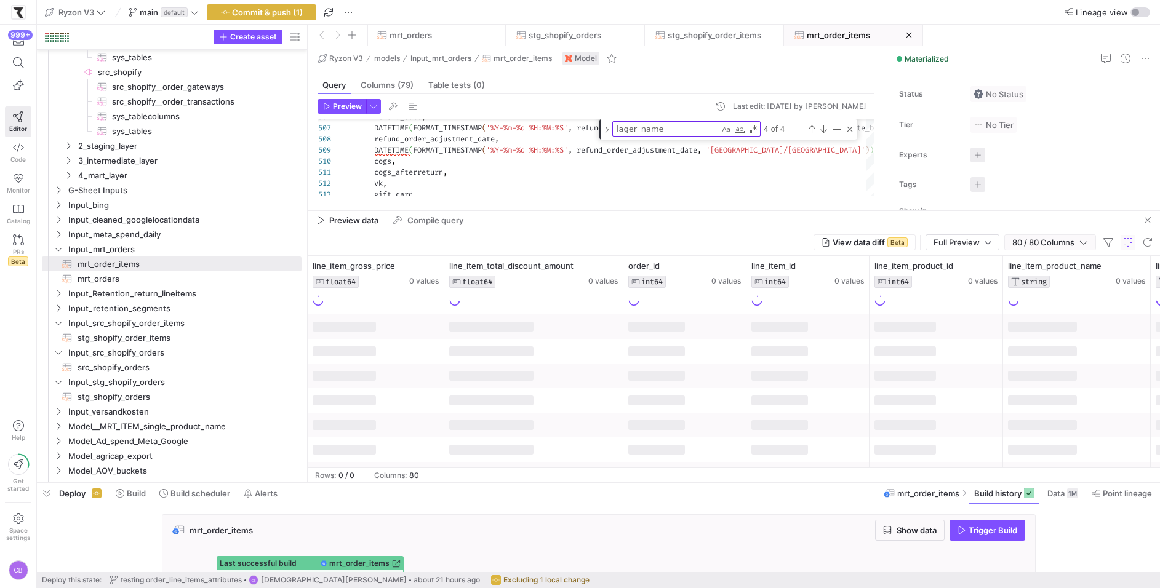
click at [1087, 239] on icon "button" at bounding box center [1083, 242] width 9 height 9
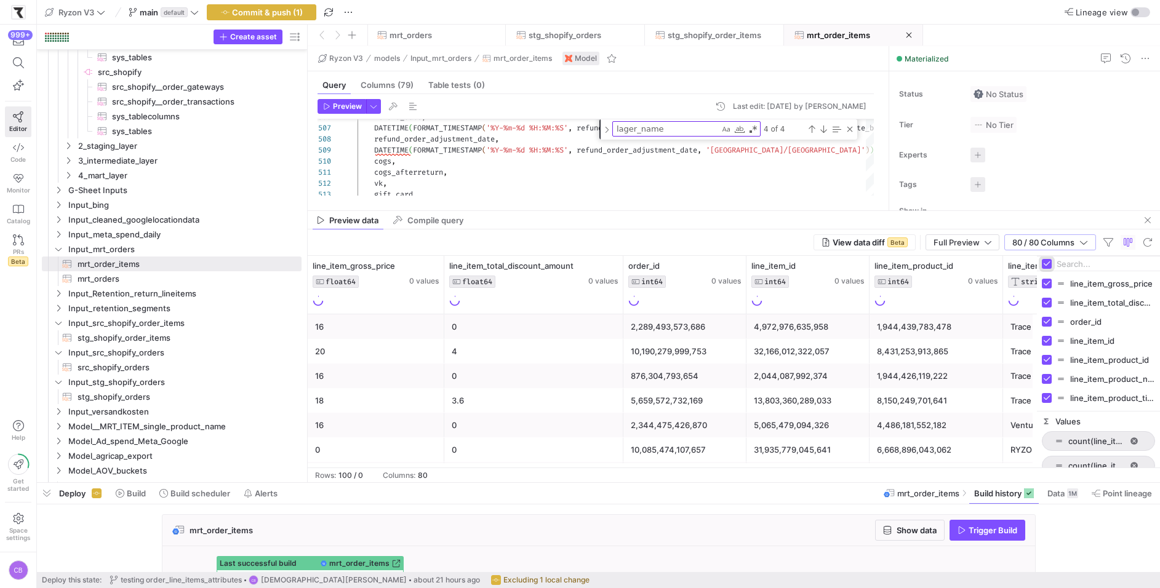
click at [1051, 263] on input "Toggle Select All Columns" at bounding box center [1047, 264] width 10 height 10
checkbox input "false"
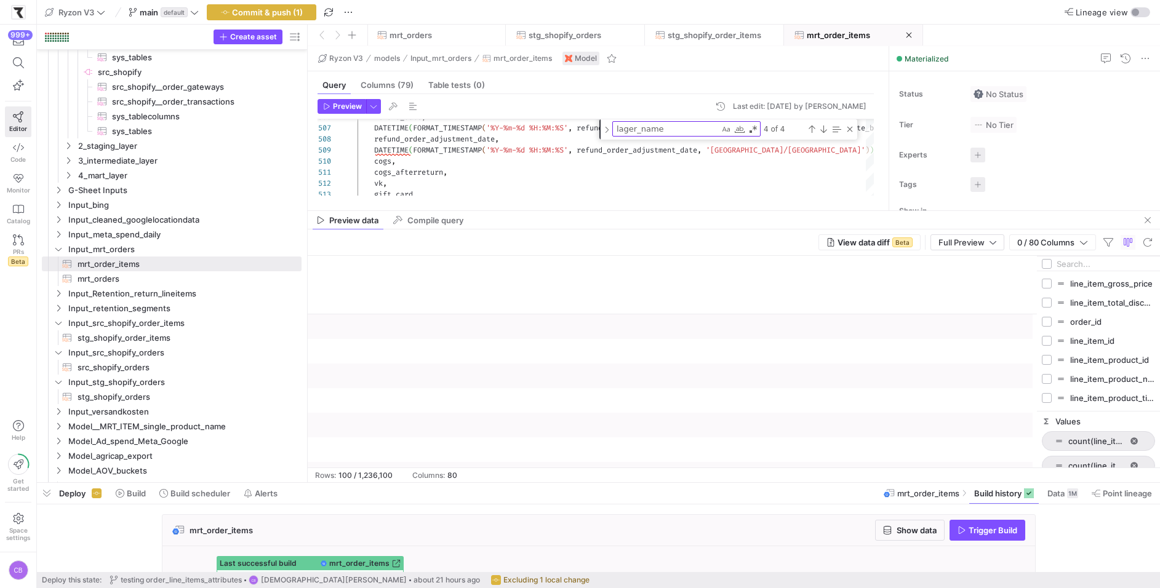
click at [1062, 263] on input "Filter Columns Input" at bounding box center [1105, 264] width 98 height 25
type input "loca"
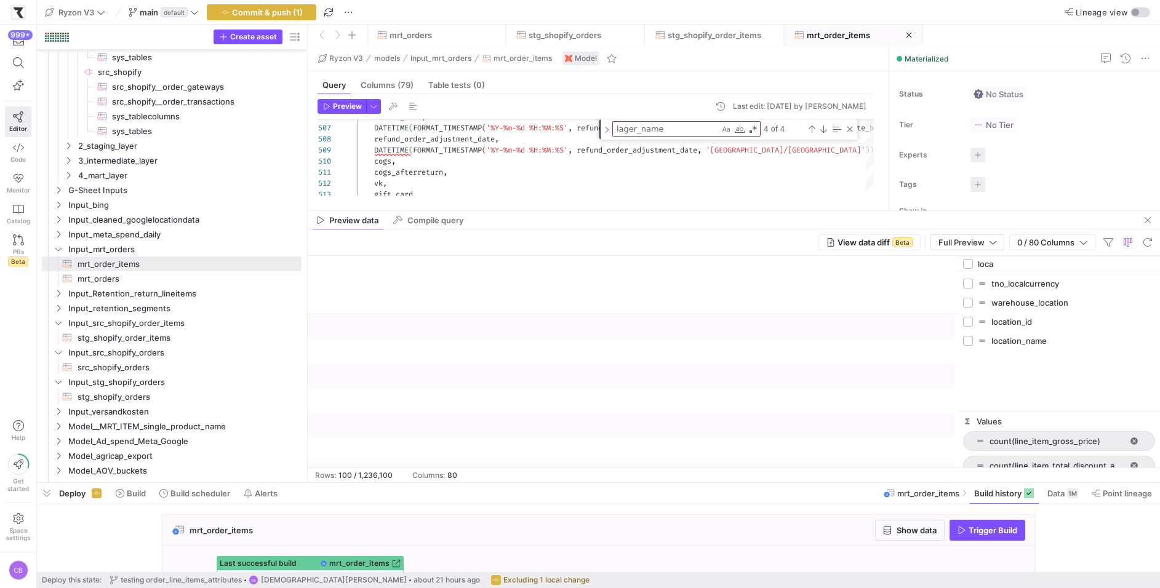
drag, startPoint x: 1035, startPoint y: 301, endPoint x: 956, endPoint y: 301, distance: 78.8
click at [956, 301] on div at bounding box center [957, 362] width 3 height 212
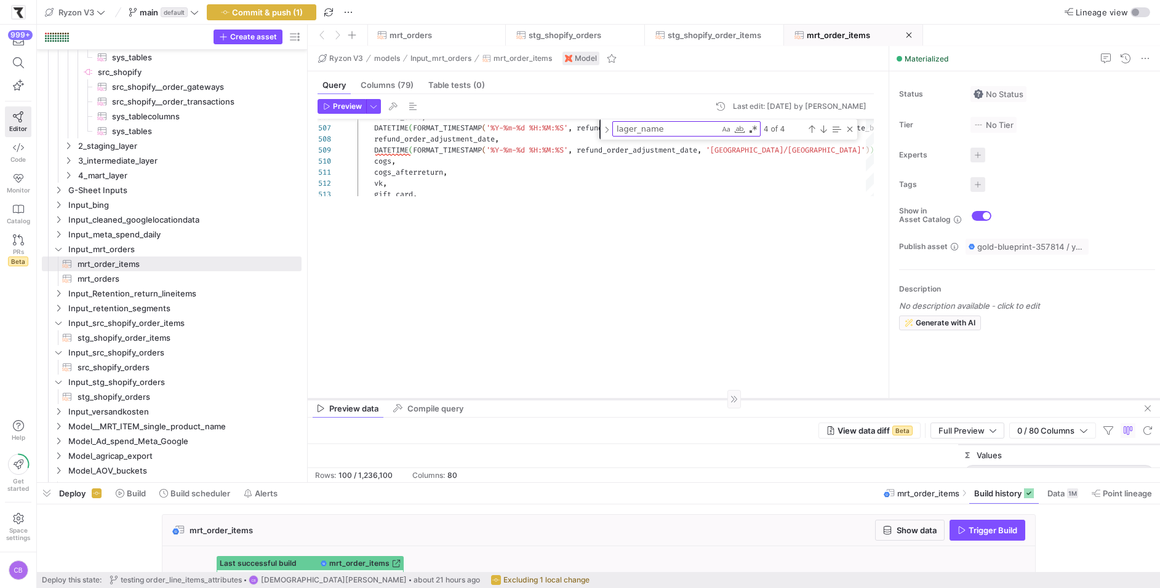
drag, startPoint x: 925, startPoint y: 211, endPoint x: 933, endPoint y: 397, distance: 186.6
click at [935, 399] on div at bounding box center [734, 399] width 852 height 1
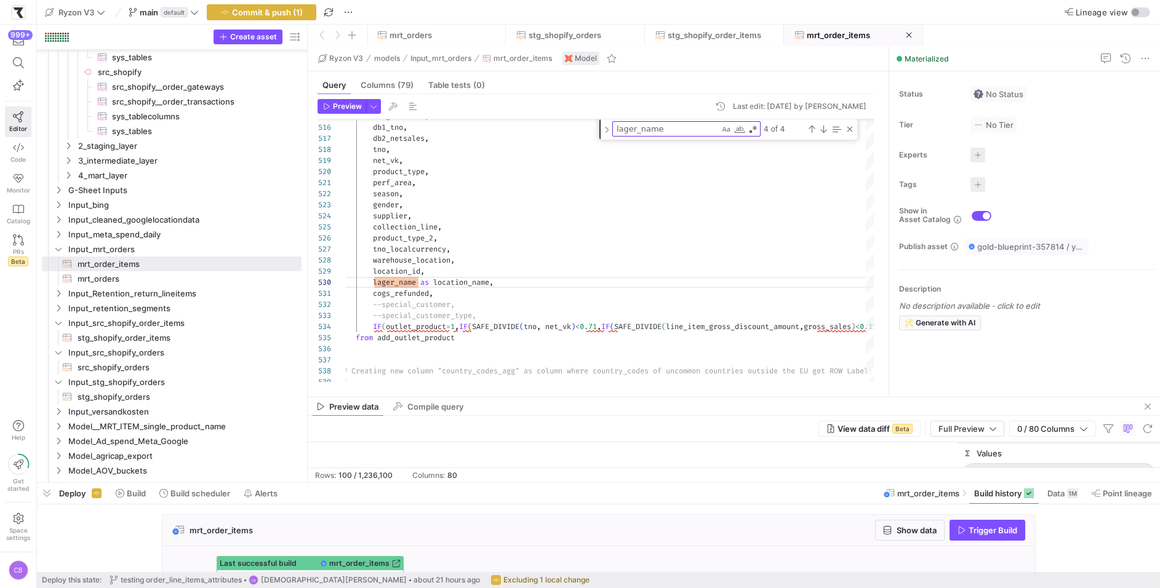
click at [263, 4] on y42-top-nav "Ryzon V3 main default Commit & push (1) Lineage view" at bounding box center [598, 12] width 1123 height 25
click at [265, 22] on y42-top-nav "Ryzon V3 main default Commit & push (1) Lineage view" at bounding box center [598, 12] width 1123 height 25
click at [265, 16] on span "Commit & push (1)" at bounding box center [267, 12] width 71 height 10
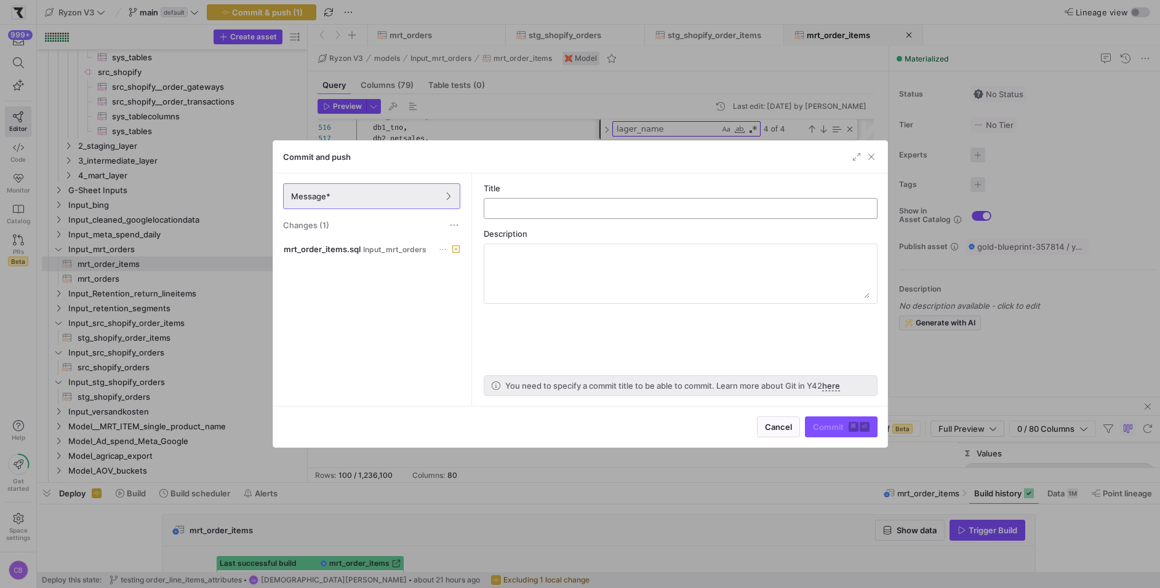
click at [535, 211] on input "text" at bounding box center [680, 209] width 373 height 10
type input "l"
type input "location name added"
click at [831, 431] on span "Commit ⌘ ⏎" at bounding box center [841, 427] width 57 height 10
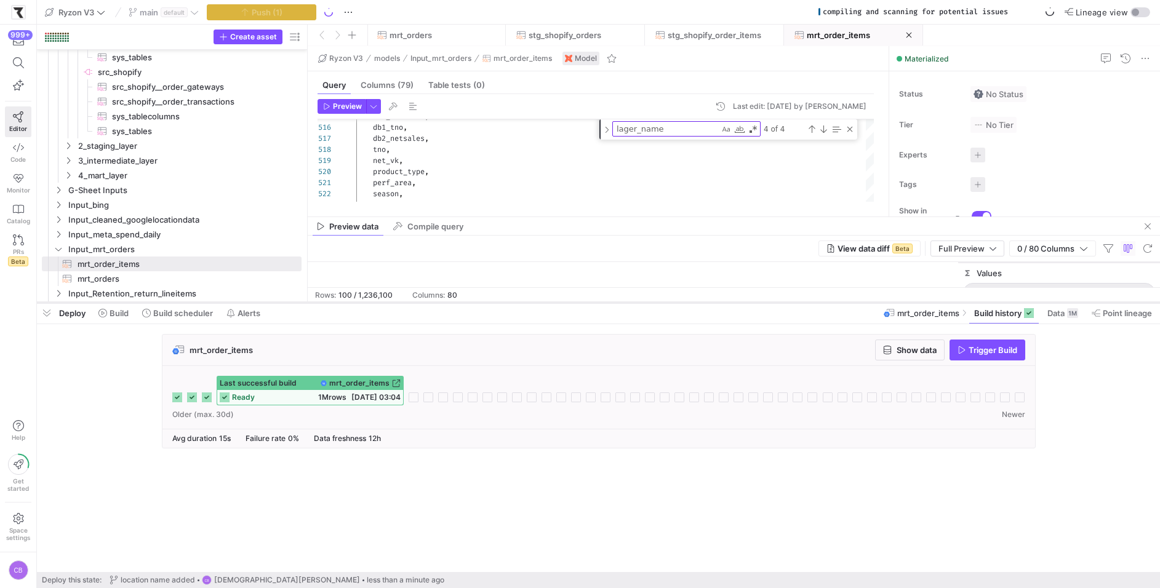
drag, startPoint x: 560, startPoint y: 480, endPoint x: 564, endPoint y: 299, distance: 180.9
click at [564, 300] on div at bounding box center [598, 302] width 1123 height 5
click at [853, 128] on div "Close (Escape)" at bounding box center [850, 129] width 10 height 10
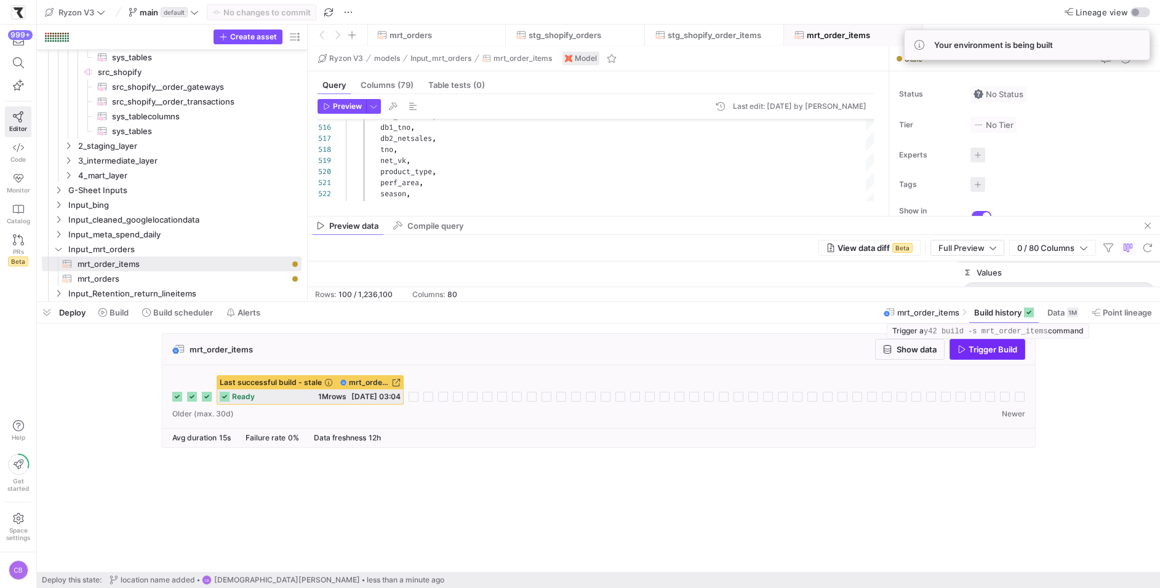
click at [997, 351] on span "Trigger Build" at bounding box center [992, 350] width 49 height 10
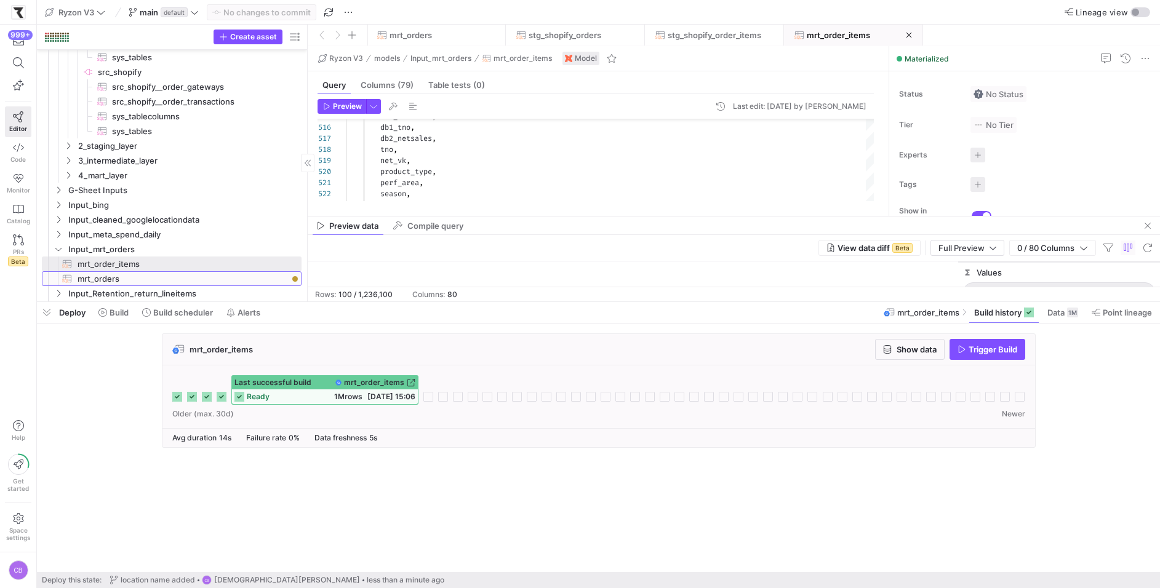
click at [143, 281] on span "mrt_orders​​​​​​​​​​" at bounding box center [183, 279] width 210 height 14
type textarea "{{ config(materialized='table') }} with stg_shopify_order_items as ( select * f…"
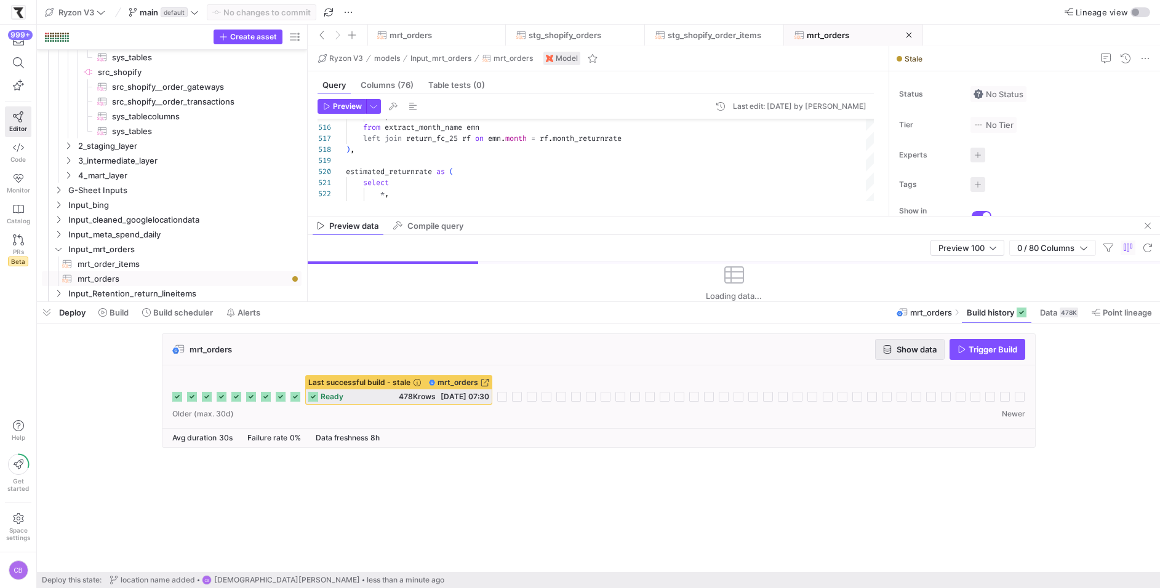
click at [920, 355] on span "button" at bounding box center [910, 350] width 68 height 20
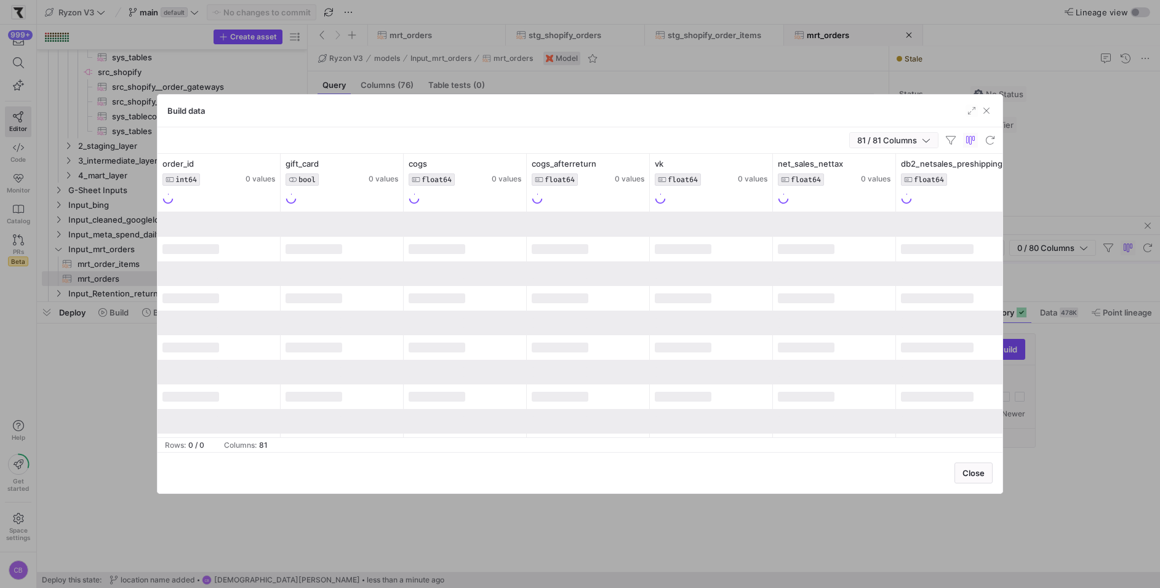
click at [915, 137] on span "81 / 81 Columns" at bounding box center [889, 140] width 65 height 10
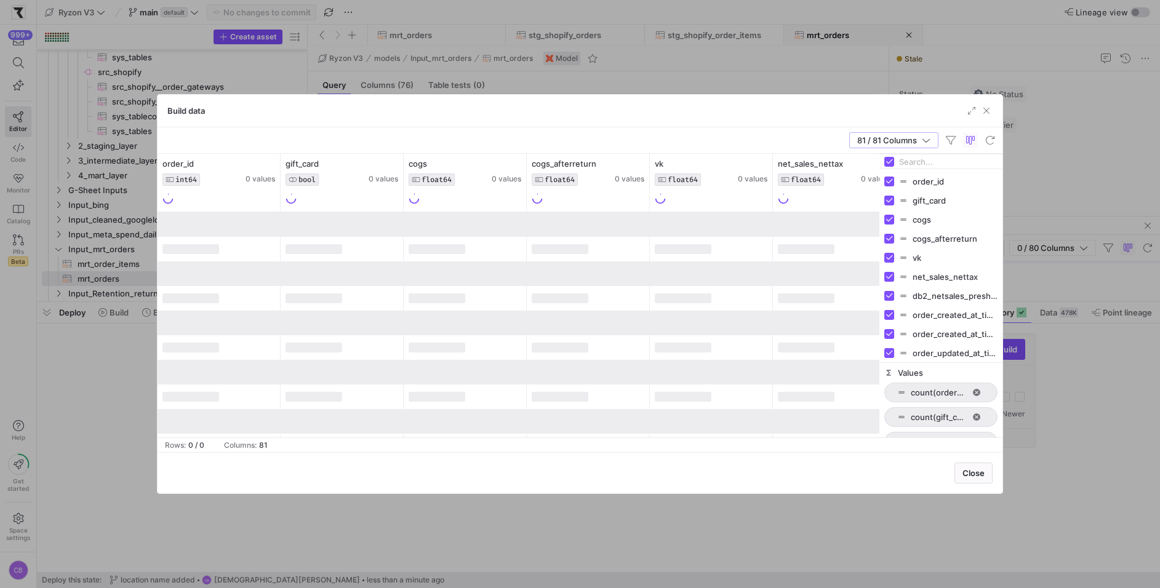
click at [920, 158] on input "Filter Columns Input" at bounding box center [948, 162] width 98 height 25
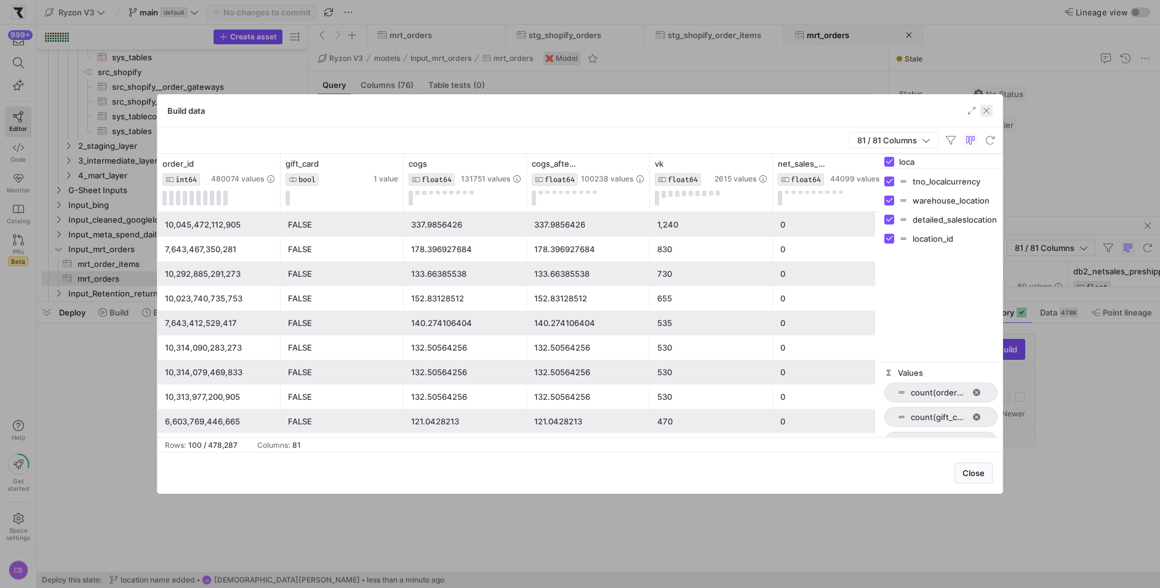
type input "loca"
click at [989, 108] on span "button" at bounding box center [986, 111] width 12 height 12
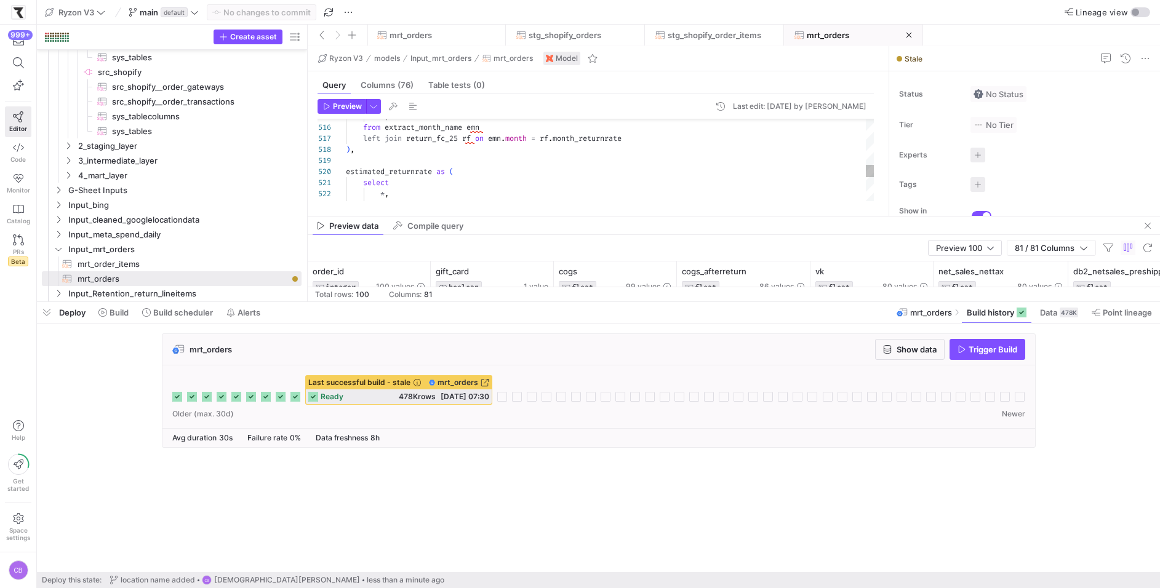
scroll to position [11, 44]
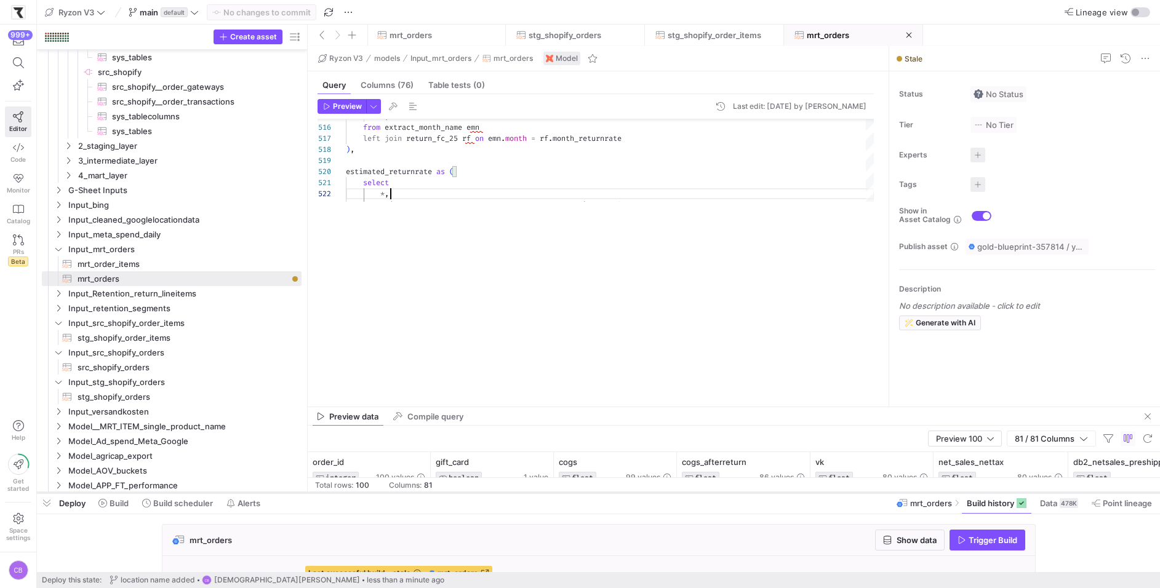
drag, startPoint x: 789, startPoint y: 299, endPoint x: 790, endPoint y: 524, distance: 225.2
click at [790, 495] on div at bounding box center [598, 492] width 1123 height 5
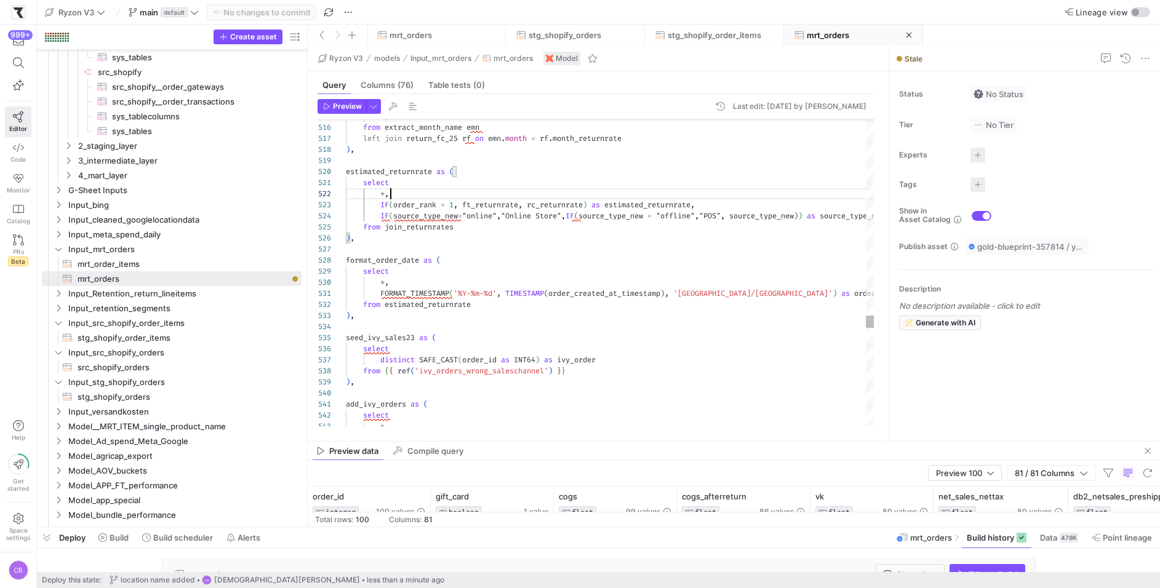
type textarea "FORMAT_TIMESTAMP('%Y-%m-%d', TIMESTAMP(order_created_at_timestamp), '[GEOGRAPHI…"
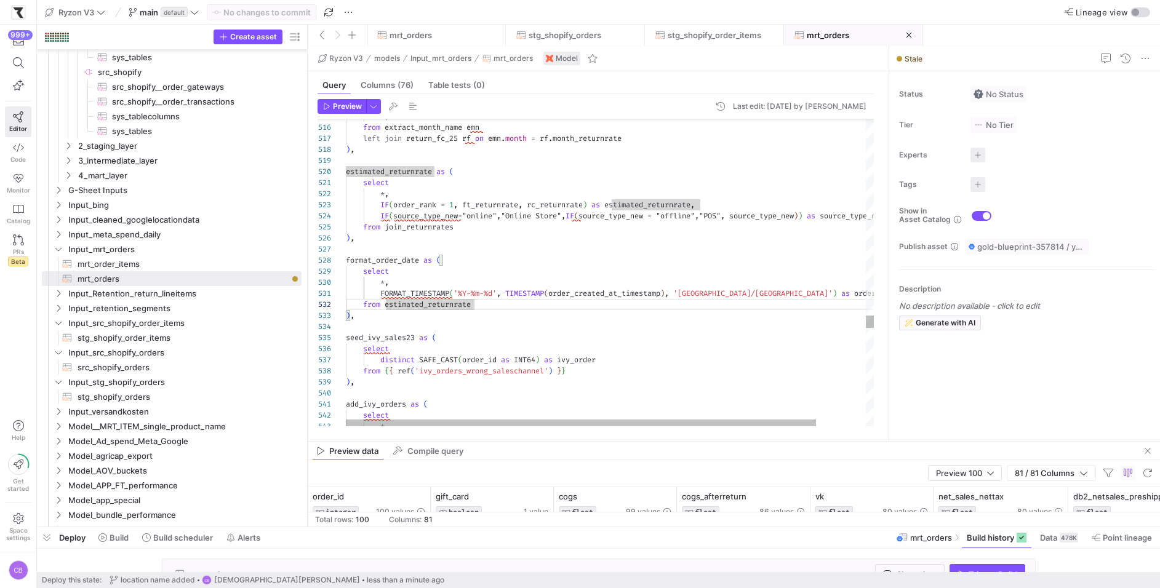
type textarea "estimated_returnrate"
type textarea "l"
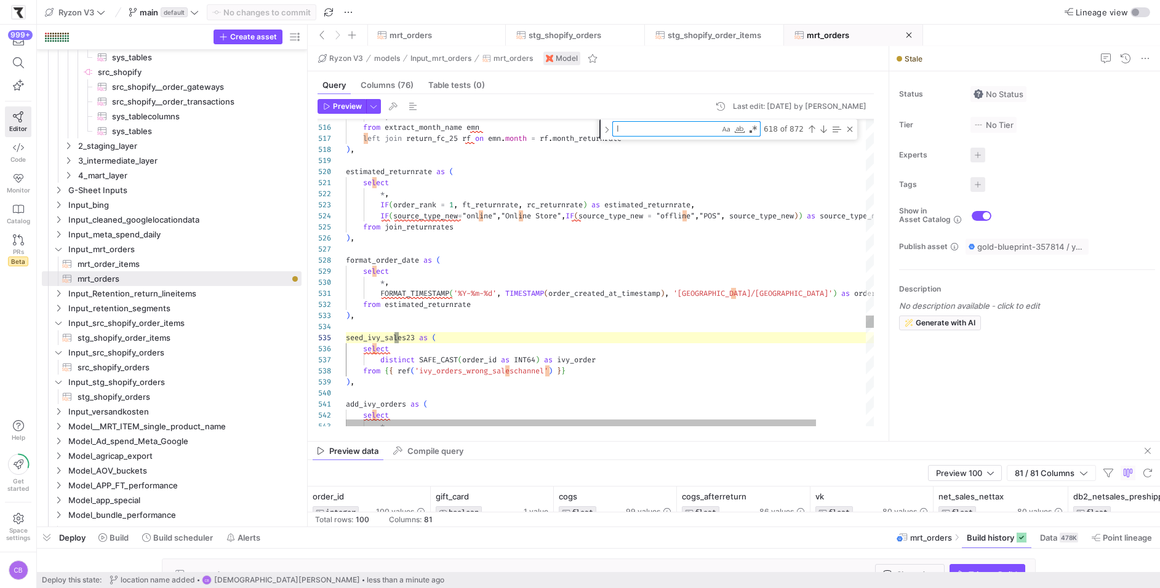
type textarea "*, CASE WHEN CONTAINS_SUBSTR(warehouse_location, "Messe") OR CONTAINS_SUBSTR(wa…"
type textarea "loc"
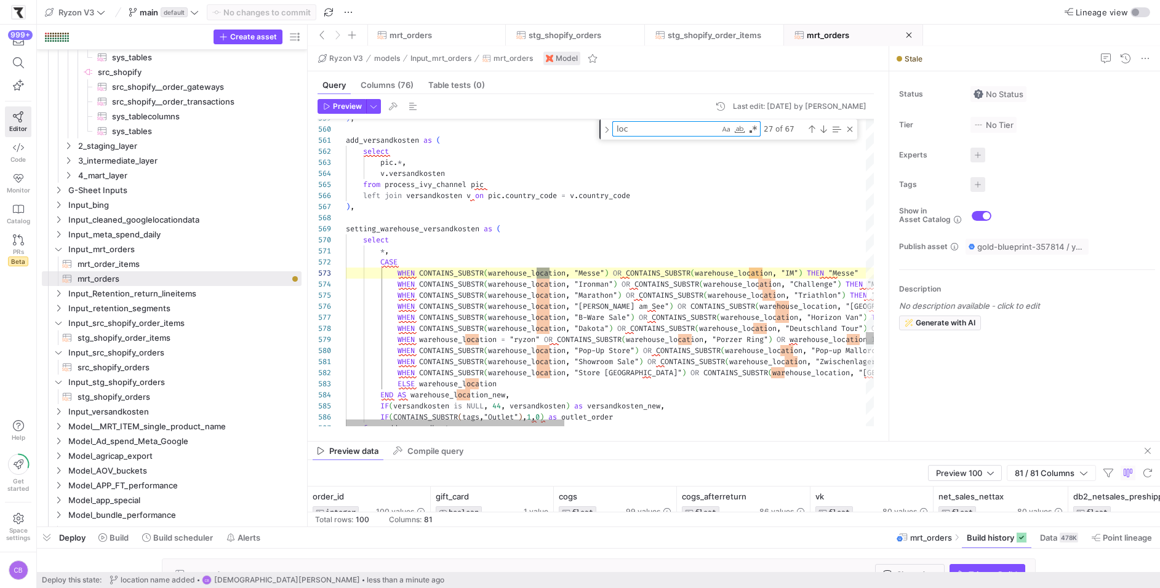
type textarea "*, CASE WHEN CONTAINS_SUBSTR(warehouse_location, "Messe") OR CONTAINS_SUBSTR(wa…"
type textarea "loca"
type textarea "*, CASE WHEN CONTAINS_SUBSTR(warehouse_location, "Messe") OR CONTAINS_SUBSTR(wa…"
type textarea "locat"
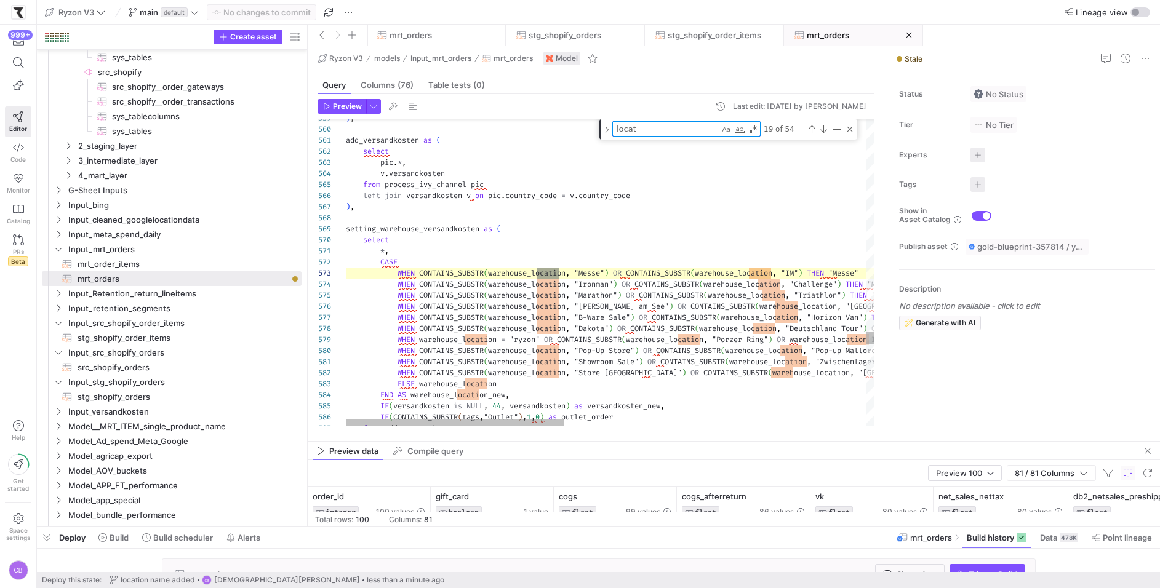
type textarea "*, CASE WHEN CONTAINS_SUBSTR(warehouse_location, "Messe") OR CONTAINS_SUBSTR(wa…"
type textarea "locati"
type textarea "*, CASE WHEN CONTAINS_SUBSTR(warehouse_location, "Messe") OR CONTAINS_SUBSTR(wa…"
type textarea "locatio"
type textarea "*, CASE WHEN CONTAINS_SUBSTR(warehouse_location, "Messe") OR CONTAINS_SUBSTR(wa…"
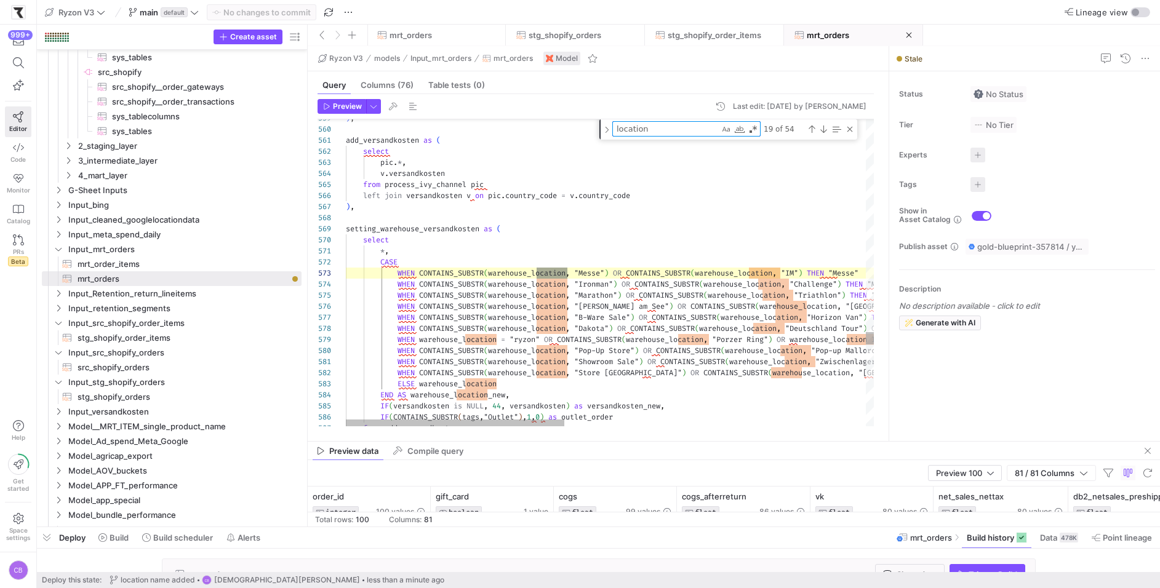
scroll to position [66, 225]
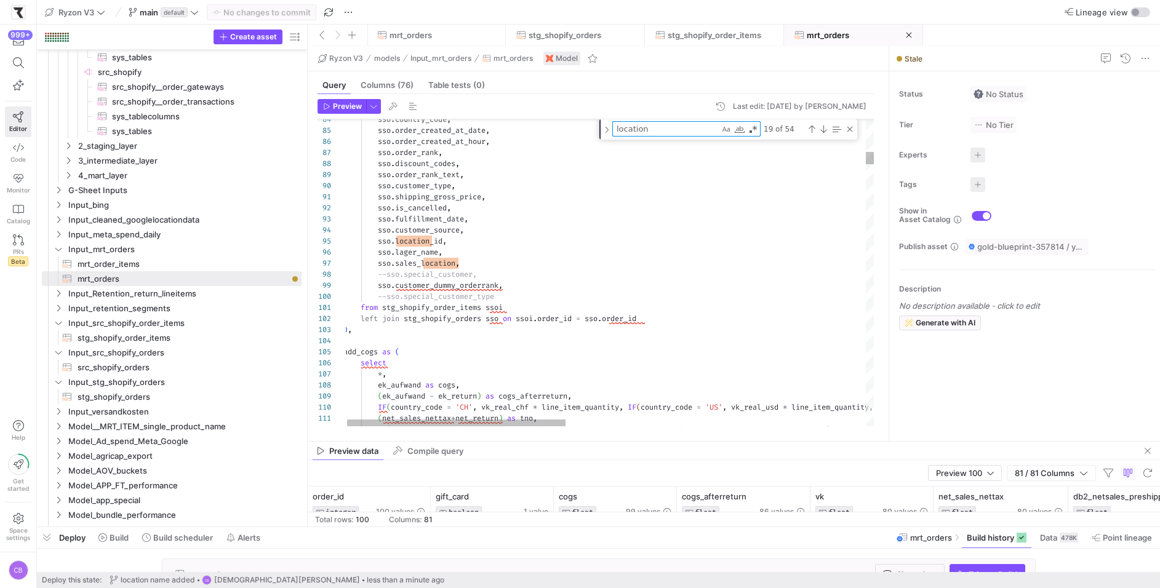
type textarea "location"
type textarea "sso.shipping_gross_price, [DOMAIN_NAME]_cancelled, sso.fulfillment_date, sso.cu…"
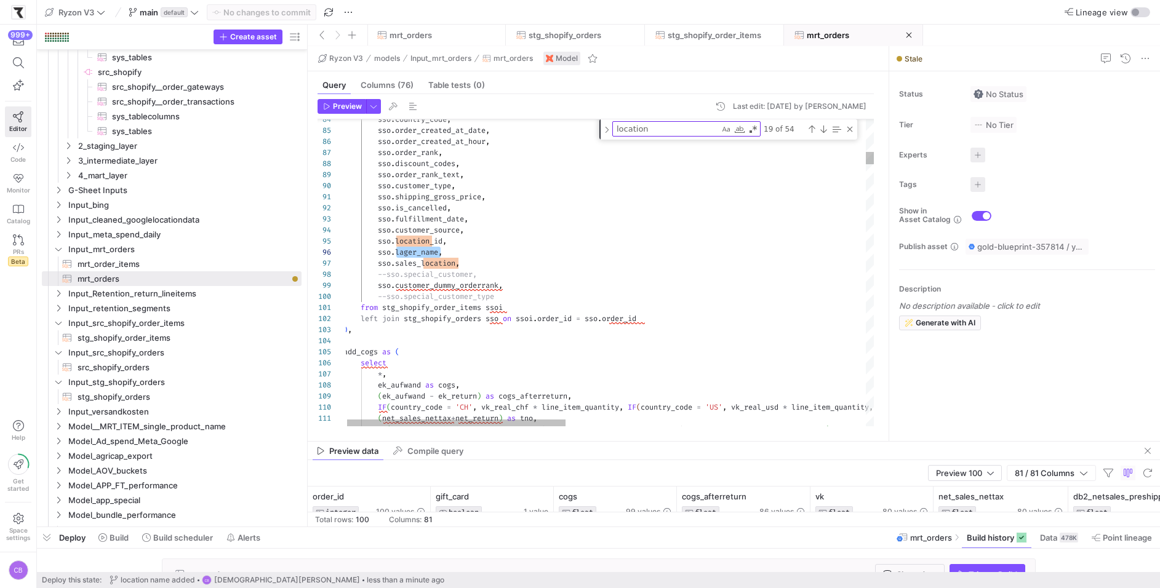
click at [645, 126] on textarea "location" at bounding box center [666, 129] width 106 height 14
type textarea "l"
type textarea "), calculating_netsales as ( select *, (net_sales_nettax-cogs_afterreturn) as d…"
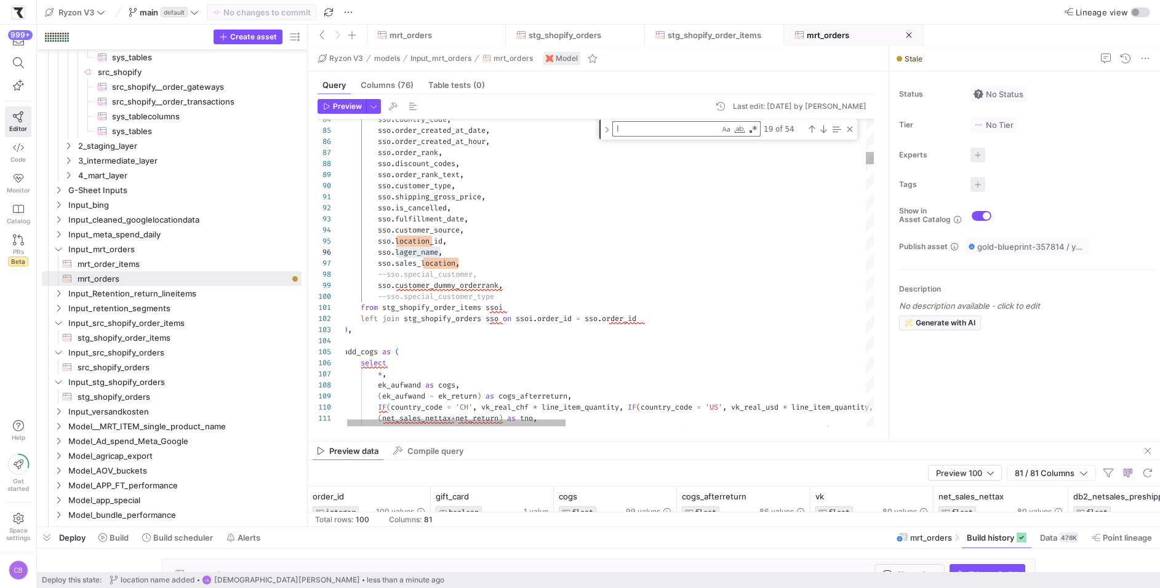
type textarea "la"
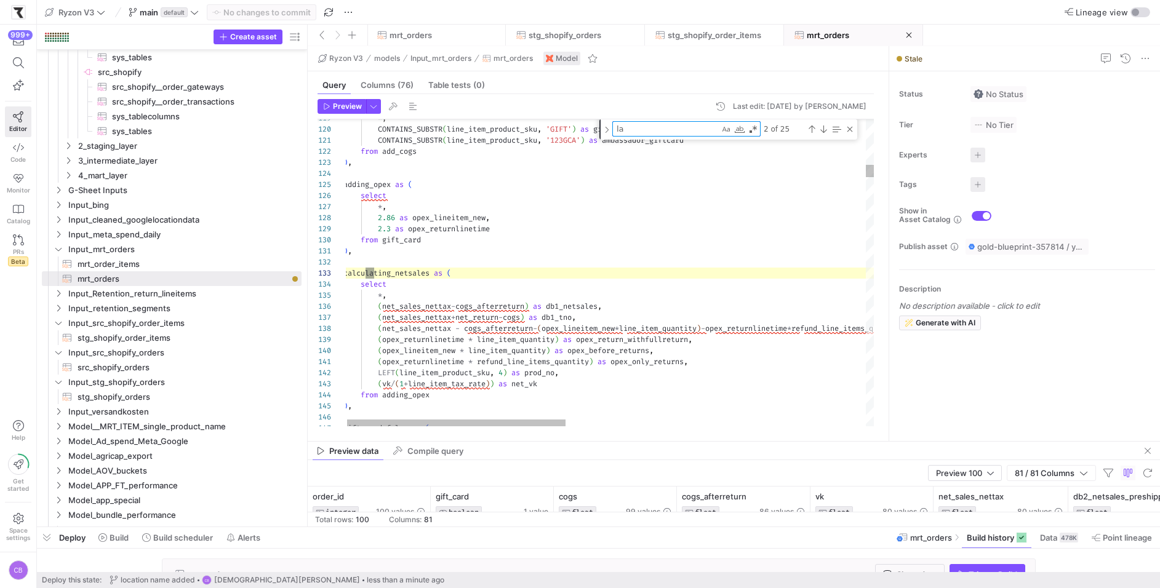
type textarea "ad.customer_source, ad.tags, ad.location_id, ad.lager_name, ad.sales_location, …"
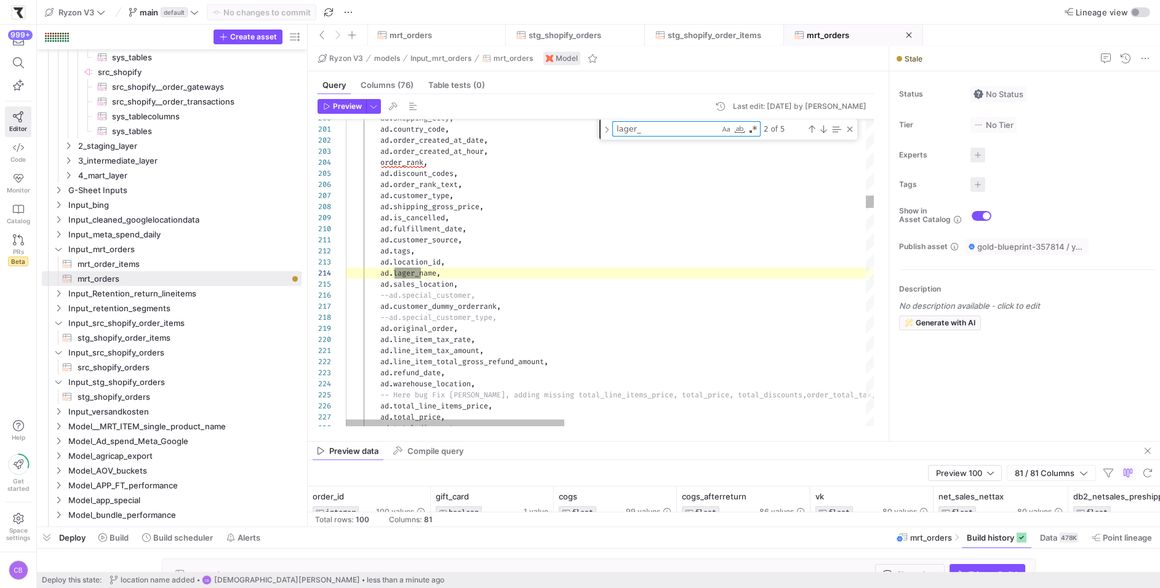
scroll to position [111, 74]
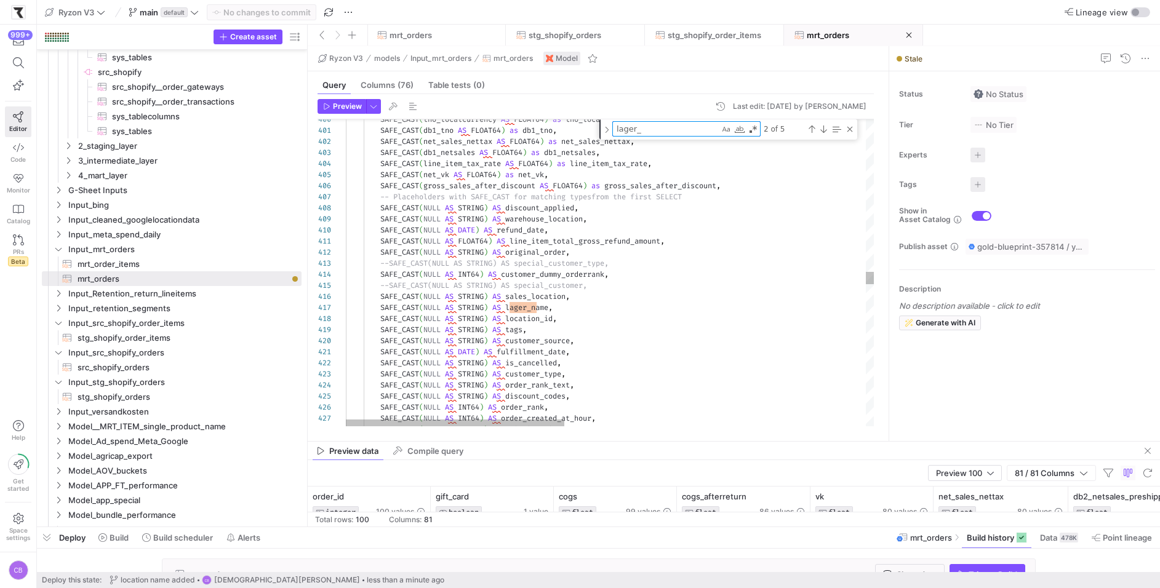
type textarea "lager_"
click at [523, 306] on div "SAFE_CAST ( tno_localcurrency AS FLOAT64 ) as tno_localcurrency , SAFE_CAST ( d…" at bounding box center [975, 130] width 1258 height 8910
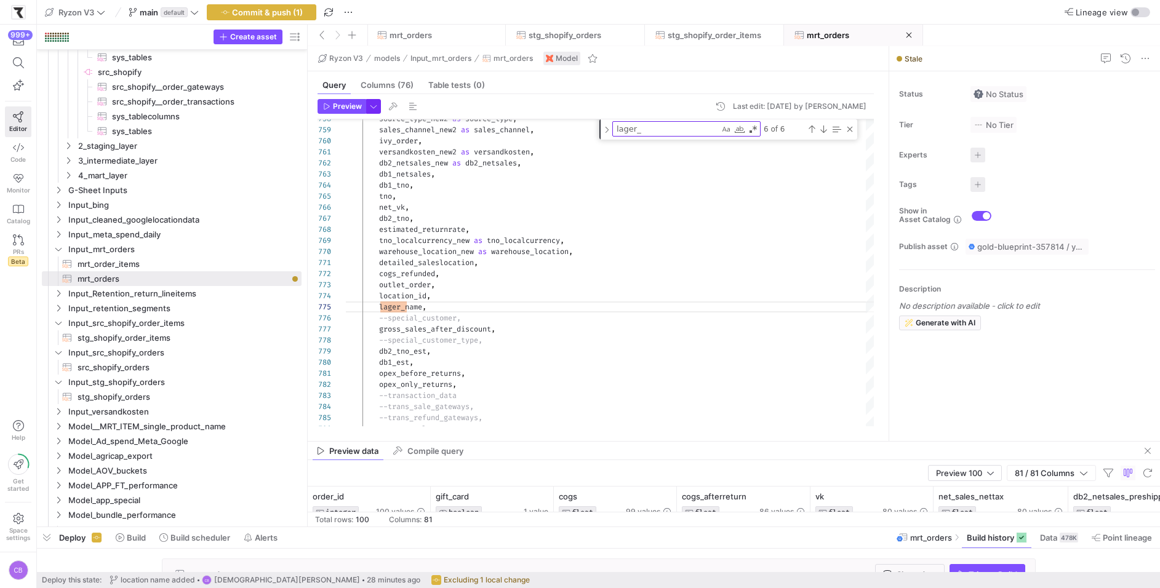
type textarea "detailed_saleslocation, cogs_refunded, outlet_order, location_id, lager_name, -…"
click at [373, 110] on span "button" at bounding box center [374, 107] width 14 height 14
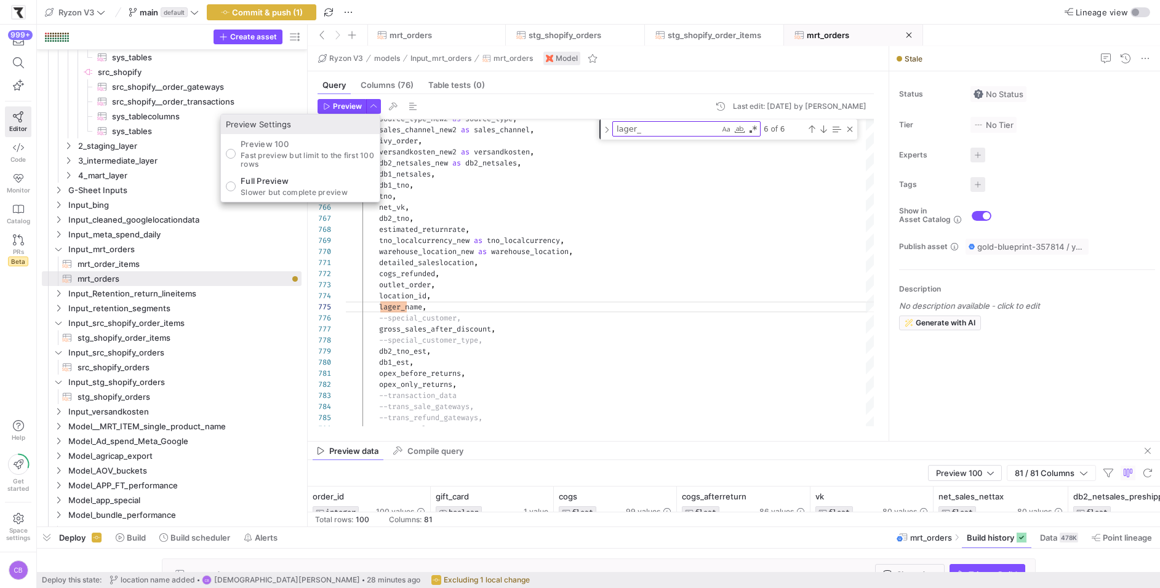
click at [261, 186] on div "Full Preview Slower but complete preview" at bounding box center [294, 186] width 107 height 21
click at [236, 186] on input "Full Preview Slower but complete preview" at bounding box center [231, 187] width 10 height 10
click at [343, 102] on div at bounding box center [580, 294] width 1160 height 588
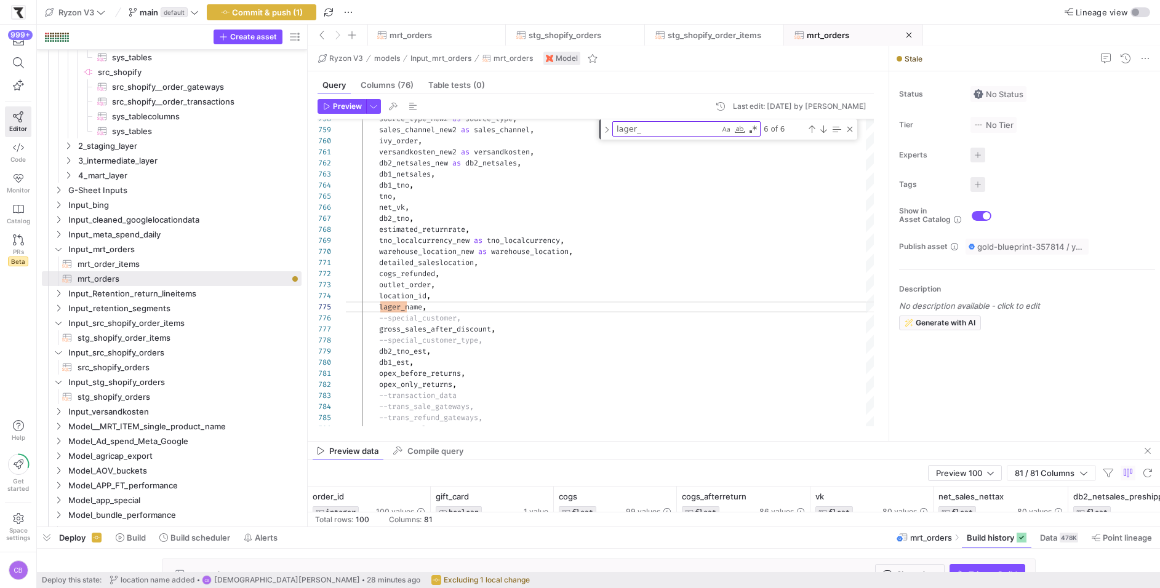
click at [343, 102] on span "Preview" at bounding box center [347, 106] width 29 height 9
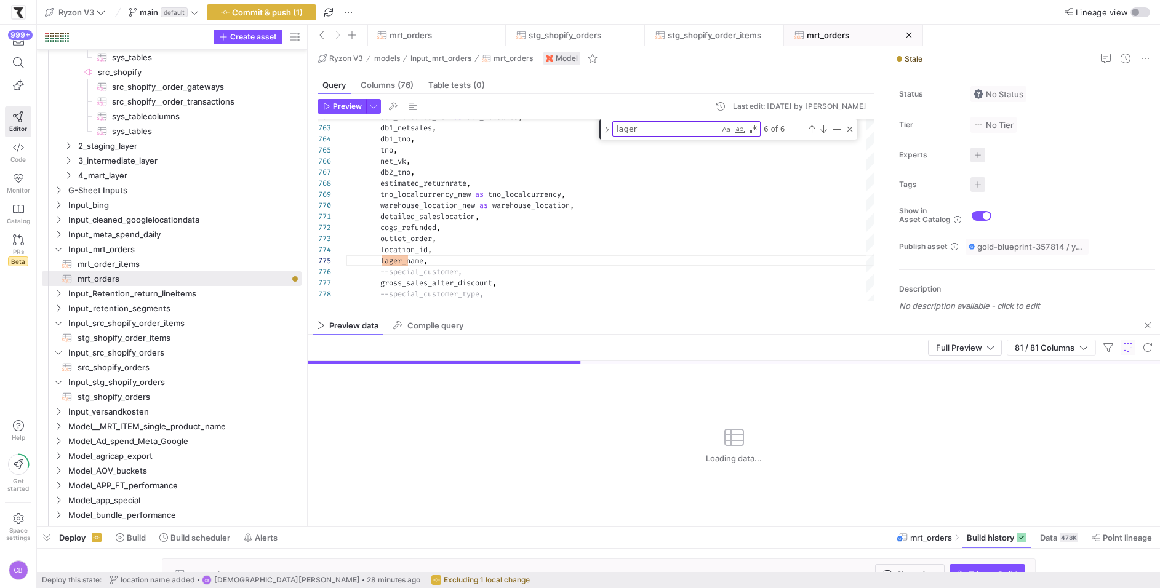
drag, startPoint x: 561, startPoint y: 442, endPoint x: 557, endPoint y: 318, distance: 124.3
click at [557, 318] on as-split "Ryzon V3 models Input_mrt_orders mrt_orders Model Query Columns (76) Table test…" at bounding box center [734, 286] width 852 height 481
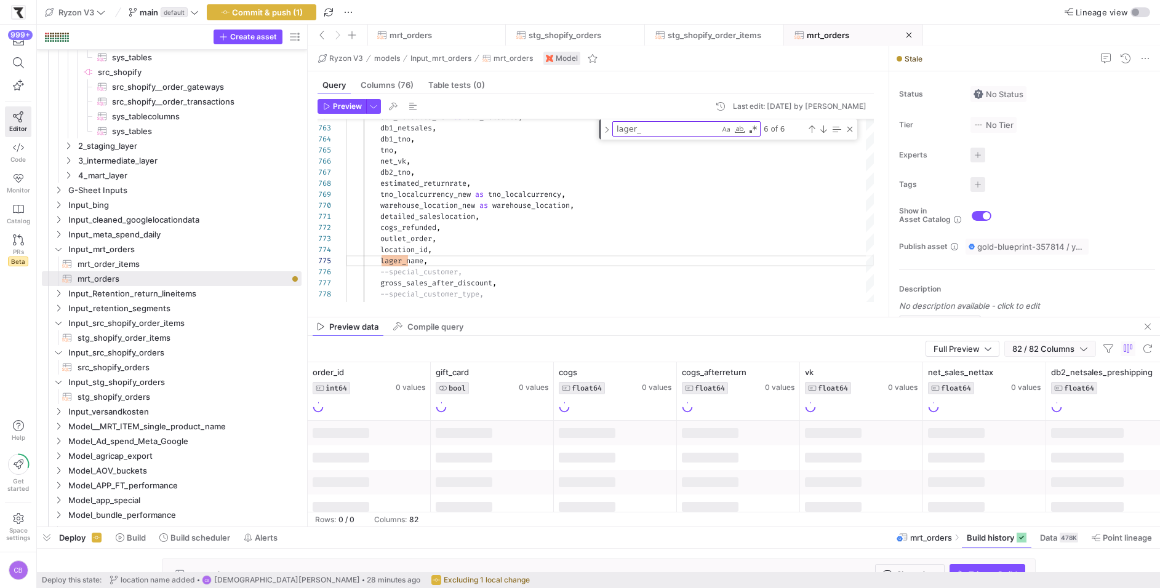
click at [1083, 351] on icon "button" at bounding box center [1083, 349] width 9 height 9
click at [1049, 369] on input "Toggle Select All Columns" at bounding box center [1047, 370] width 10 height 10
checkbox input "false"
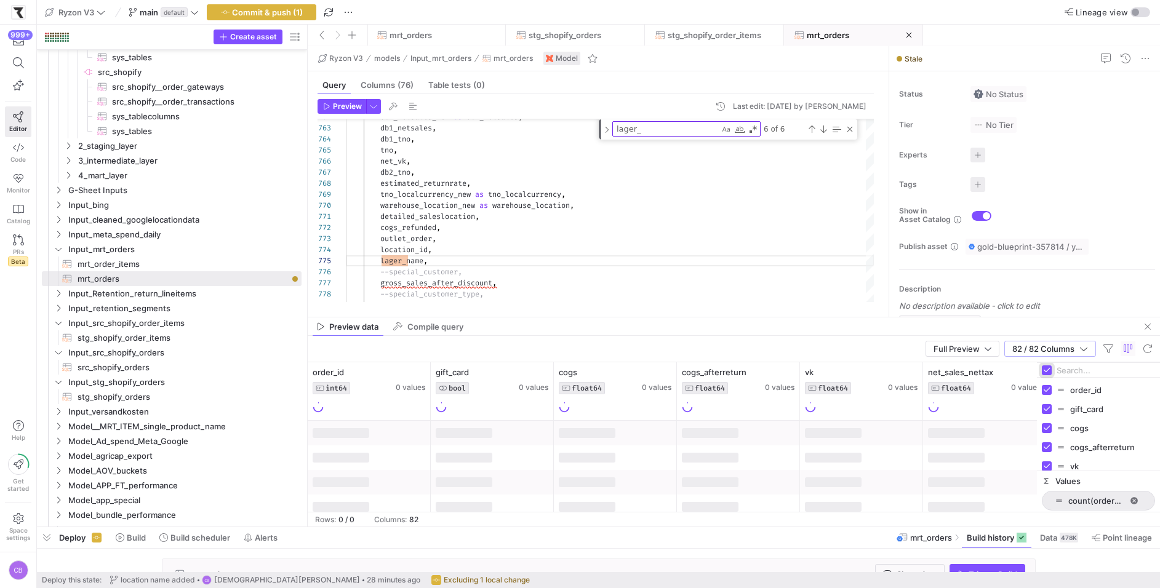
checkbox input "false"
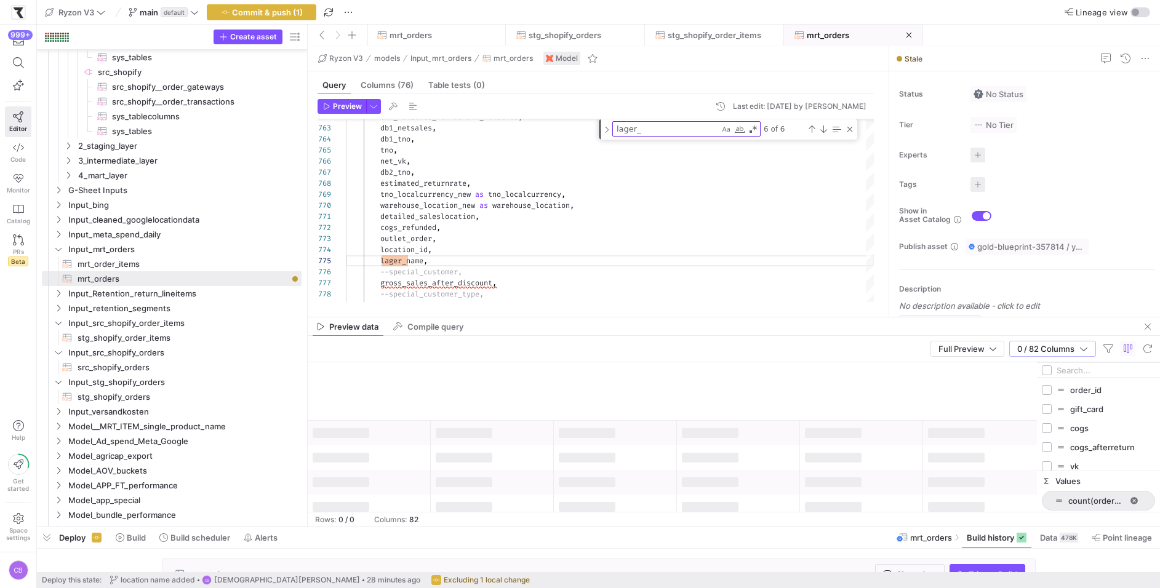
click at [1067, 369] on input "Filter Columns Input" at bounding box center [1105, 370] width 98 height 25
type input "lager"
click at [1045, 389] on input "Press SPACE to toggle visibility (hidden)" at bounding box center [1047, 390] width 10 height 10
checkbox input "true"
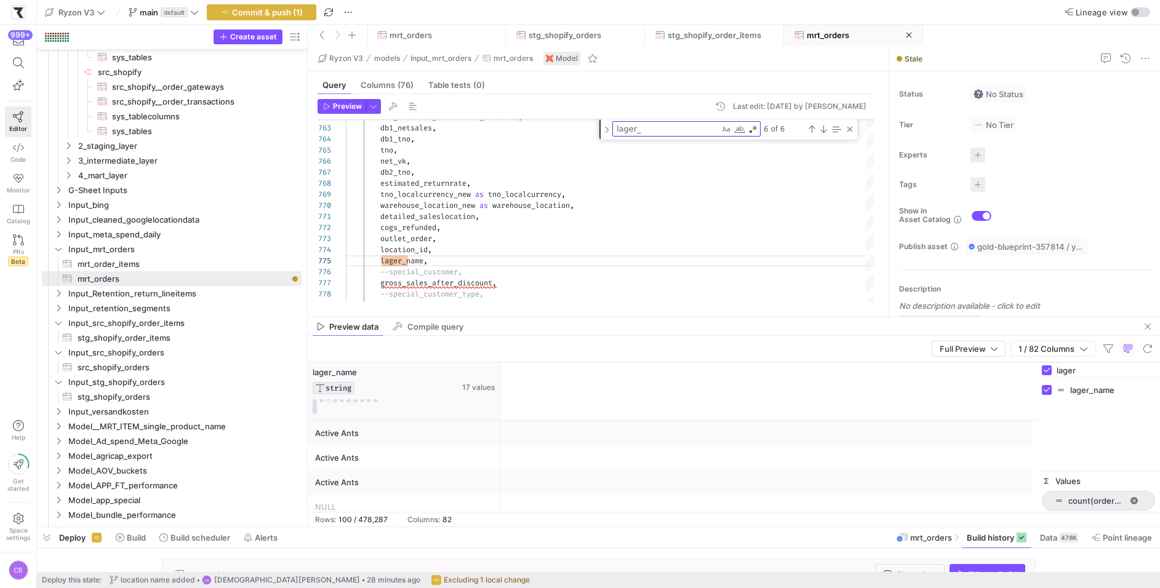
drag, startPoint x: 429, startPoint y: 385, endPoint x: 498, endPoint y: 390, distance: 68.5
click at [498, 390] on div at bounding box center [499, 391] width 5 height 58
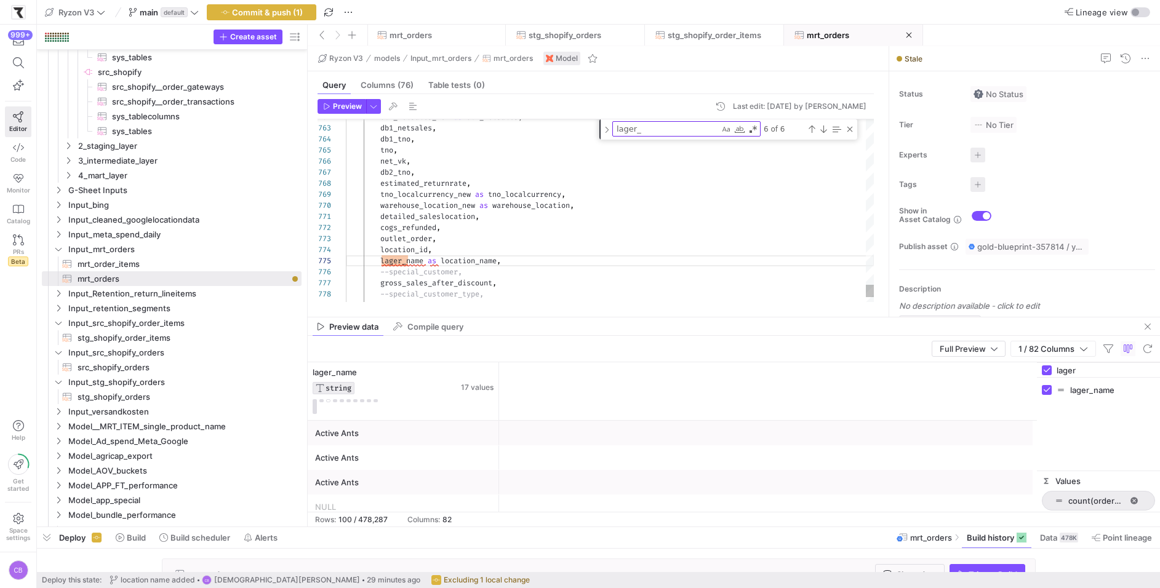
scroll to position [44, 159]
type textarea "detailed_saleslocation, cogs_refunded, outlet_order, location_id, lager_name as…"
click at [369, 104] on span "button" at bounding box center [374, 107] width 14 height 14
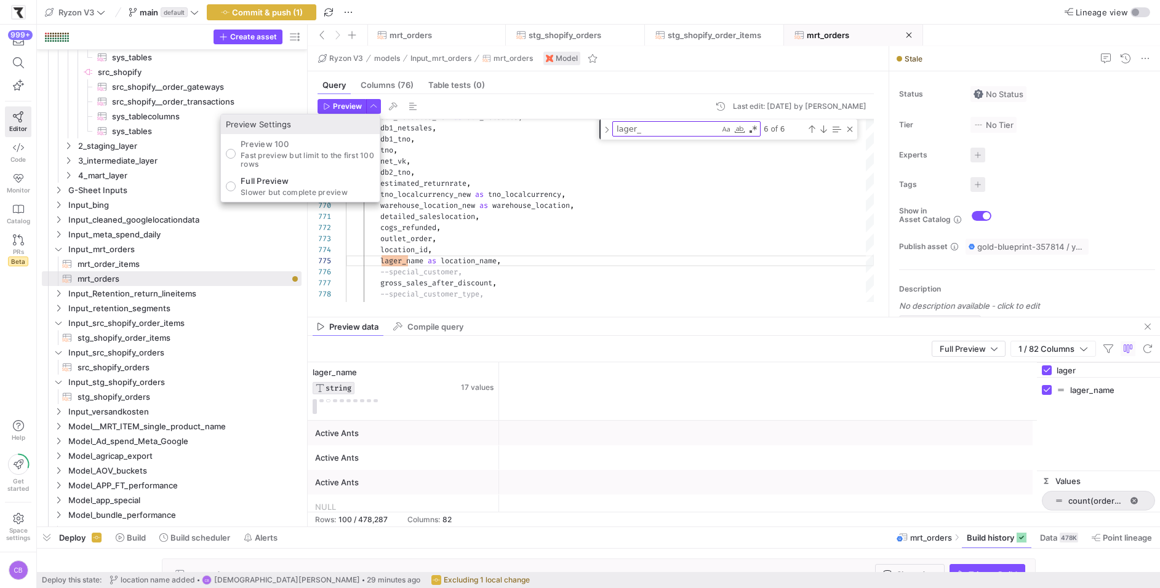
click at [345, 101] on div at bounding box center [580, 294] width 1160 height 588
click at [345, 102] on span "Preview" at bounding box center [347, 106] width 29 height 9
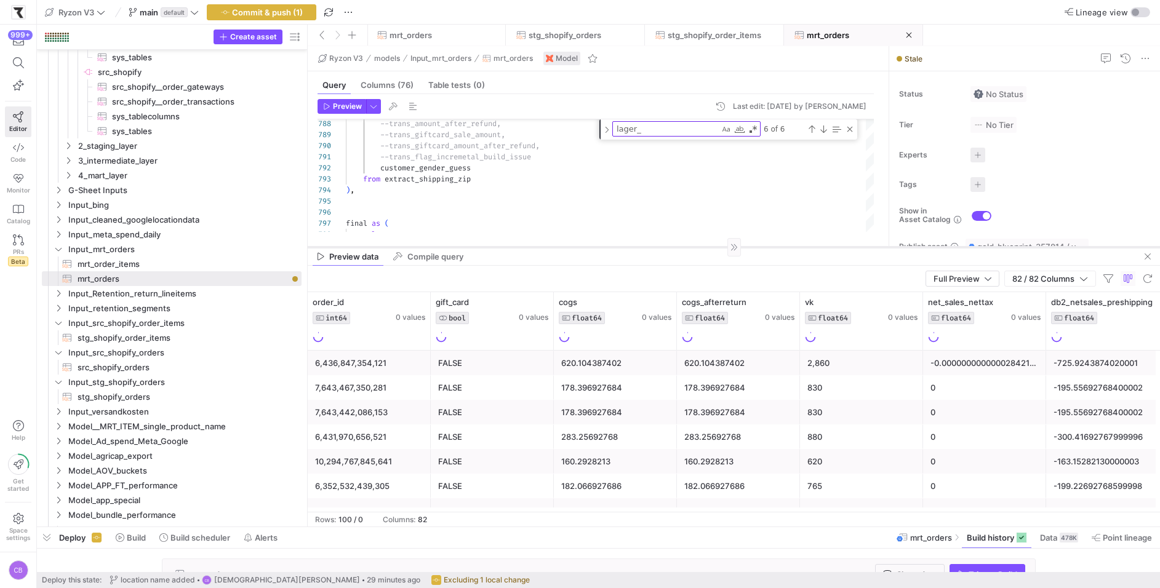
drag, startPoint x: 543, startPoint y: 317, endPoint x: 546, endPoint y: 247, distance: 70.2
click at [546, 247] on div at bounding box center [734, 247] width 852 height 1
click at [1087, 279] on icon "button" at bounding box center [1083, 278] width 9 height 9
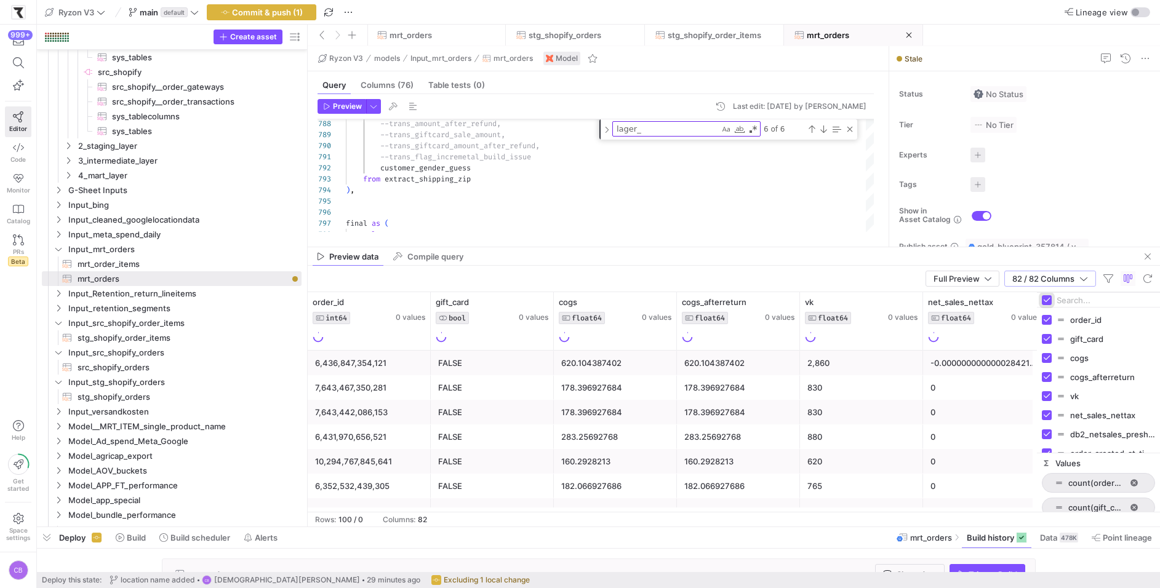
click at [1048, 299] on input "Toggle Select All Columns" at bounding box center [1047, 300] width 10 height 10
checkbox input "false"
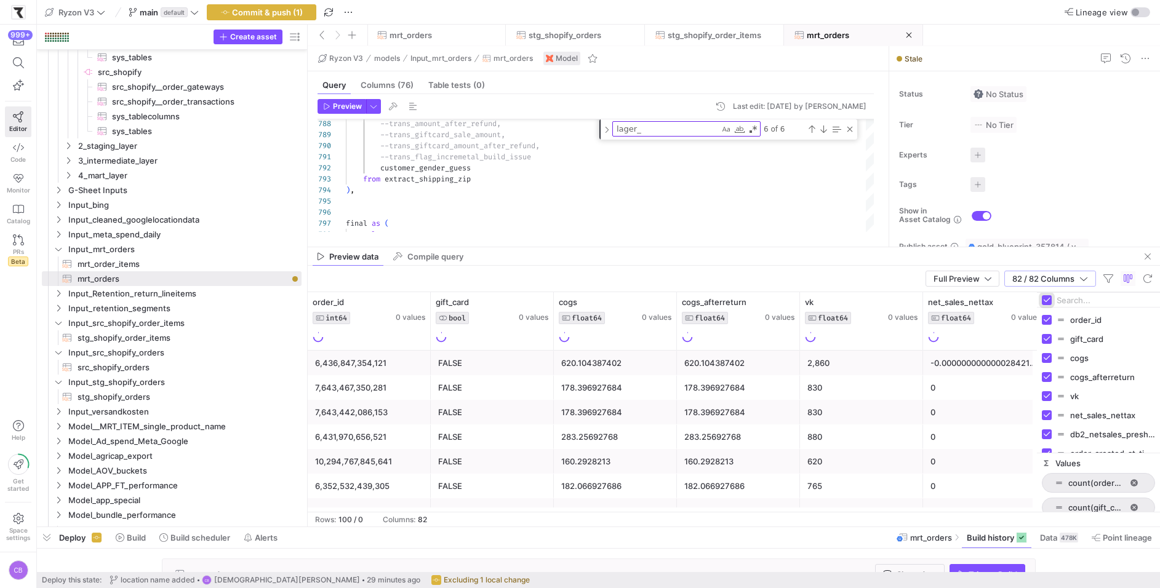
checkbox input "false"
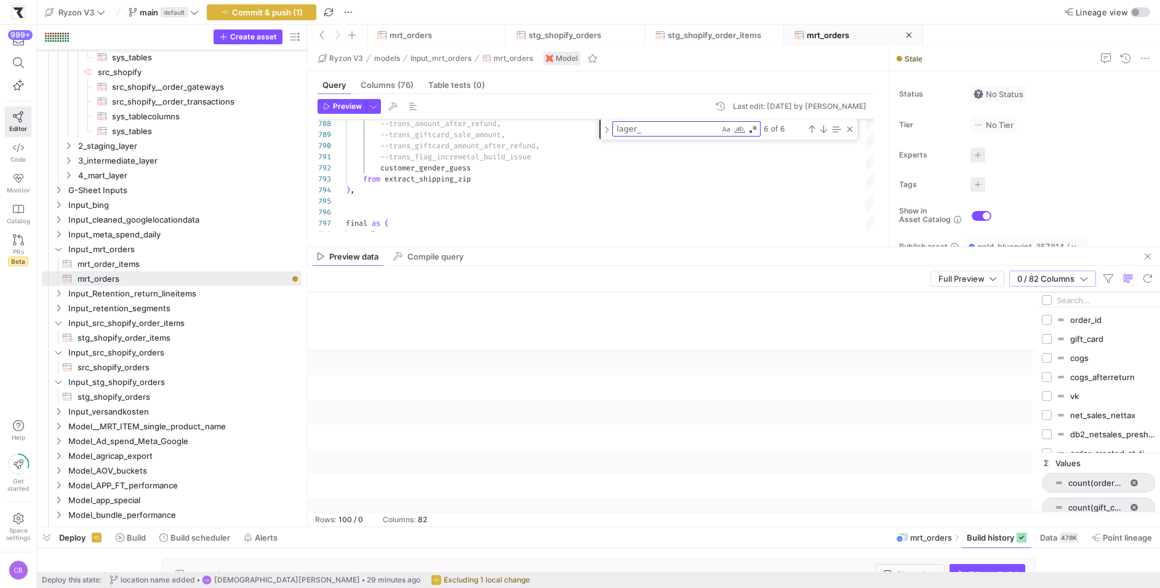
click at [1071, 299] on input "Filter Columns Input" at bounding box center [1105, 300] width 98 height 25
type input "locat"
click at [1046, 372] on input "Press SPACE to toggle visibility (hidden)" at bounding box center [1047, 377] width 10 height 10
checkbox input "true"
checkbox input "false"
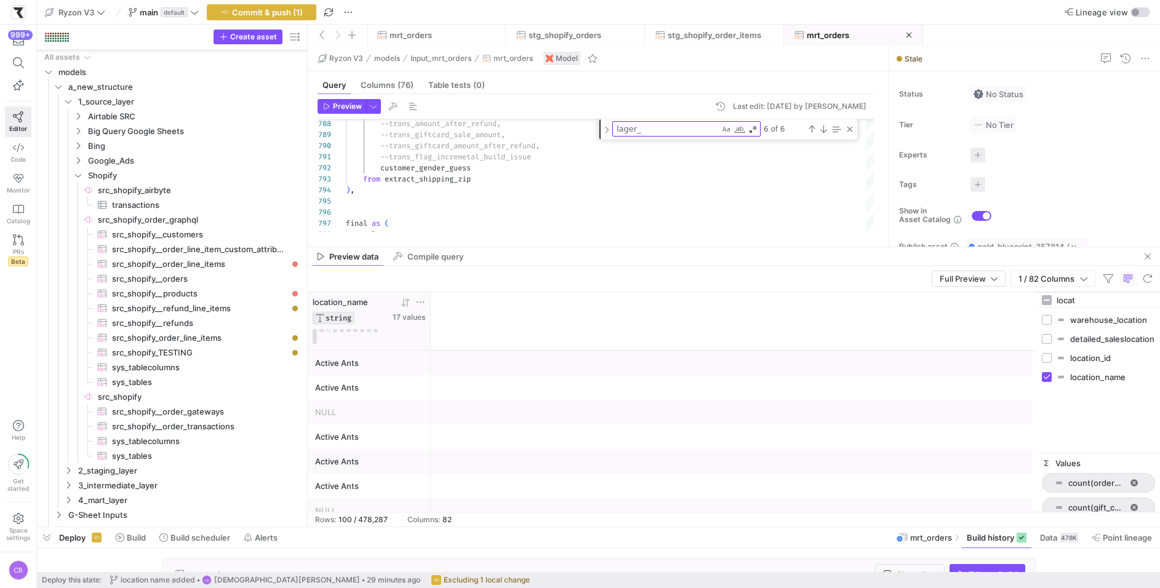
scroll to position [44, 159]
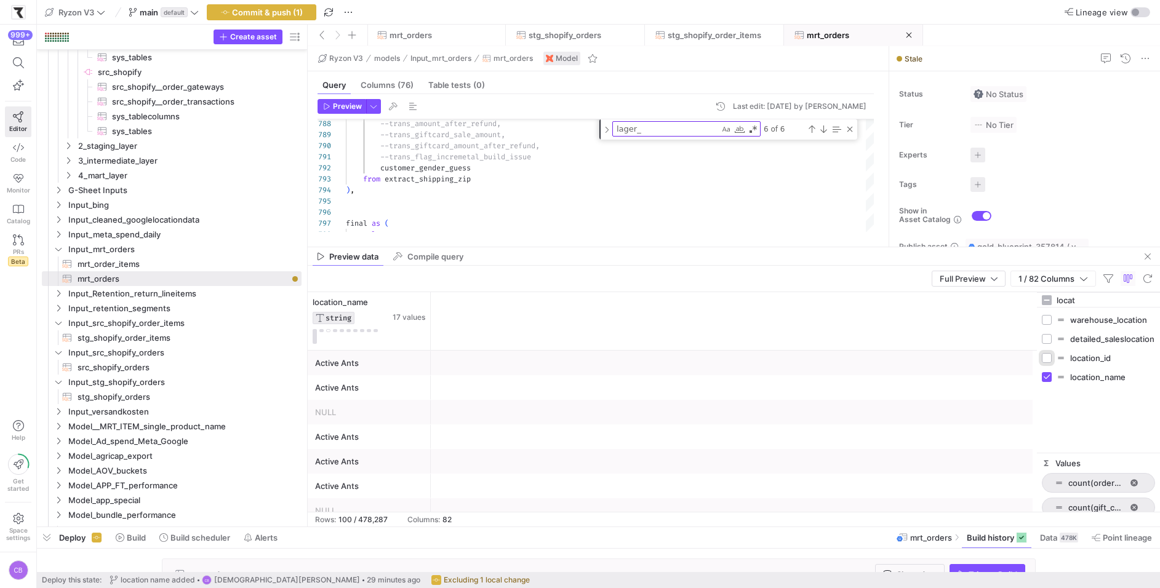
click at [1048, 356] on input "Press SPACE to toggle visibility (hidden)" at bounding box center [1047, 358] width 10 height 10
checkbox input "true"
click at [1144, 258] on span "button" at bounding box center [1147, 256] width 15 height 15
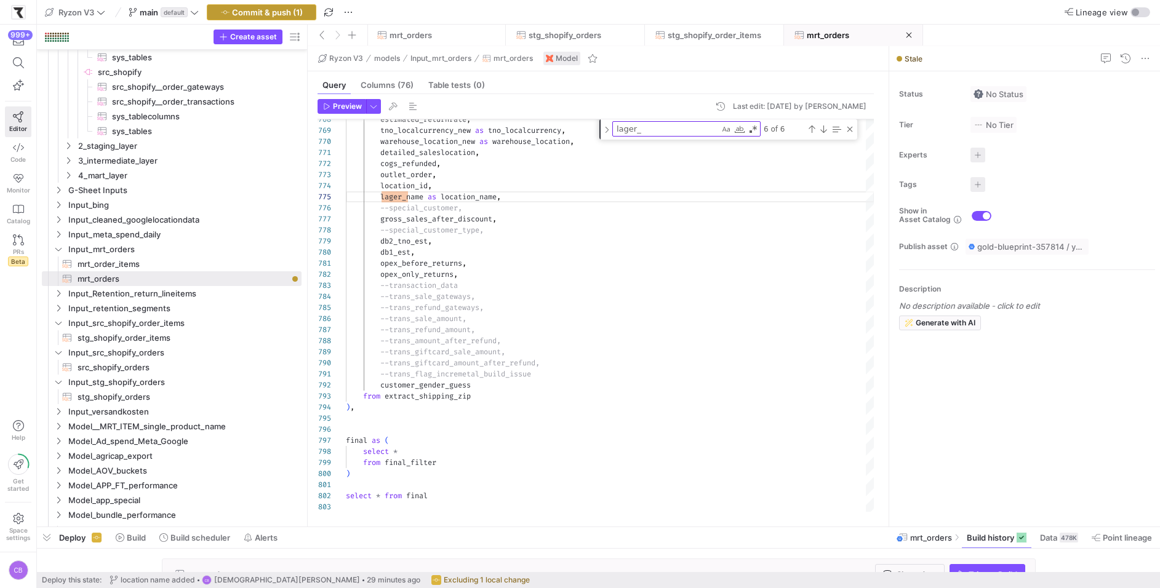
click at [298, 14] on span "Commit & push (1)" at bounding box center [267, 12] width 71 height 10
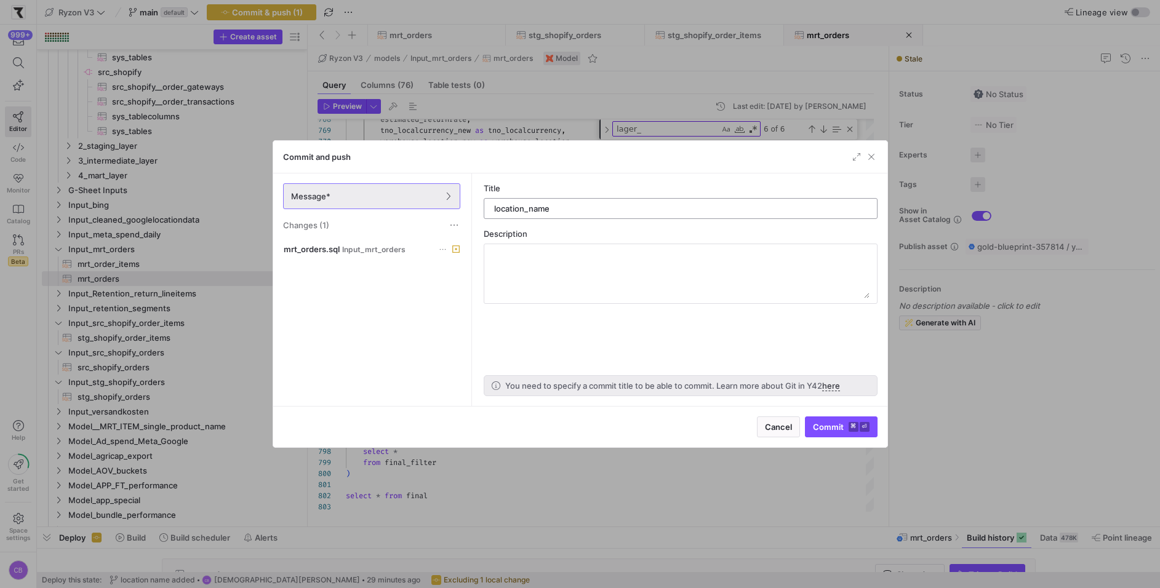
click at [492, 205] on div "location_name" at bounding box center [681, 209] width 378 height 20
click at [494, 207] on input "location_name" at bounding box center [680, 209] width 373 height 10
click at [677, 207] on input "warehouse_location_name" at bounding box center [680, 209] width 373 height 10
type input "warehouse_location_name added"
click at [828, 424] on span "Commit ⌘ ⏎" at bounding box center [841, 427] width 57 height 10
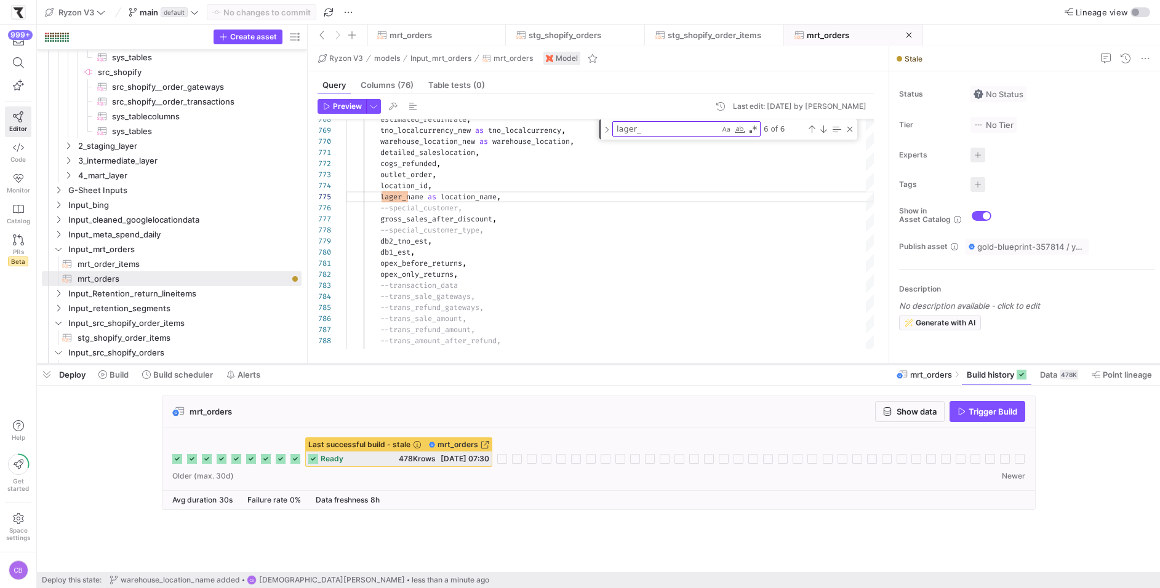
drag, startPoint x: 720, startPoint y: 529, endPoint x: 754, endPoint y: 323, distance: 208.3
click at [754, 362] on div at bounding box center [598, 364] width 1123 height 5
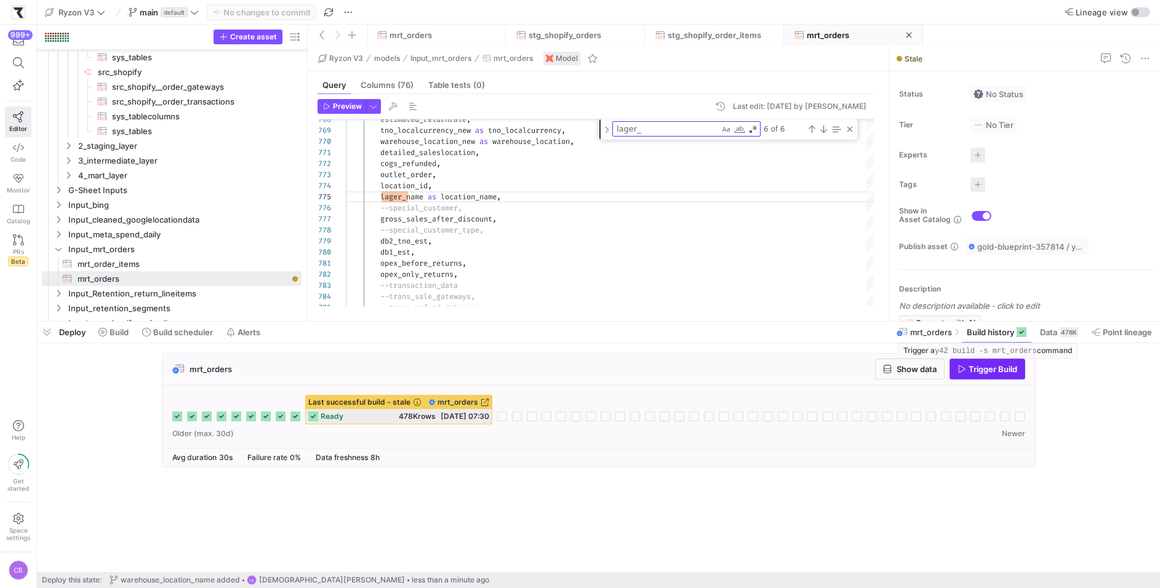
click at [992, 364] on span "Trigger Build" at bounding box center [992, 369] width 49 height 10
